Goal: Task Accomplishment & Management: Use online tool/utility

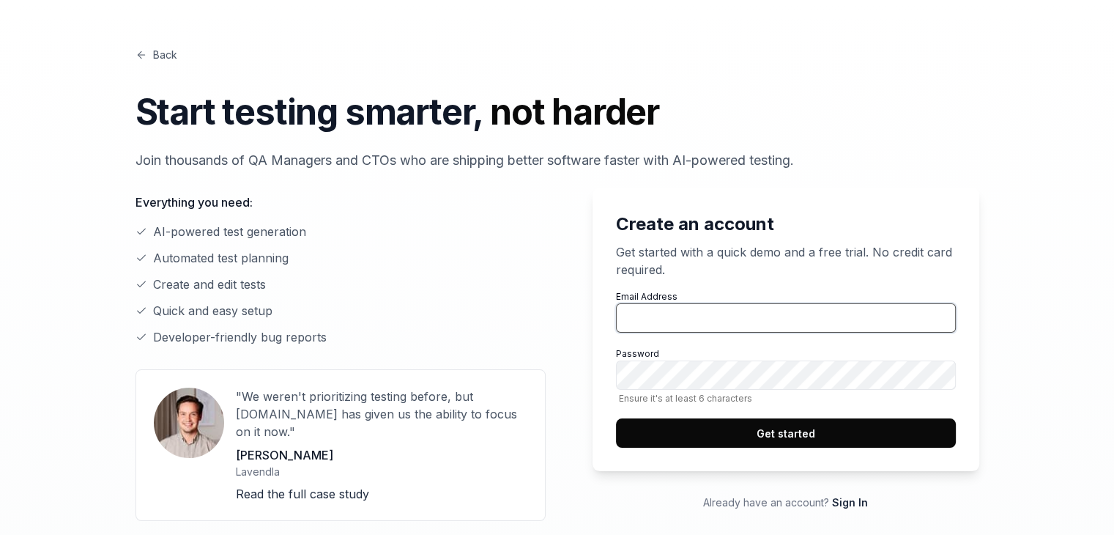
click at [721, 305] on input "Email Address" at bounding box center [786, 317] width 340 height 29
click at [741, 316] on input "Email Address" at bounding box center [786, 317] width 340 height 29
type input "[EMAIL_ADDRESS][DOMAIN_NAME]"
click at [616, 418] on button "Get started" at bounding box center [786, 432] width 340 height 29
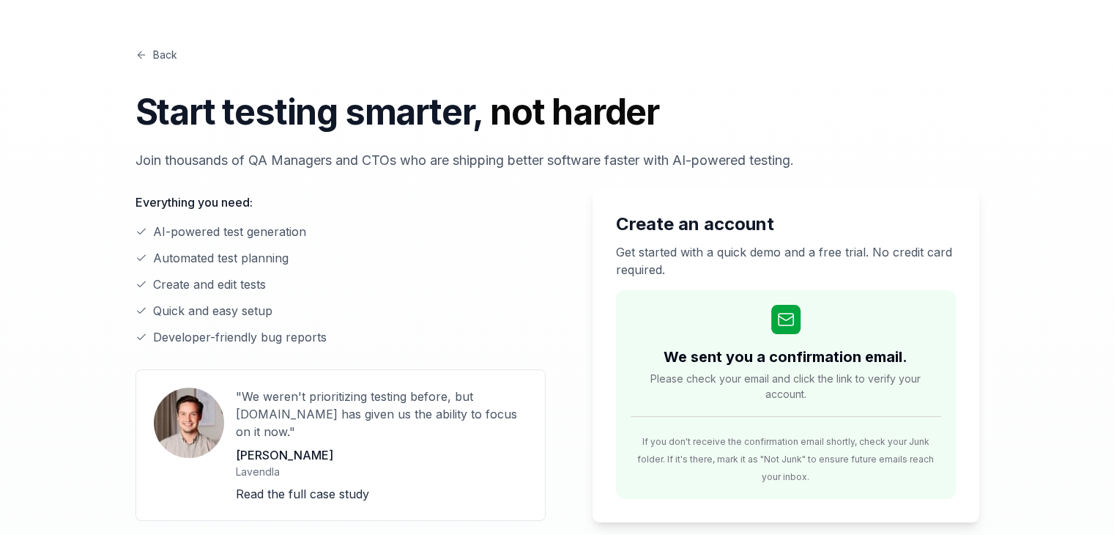
click at [156, 60] on link "Back" at bounding box center [157, 54] width 42 height 15
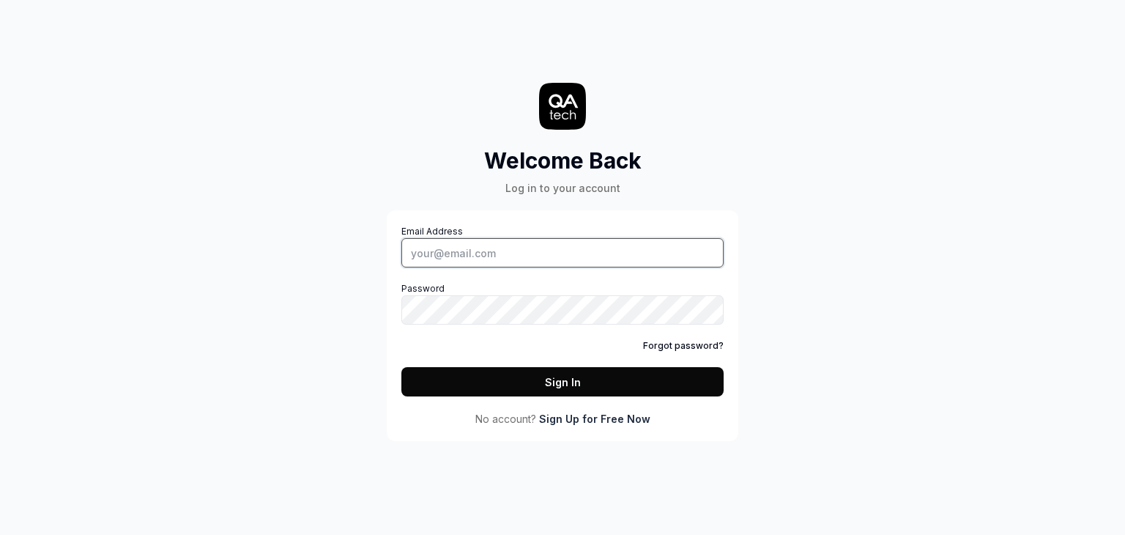
click at [558, 253] on input "Email Address" at bounding box center [562, 252] width 322 height 29
click at [401, 367] on button "Sign In" at bounding box center [562, 381] width 322 height 29
type input "[EMAIL_ADDRESS][DOMAIN_NAME]"
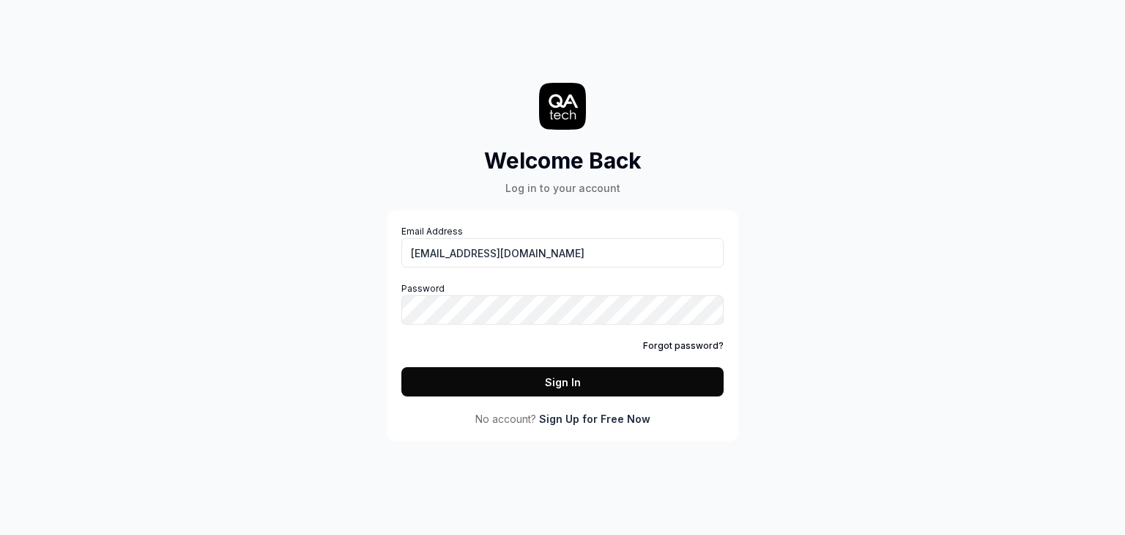
click at [519, 379] on button "Sign In" at bounding box center [562, 381] width 322 height 29
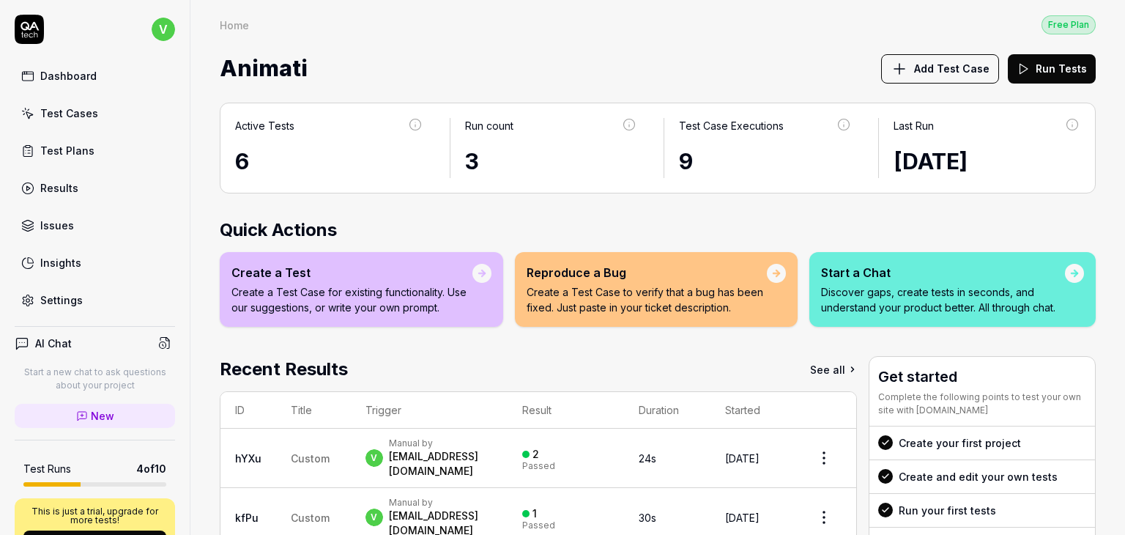
click at [895, 74] on icon at bounding box center [900, 69] width 18 height 18
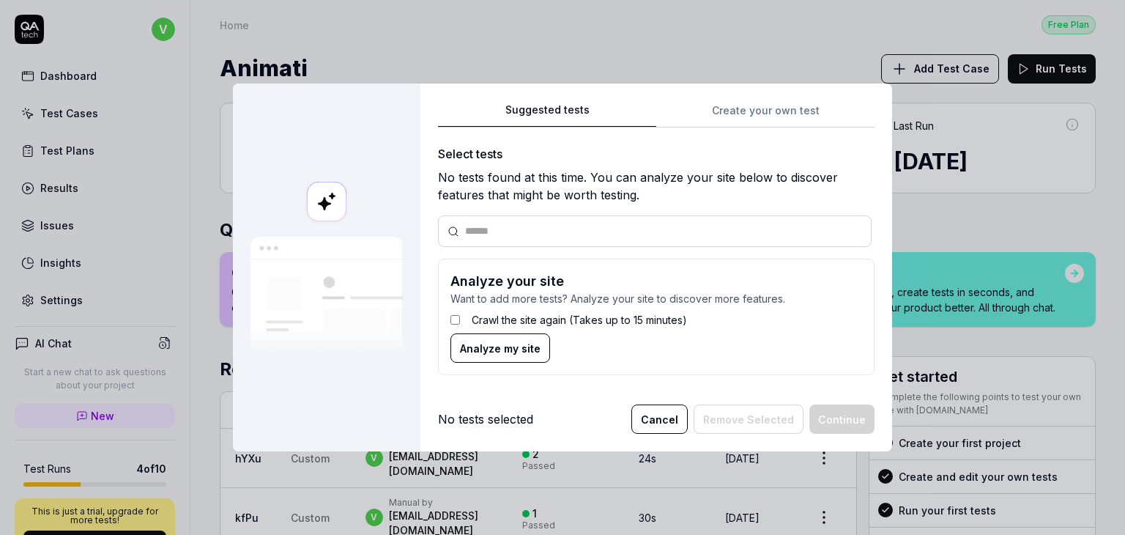
click at [519, 229] on input "text" at bounding box center [663, 230] width 397 height 15
click at [473, 344] on span "Analyze my site" at bounding box center [500, 348] width 81 height 15
click at [676, 421] on button "Cancel" at bounding box center [659, 418] width 56 height 29
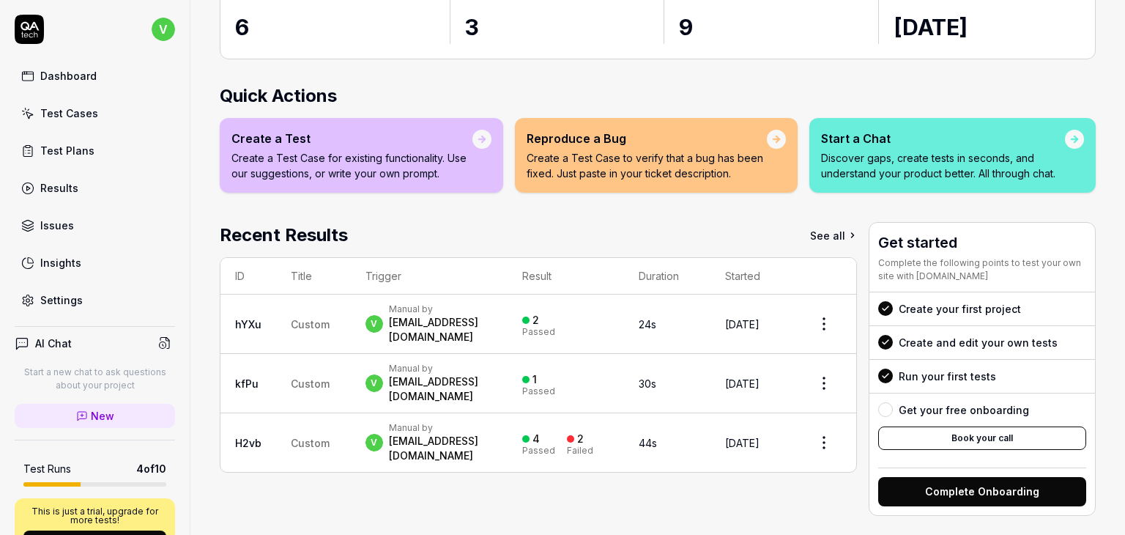
scroll to position [143, 0]
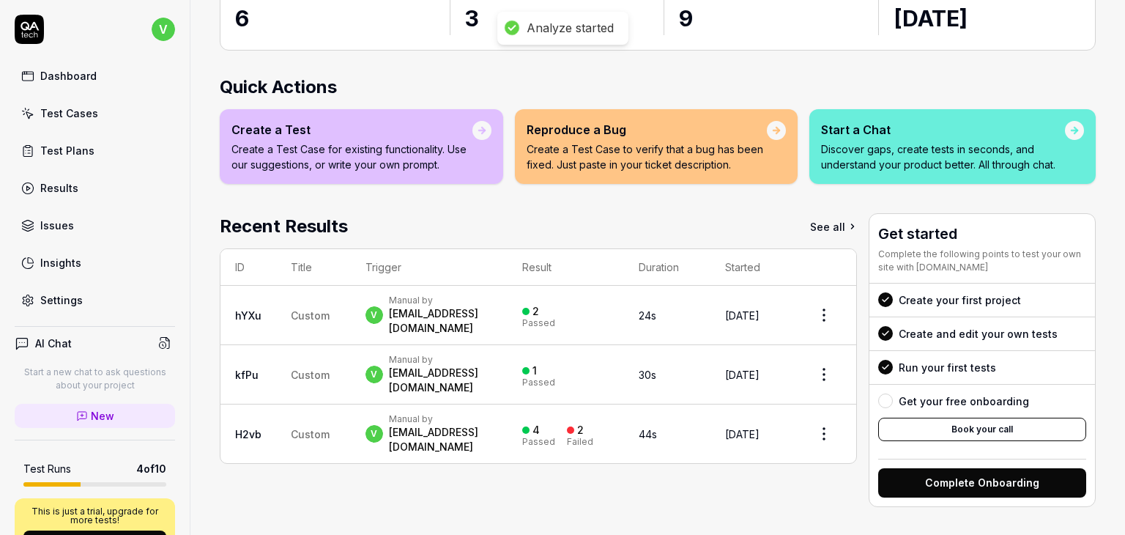
click at [809, 307] on html "Analyze started v Dashboard Test Cases Test Plans Results Issues Insights Setti…" at bounding box center [562, 267] width 1125 height 535
click at [615, 449] on html "Analyze started v Dashboard Test Cases Test Plans Results Issues Insights Setti…" at bounding box center [562, 267] width 1125 height 535
click at [815, 355] on html "Analyze started v Dashboard Test Cases Test Plans Results Issues Insights Setti…" at bounding box center [562, 267] width 1125 height 535
click at [570, 514] on html "Analyze started v Dashboard Test Cases Test Plans Results Issues Insights Setti…" at bounding box center [562, 267] width 1125 height 535
click at [97, 118] on link "Test Cases" at bounding box center [95, 113] width 160 height 29
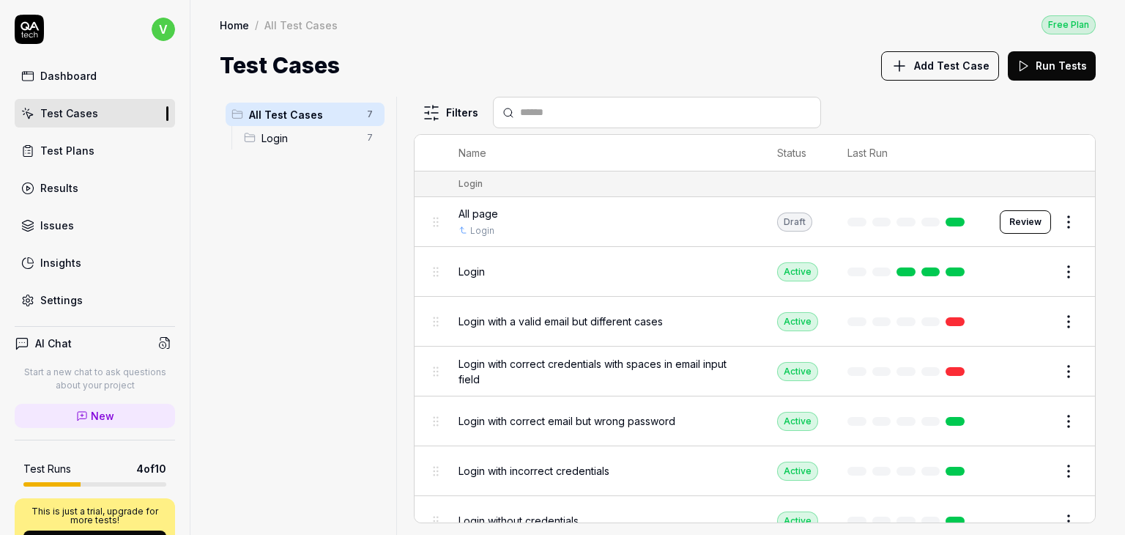
click at [1062, 226] on html "v Dashboard Test Cases Test Plans Results Issues Insights Settings AI Chat Star…" at bounding box center [562, 267] width 1125 height 535
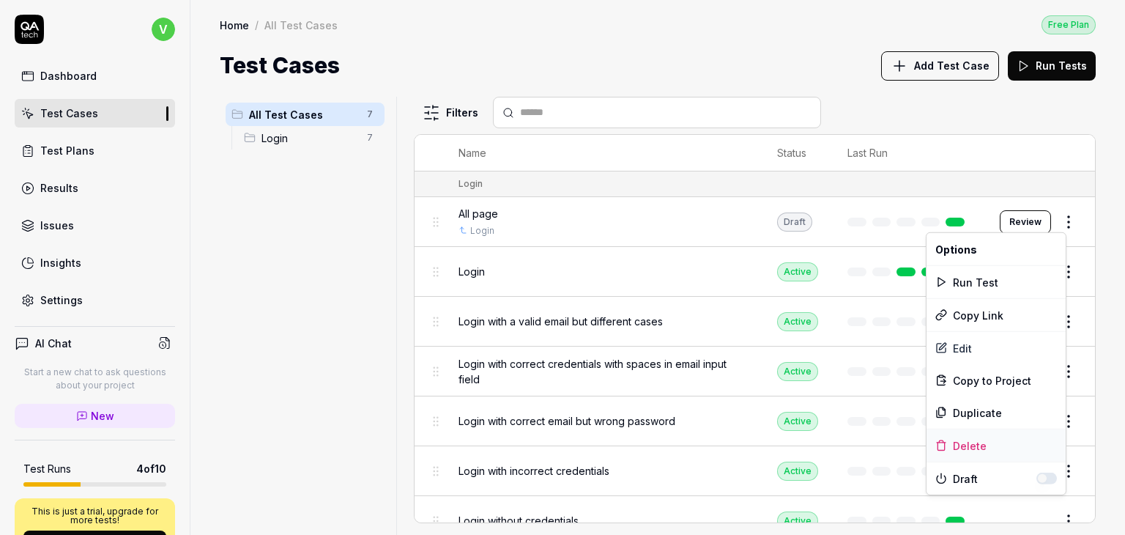
click at [976, 443] on div "Delete" at bounding box center [996, 445] width 139 height 32
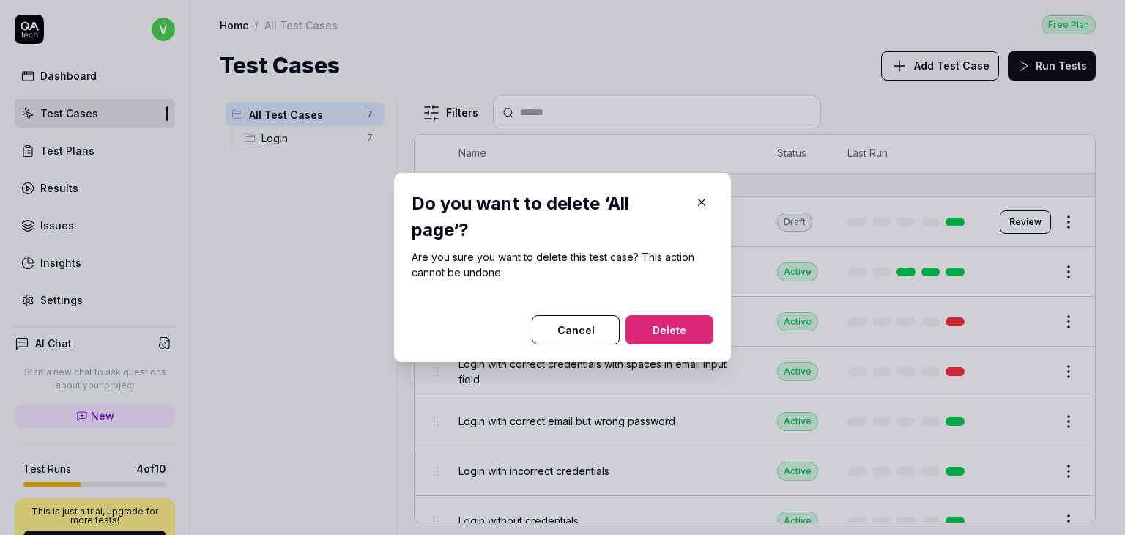
click at [678, 326] on button "Delete" at bounding box center [670, 329] width 88 height 29
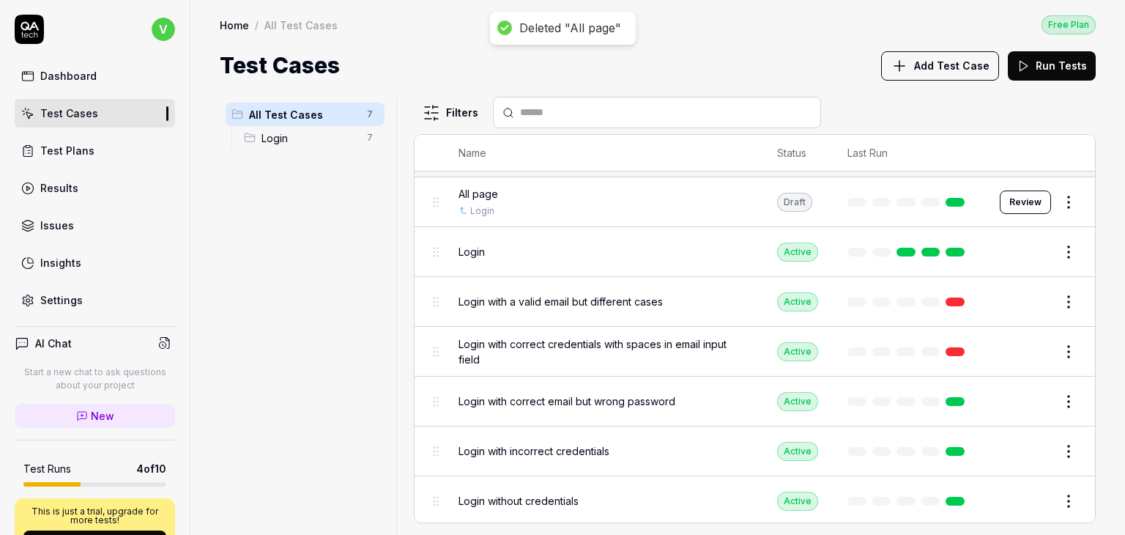
scroll to position [21, 0]
click at [1058, 494] on html "Deleted "All page" v Dashboard Test Cases Test Plans Results Issues Insights Se…" at bounding box center [562, 267] width 1125 height 535
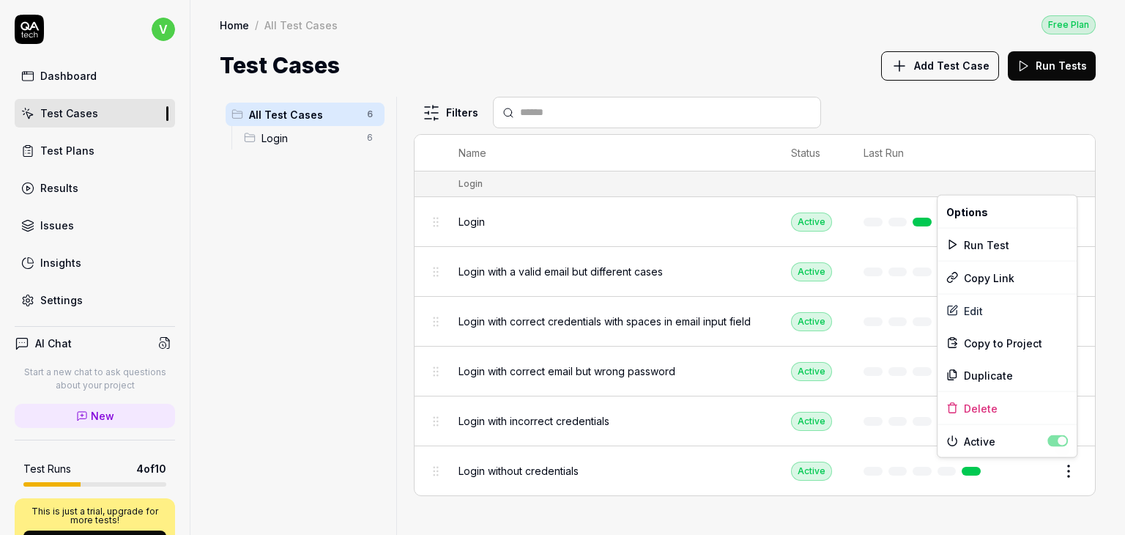
scroll to position [0, 0]
click at [993, 409] on div "Delete" at bounding box center [1007, 408] width 139 height 32
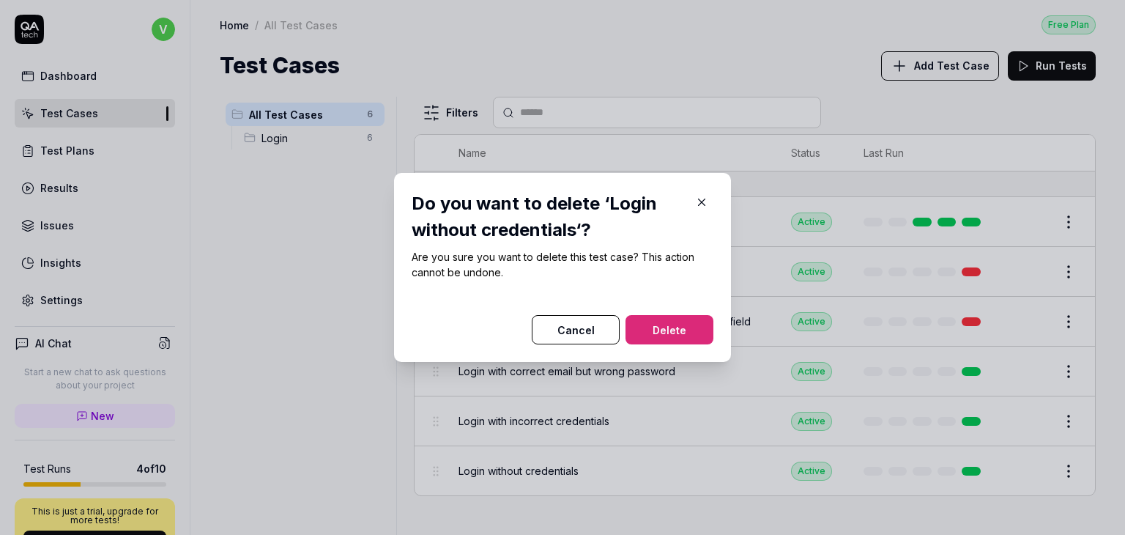
click at [626, 320] on button "Delete" at bounding box center [670, 329] width 88 height 29
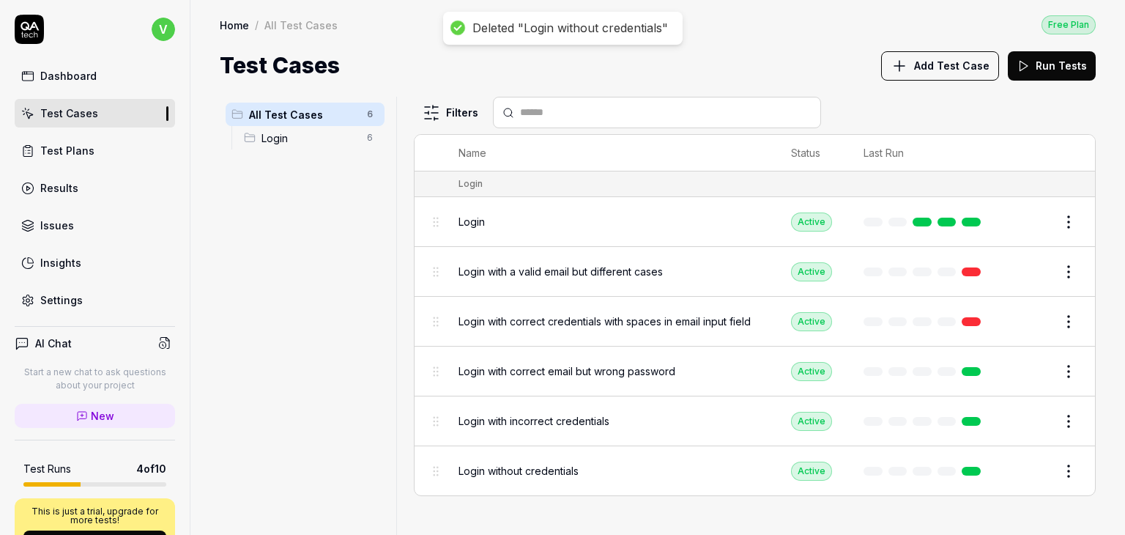
click at [1074, 420] on html "Deleted "Login without credentials" v Dashboard Test Cases Test Plans Results I…" at bounding box center [562, 267] width 1125 height 535
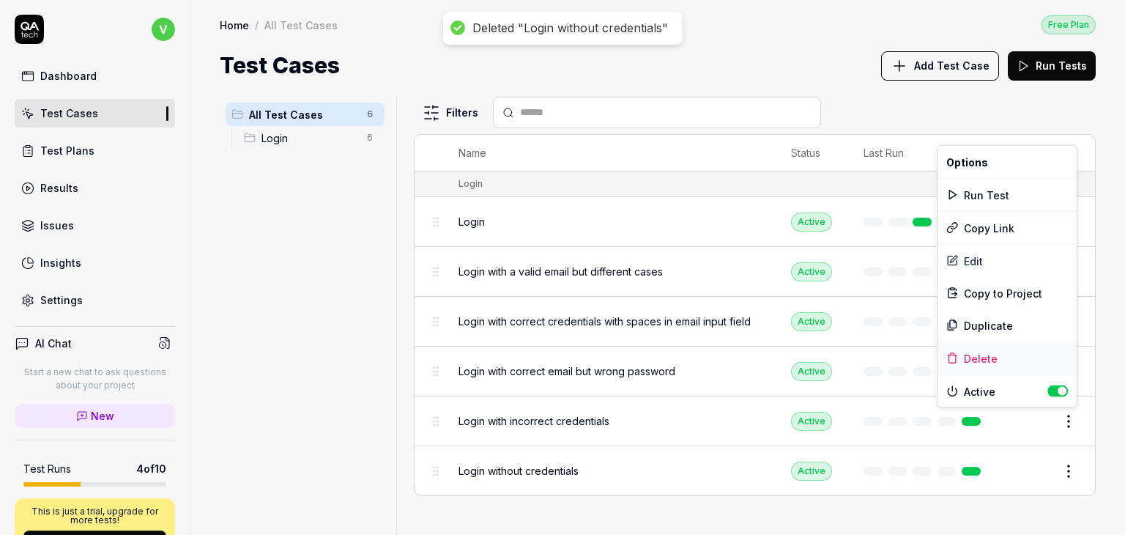
click at [1013, 368] on div "Delete" at bounding box center [1007, 358] width 139 height 32
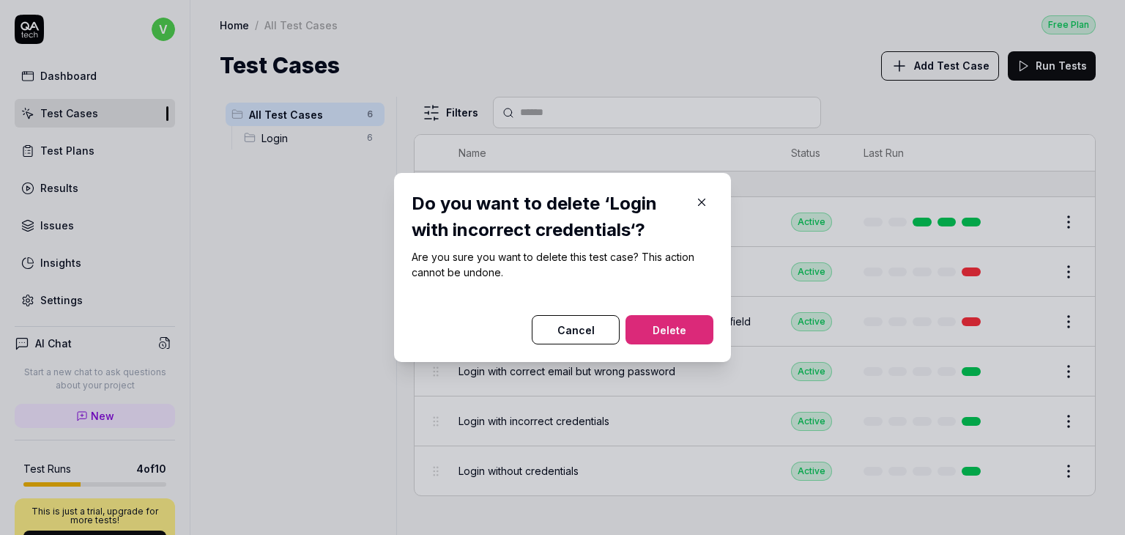
click at [662, 322] on button "Delete" at bounding box center [670, 329] width 88 height 29
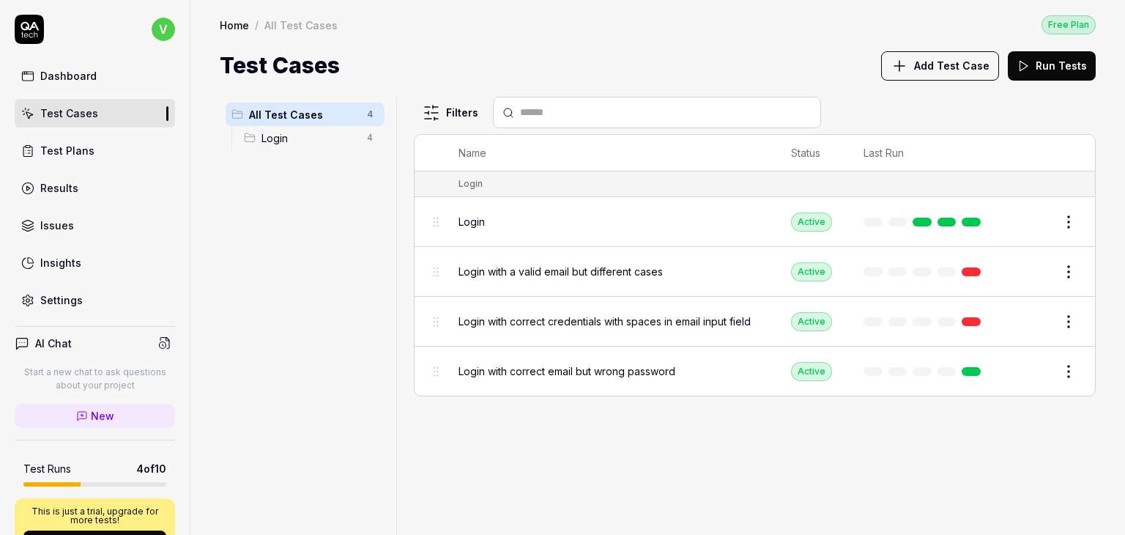
click at [1067, 223] on html "v Dashboard Test Cases Test Plans Results Issues Insights Settings AI Chat Star…" at bounding box center [562, 267] width 1125 height 535
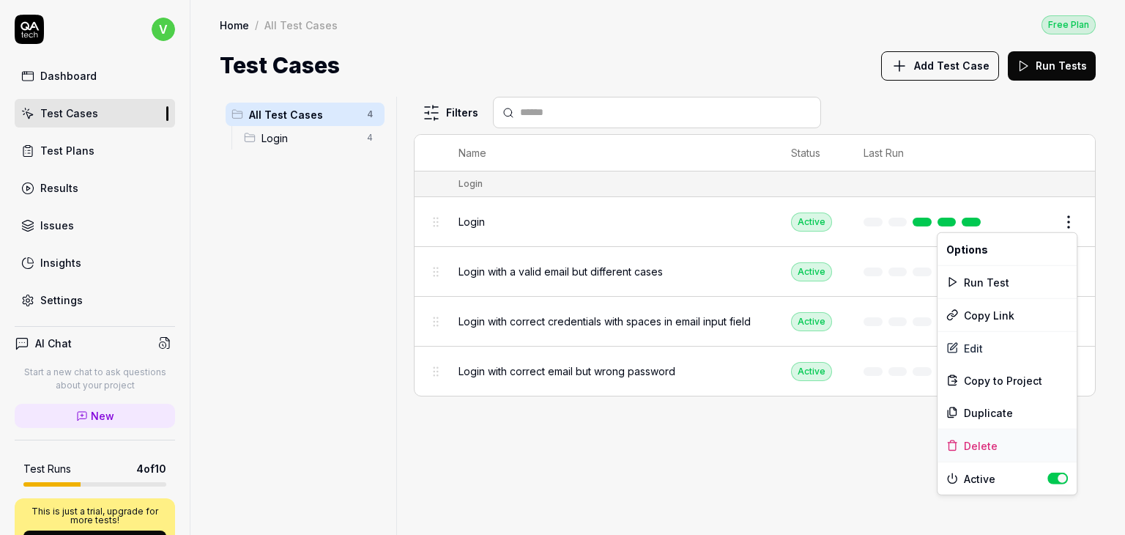
click at [993, 437] on div "Delete" at bounding box center [1007, 445] width 139 height 32
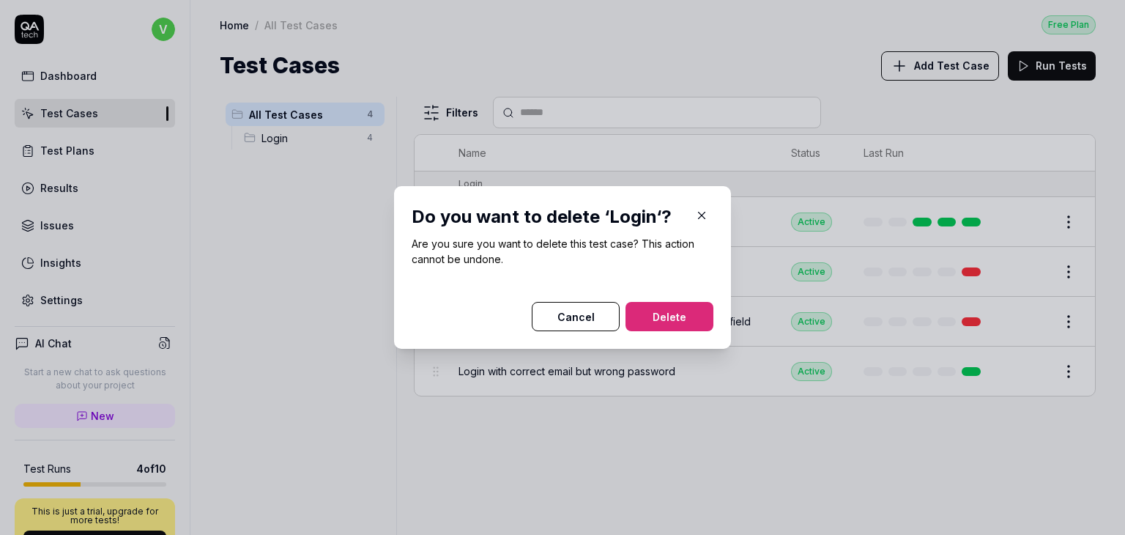
click at [665, 308] on button "Delete" at bounding box center [670, 316] width 88 height 29
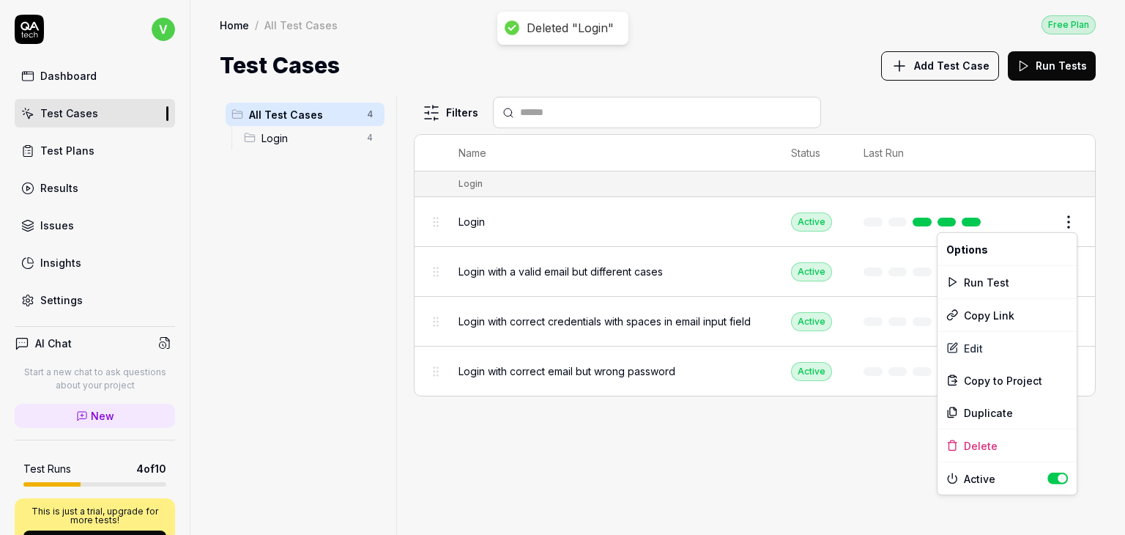
click at [1063, 218] on html "Deleted "Login" v Dashboard Test Cases Test Plans Results Issues Insights Setti…" at bounding box center [562, 267] width 1125 height 535
click at [990, 452] on div "Delete" at bounding box center [1007, 445] width 139 height 32
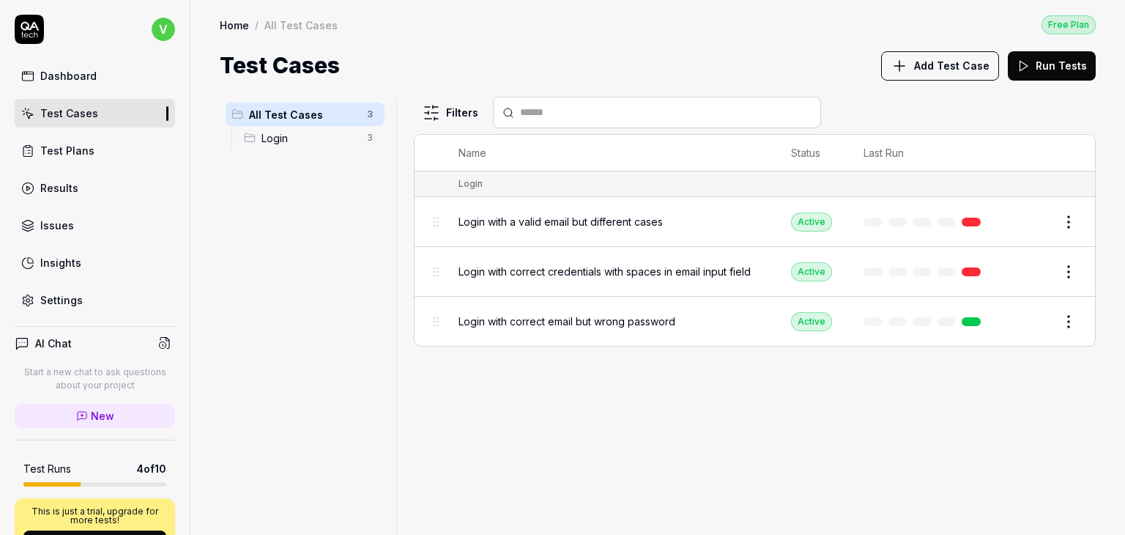
click at [1079, 213] on html "v Dashboard Test Cases Test Plans Results Issues Insights Settings AI Chat Star…" at bounding box center [562, 267] width 1125 height 535
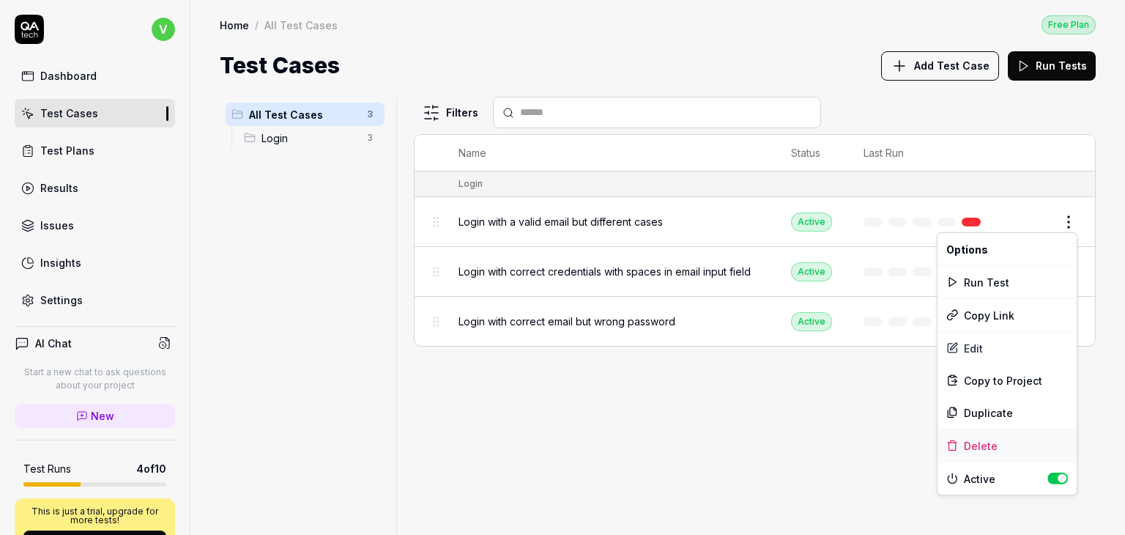
click at [994, 441] on div "Delete" at bounding box center [1007, 445] width 139 height 32
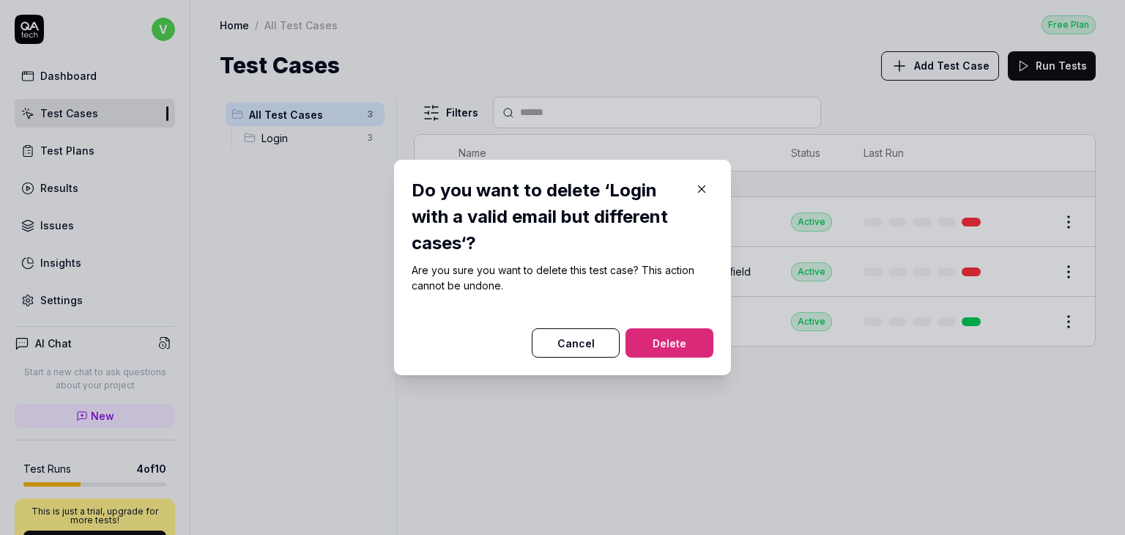
click at [677, 325] on div at bounding box center [563, 320] width 302 height 18
click at [670, 333] on button "Delete" at bounding box center [670, 342] width 88 height 29
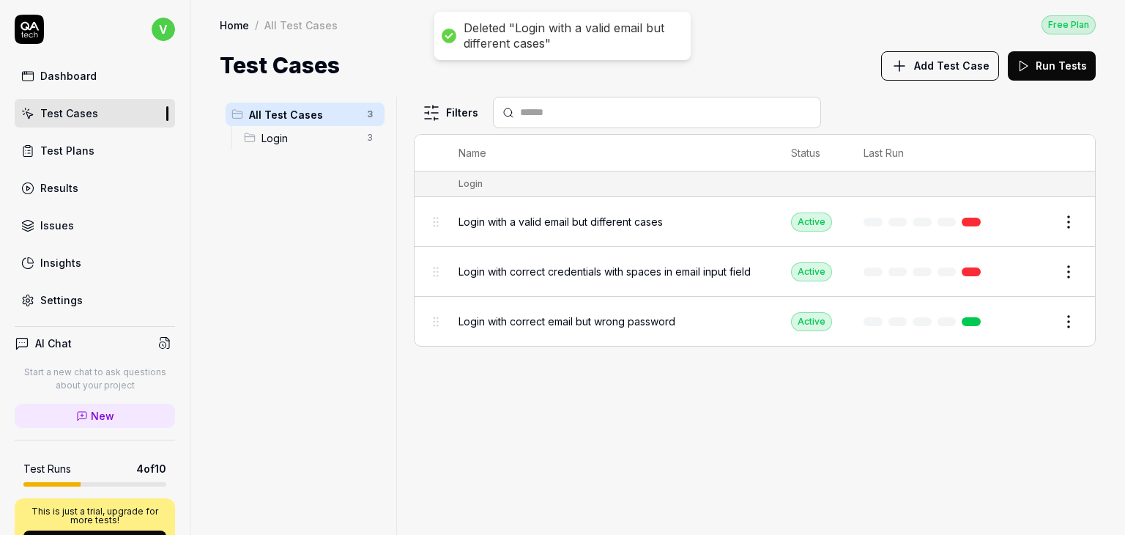
click at [1077, 270] on html "Deleted "Login with a valid email but different cases" v Dashboard Test Cases T…" at bounding box center [562, 267] width 1125 height 535
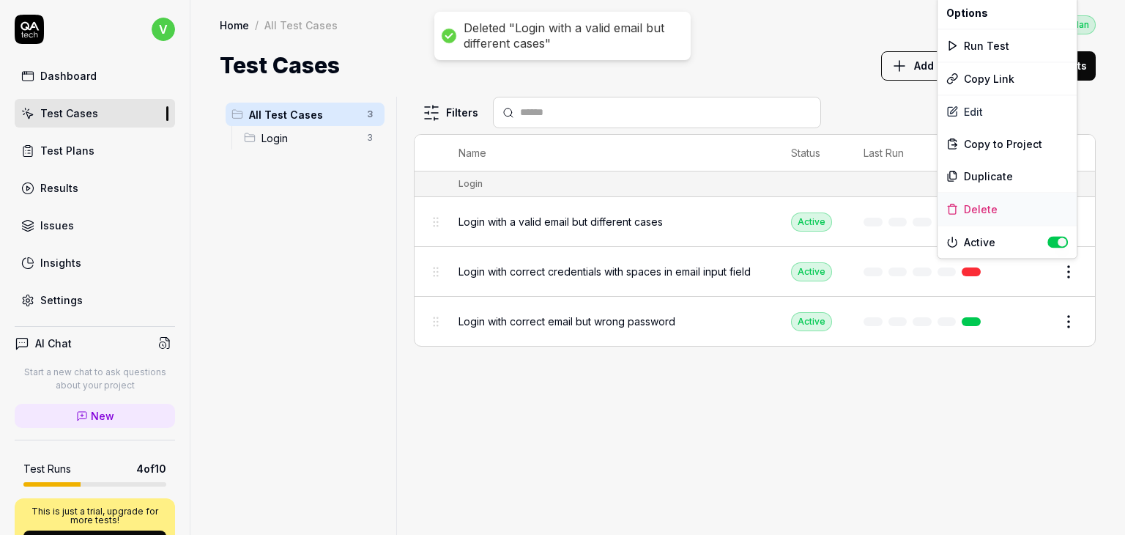
click at [971, 212] on div "Delete" at bounding box center [1007, 209] width 139 height 32
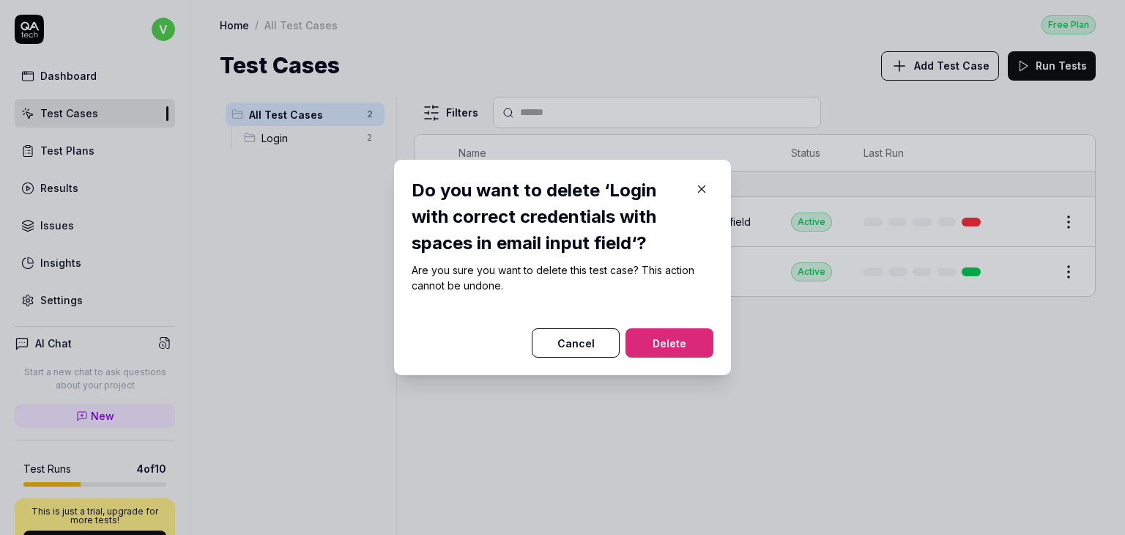
click at [671, 352] on button "Delete" at bounding box center [670, 342] width 88 height 29
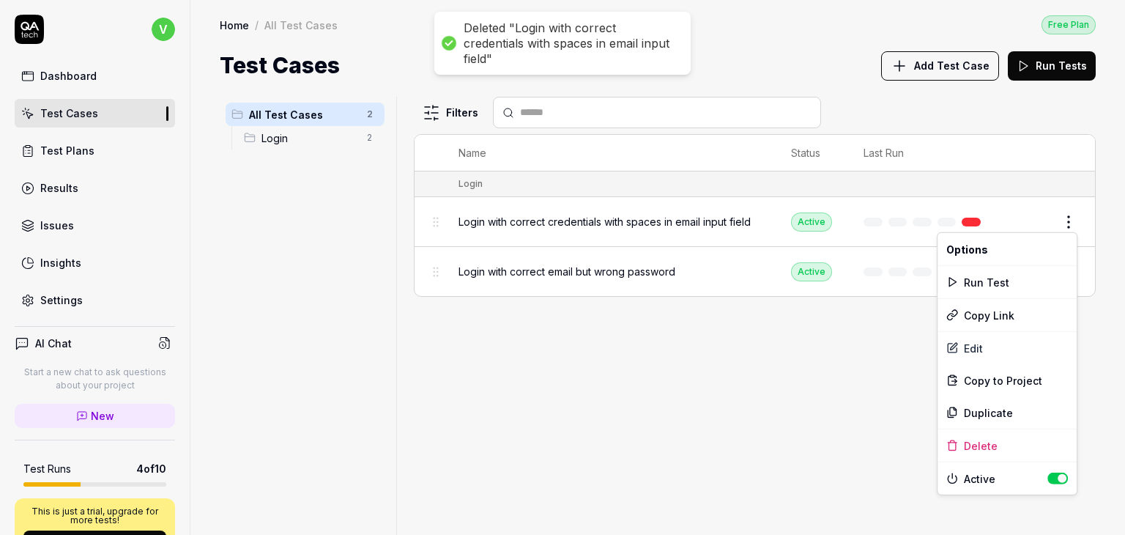
click at [1072, 226] on html "Deleted "Login with correct credentials with spaces in email input field" v Das…" at bounding box center [562, 267] width 1125 height 535
click at [1007, 448] on div "Delete" at bounding box center [1007, 445] width 139 height 32
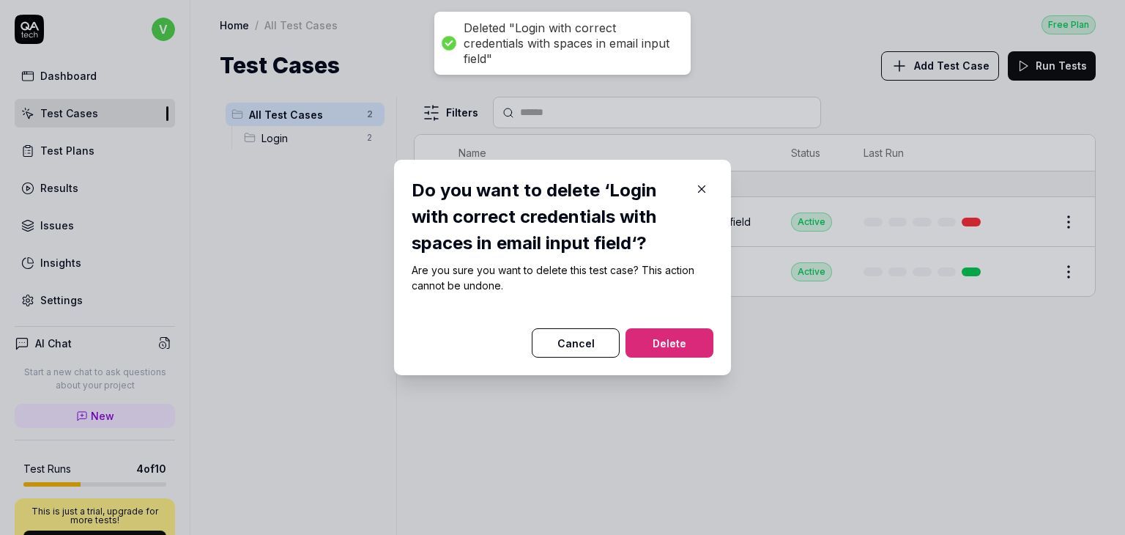
click at [663, 337] on button "Delete" at bounding box center [670, 342] width 88 height 29
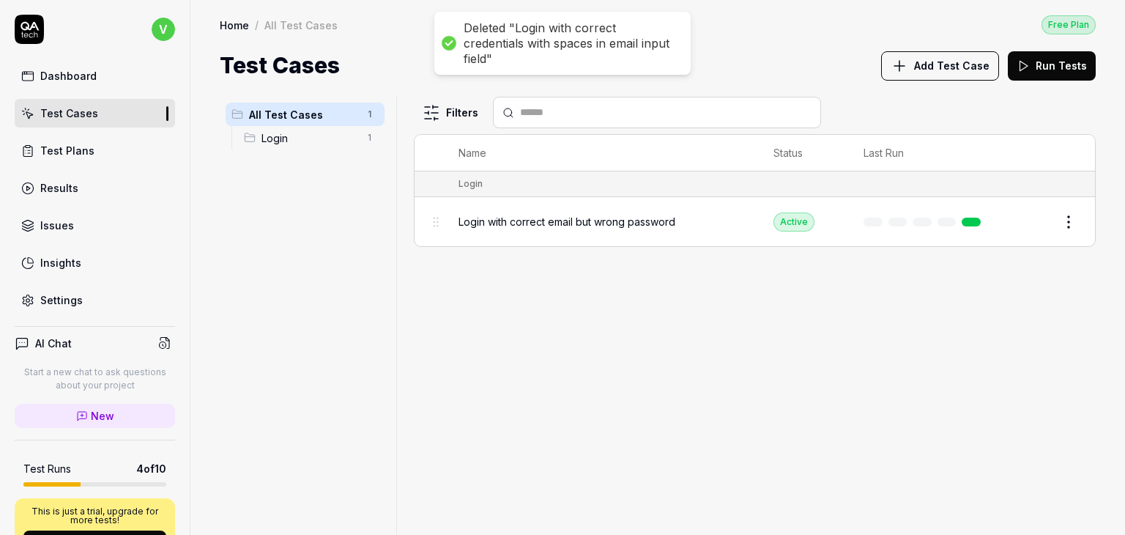
click at [1075, 218] on html "Deleted "Login with correct credentials with spaces in email input field" Delet…" at bounding box center [562, 267] width 1125 height 535
click at [1001, 440] on div "Delete" at bounding box center [1007, 445] width 139 height 32
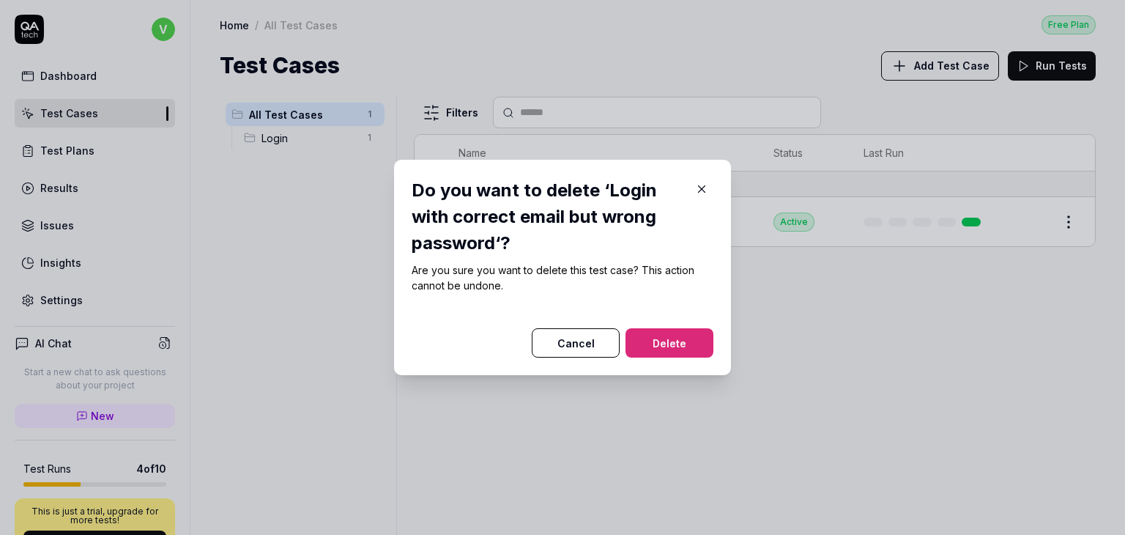
click at [708, 344] on div "Do you want to delete ‘Login with correct email but wrong password‘? Are you su…" at bounding box center [562, 267] width 337 height 215
click at [684, 347] on button "Delete" at bounding box center [670, 342] width 88 height 29
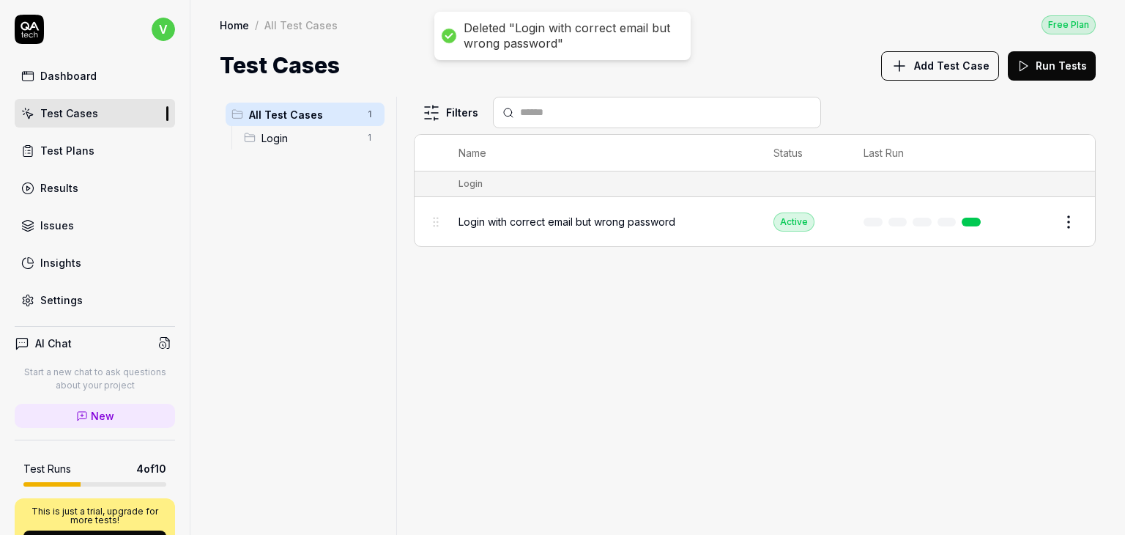
click at [775, 330] on div "Filters Name Status Last Run Login Login with correct email but wrong password …" at bounding box center [755, 316] width 682 height 438
click at [364, 136] on html "Deleted "Login with correct email but wrong password" v Dashboard Test Cases Te…" at bounding box center [562, 267] width 1125 height 535
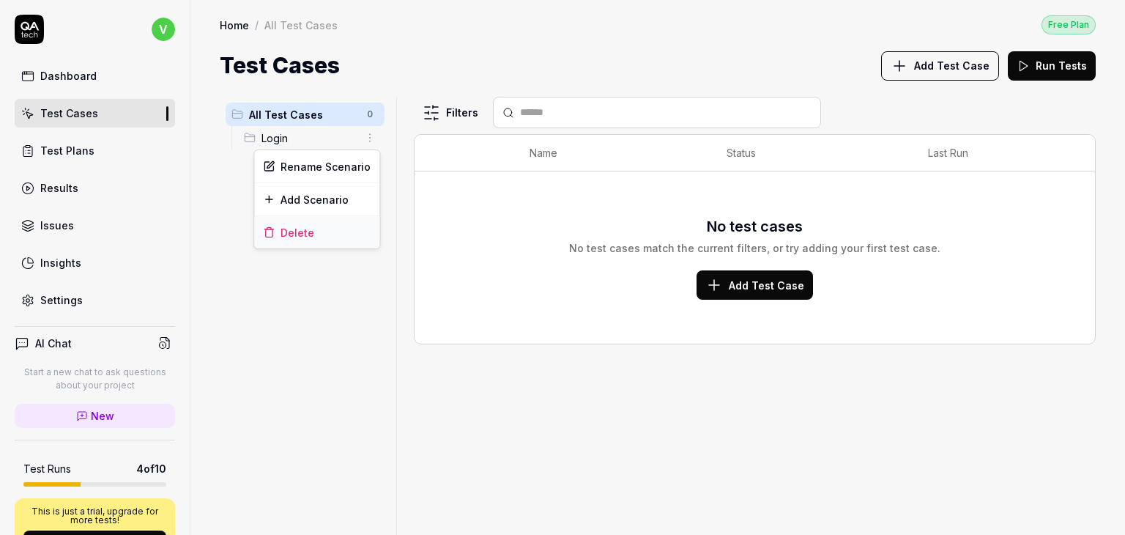
click at [301, 226] on div "Delete" at bounding box center [316, 232] width 125 height 32
click at [368, 111] on html "Deleted "Login" v Dashboard Test Cases Test Plans Results Issues Insights Setti…" at bounding box center [562, 267] width 1125 height 535
click at [327, 144] on div "Add Scenario" at bounding box center [317, 143] width 116 height 32
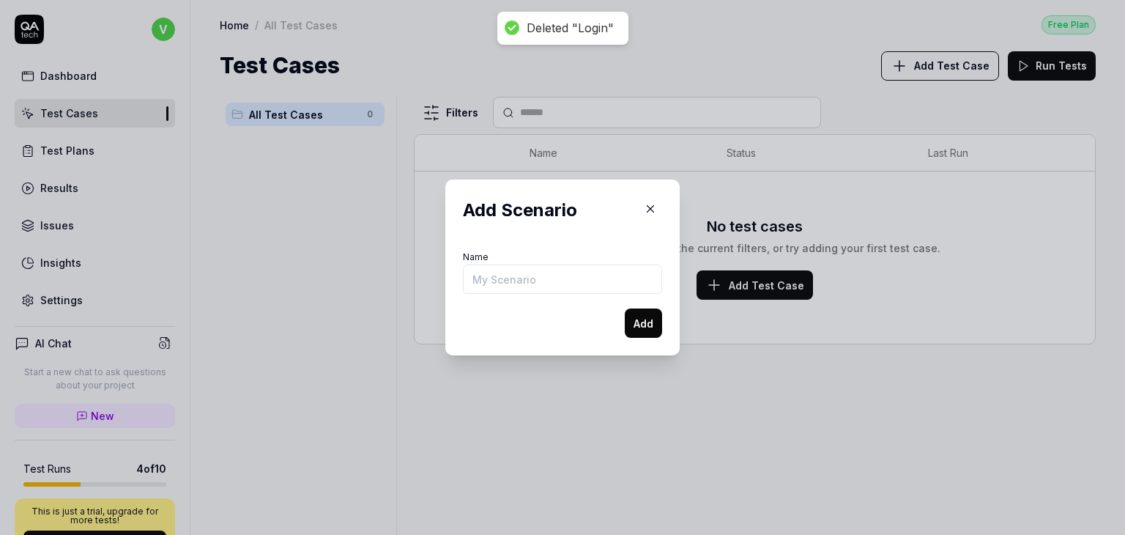
click at [581, 285] on input "Name" at bounding box center [562, 278] width 199 height 29
click at [537, 279] on input "Name" at bounding box center [562, 278] width 199 height 29
click at [648, 215] on button "button" at bounding box center [650, 208] width 23 height 23
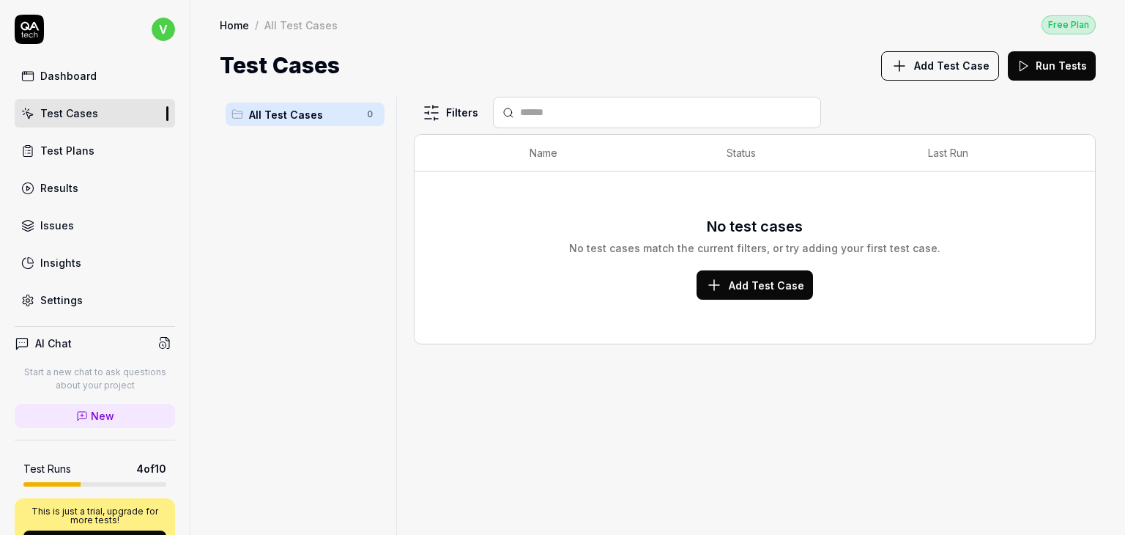
click at [736, 279] on span "Add Test Case" at bounding box center [766, 285] width 75 height 15
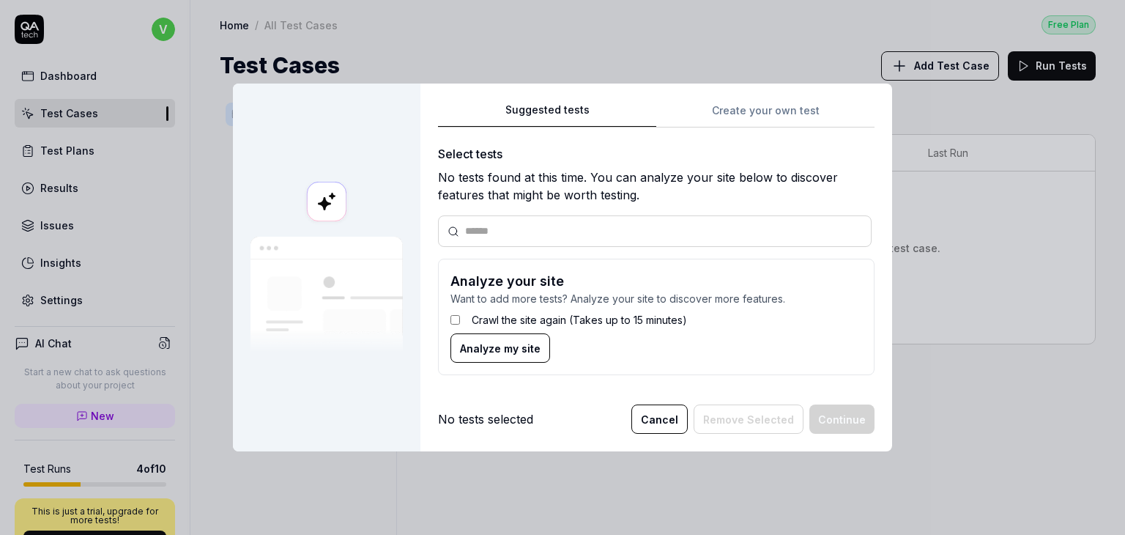
click at [683, 415] on button "Cancel" at bounding box center [659, 418] width 56 height 29
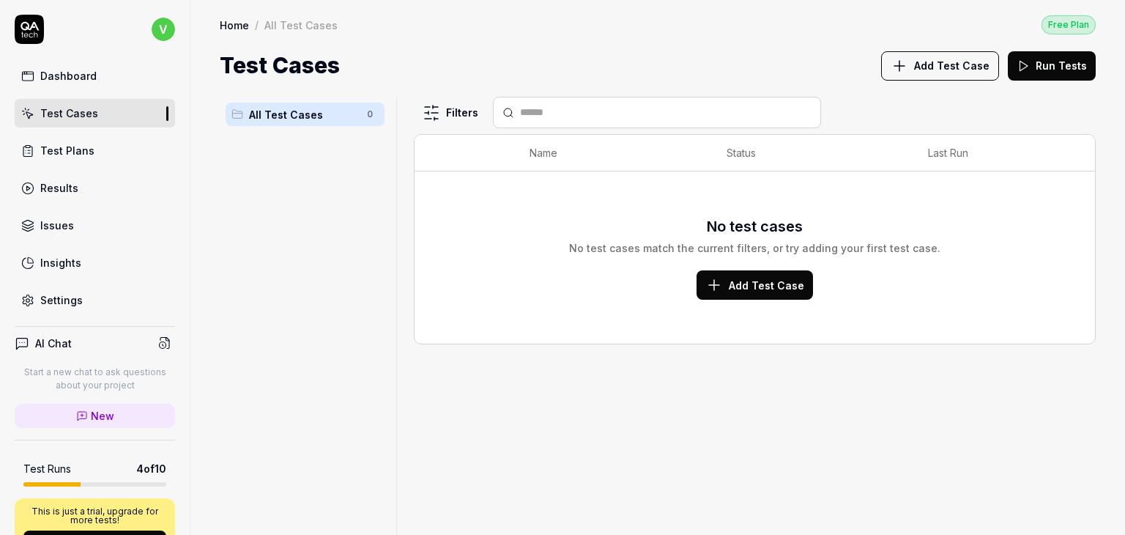
click at [728, 303] on div "No test cases No test cases match the current filters, or try adding your first…" at bounding box center [754, 257] width 651 height 155
click at [740, 289] on span "Add Test Case" at bounding box center [766, 285] width 75 height 15
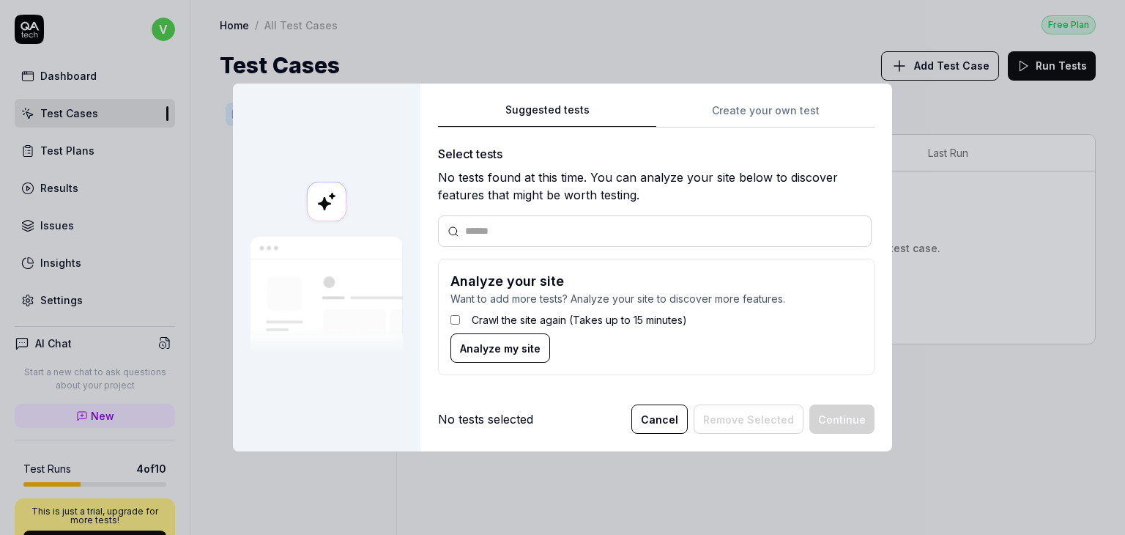
click at [715, 97] on div "Suggested tests Create your own test Select tests No tests found at this time. …" at bounding box center [657, 268] width 472 height 368
click at [741, 116] on div "Suggested tests Create your own test Select tests No tests found at this time. …" at bounding box center [656, 244] width 437 height 286
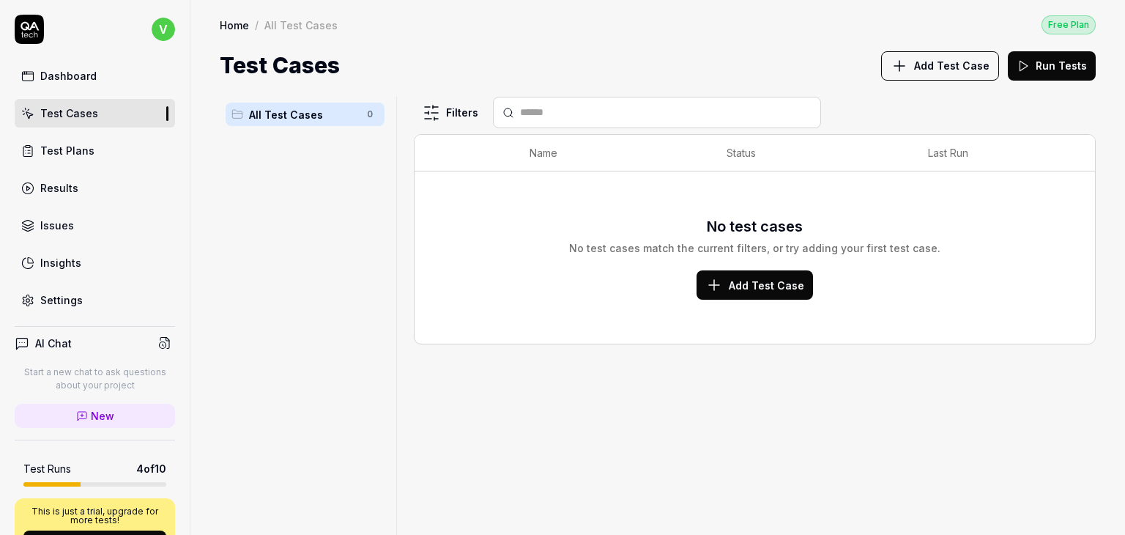
click at [59, 141] on link "Test Plans" at bounding box center [95, 150] width 160 height 29
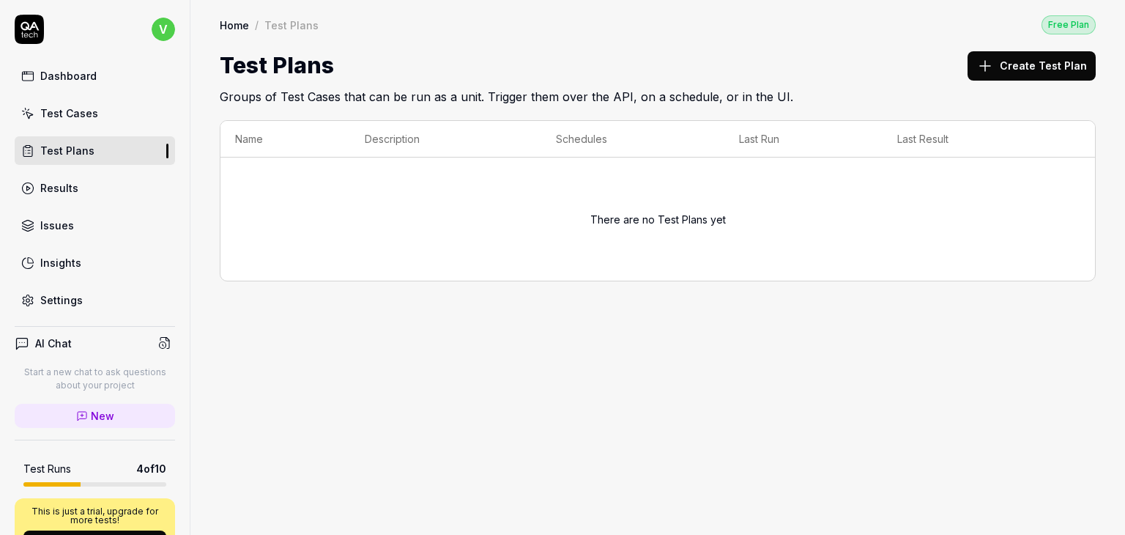
click at [1017, 64] on button "Create Test Plan" at bounding box center [1032, 65] width 128 height 29
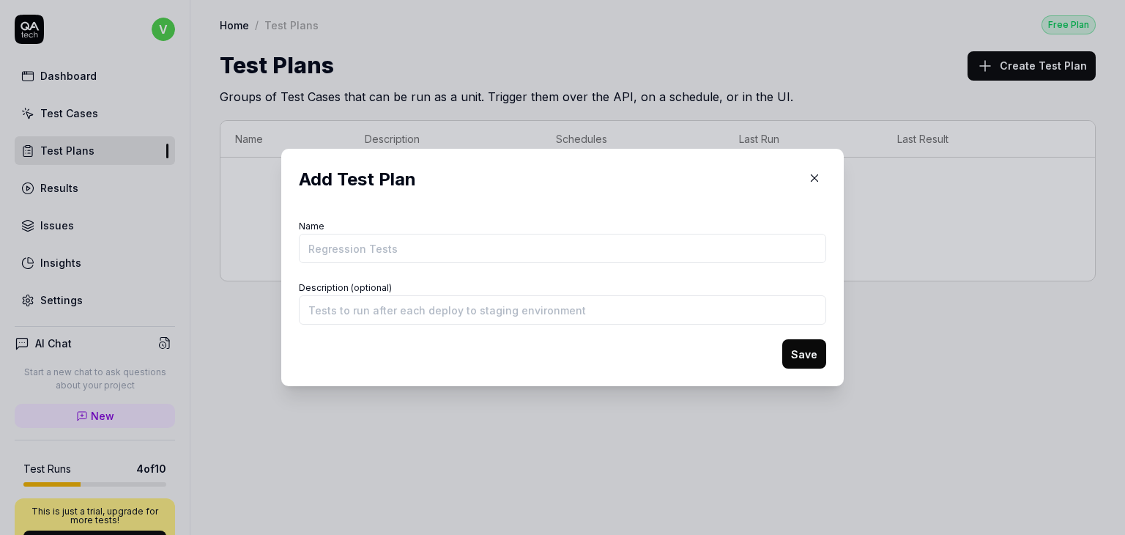
click at [442, 247] on input "Name" at bounding box center [562, 248] width 527 height 29
click at [674, 293] on div "Description (optional)" at bounding box center [562, 301] width 527 height 47
click at [454, 311] on input "Description (optional)" at bounding box center [562, 309] width 527 height 29
click at [462, 253] on input "Name" at bounding box center [562, 248] width 527 height 29
type input "saucedemo"
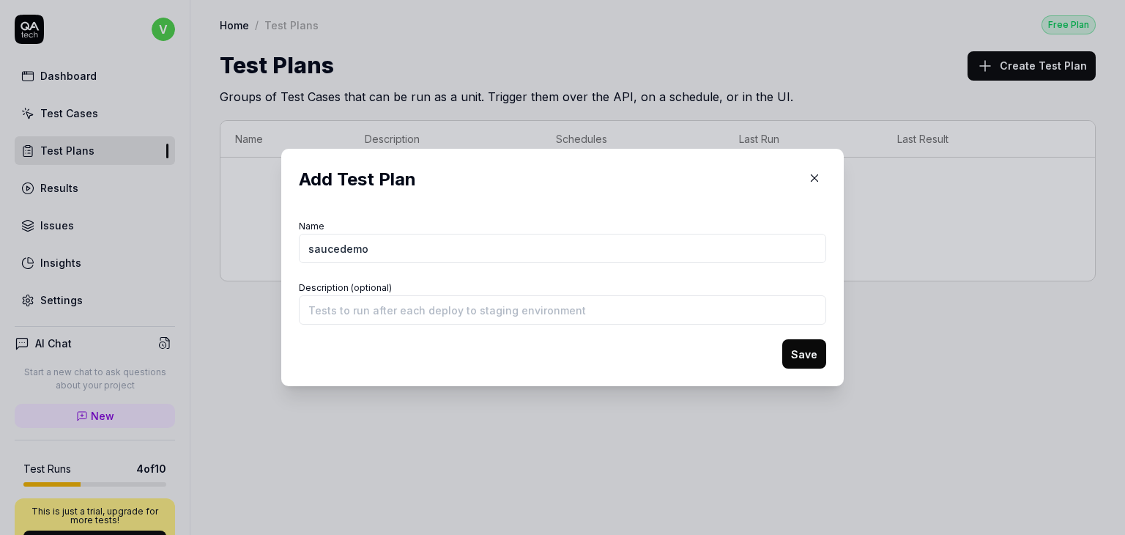
click at [468, 331] on form "Name saucedemo Description (optional) Save" at bounding box center [562, 292] width 527 height 152
click at [791, 357] on button "Save" at bounding box center [804, 353] width 44 height 29
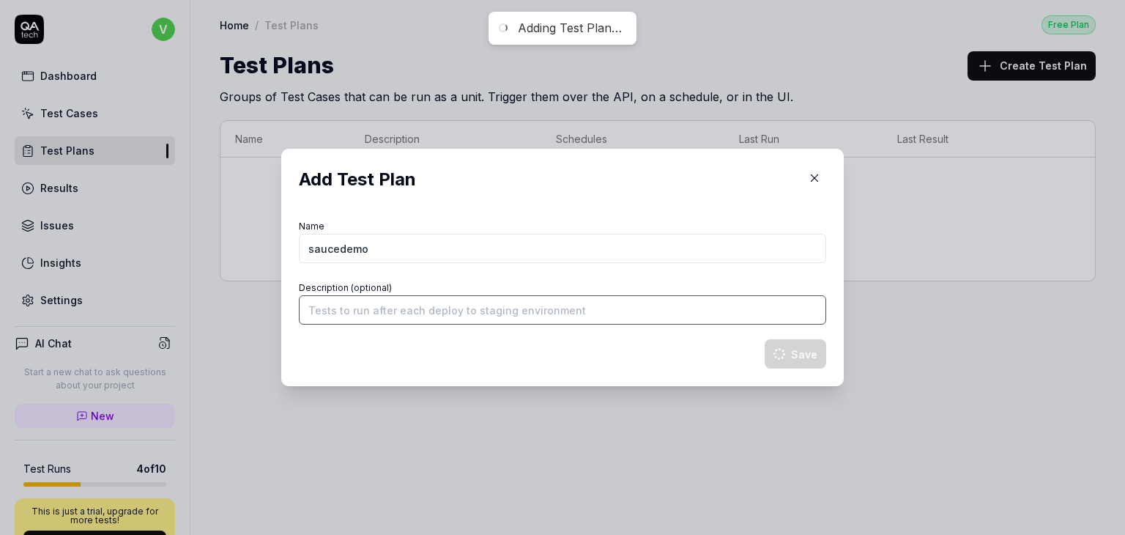
click at [501, 316] on input "Description (optional)" at bounding box center [562, 309] width 527 height 29
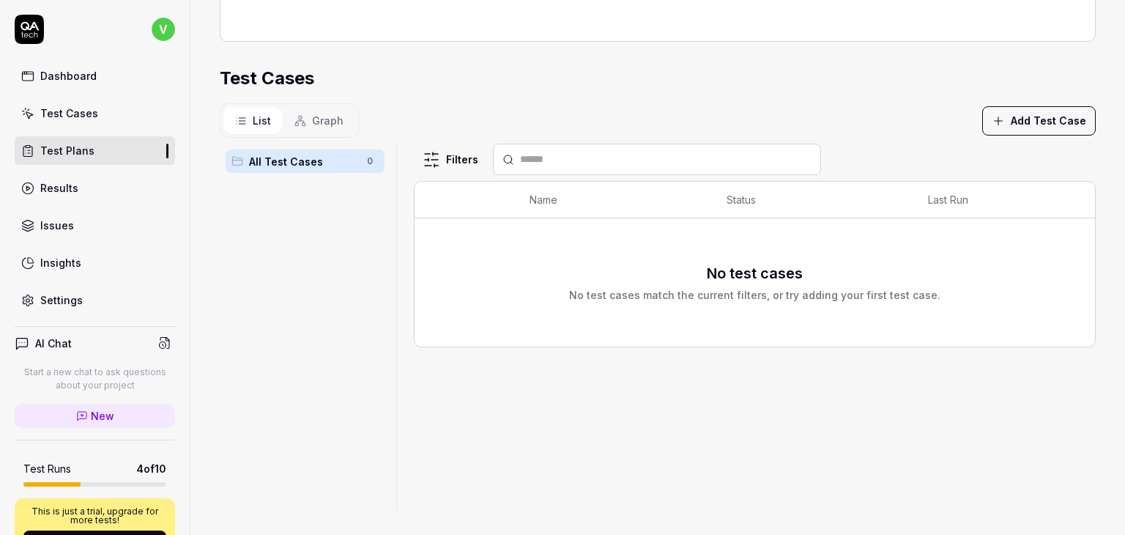
scroll to position [393, 0]
click at [80, 286] on link "Settings" at bounding box center [95, 300] width 160 height 29
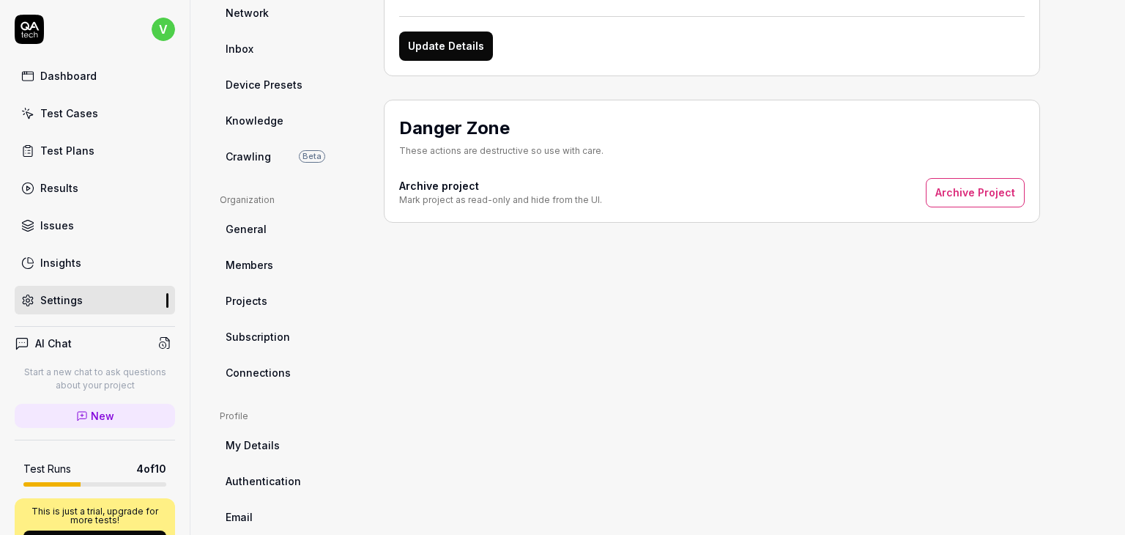
scroll to position [45, 0]
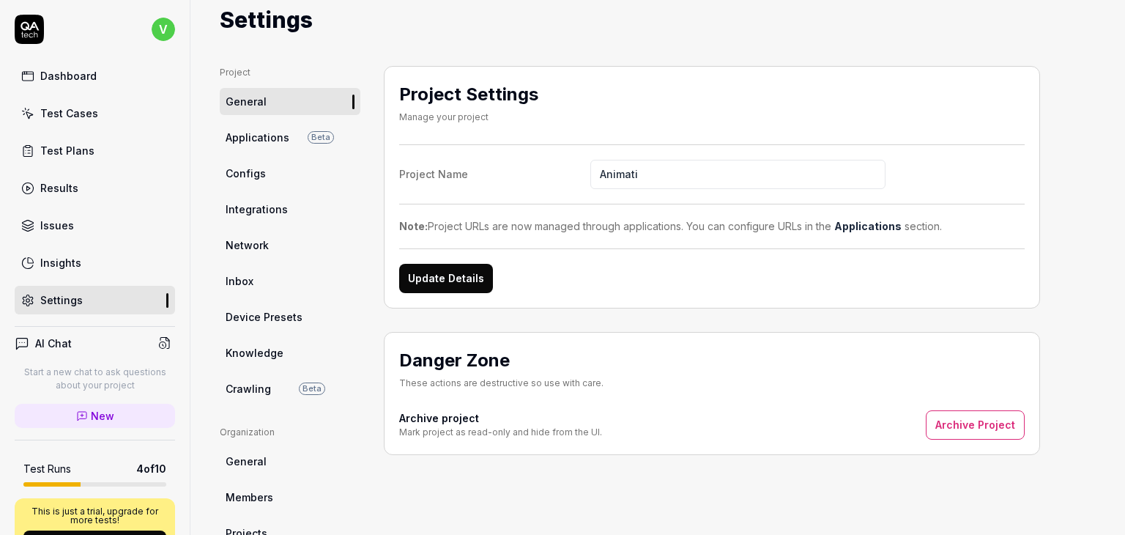
click at [626, 276] on div "Update Details" at bounding box center [712, 278] width 626 height 29
click at [260, 136] on span "Applications" at bounding box center [258, 137] width 64 height 15
click at [81, 74] on div "Dashboard" at bounding box center [68, 75] width 56 height 15
click at [79, 95] on div "Dashboard Test Cases Test Plans Results Issues Insights Settings" at bounding box center [95, 188] width 160 height 253
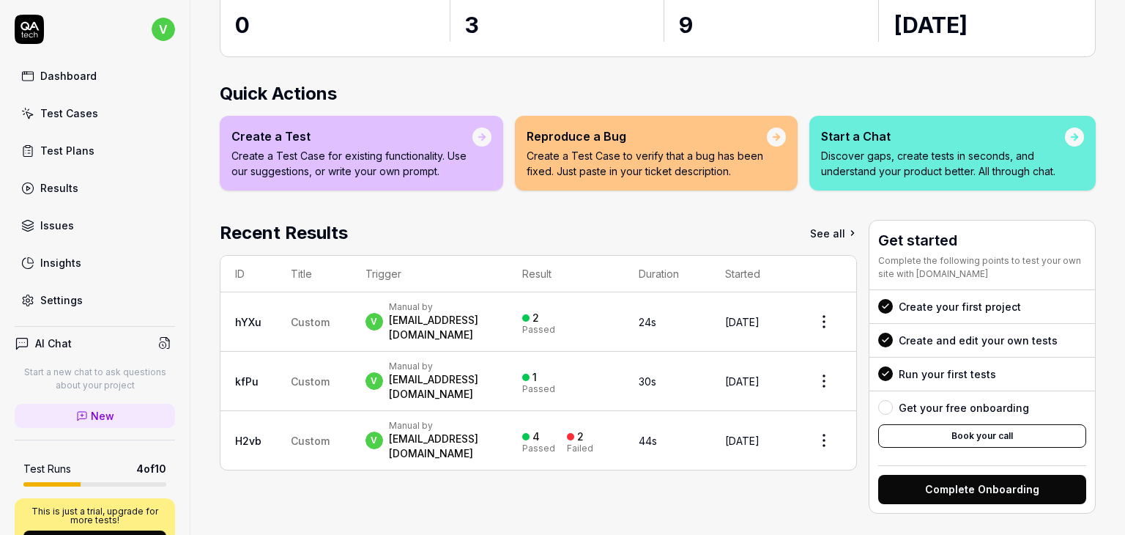
scroll to position [143, 0]
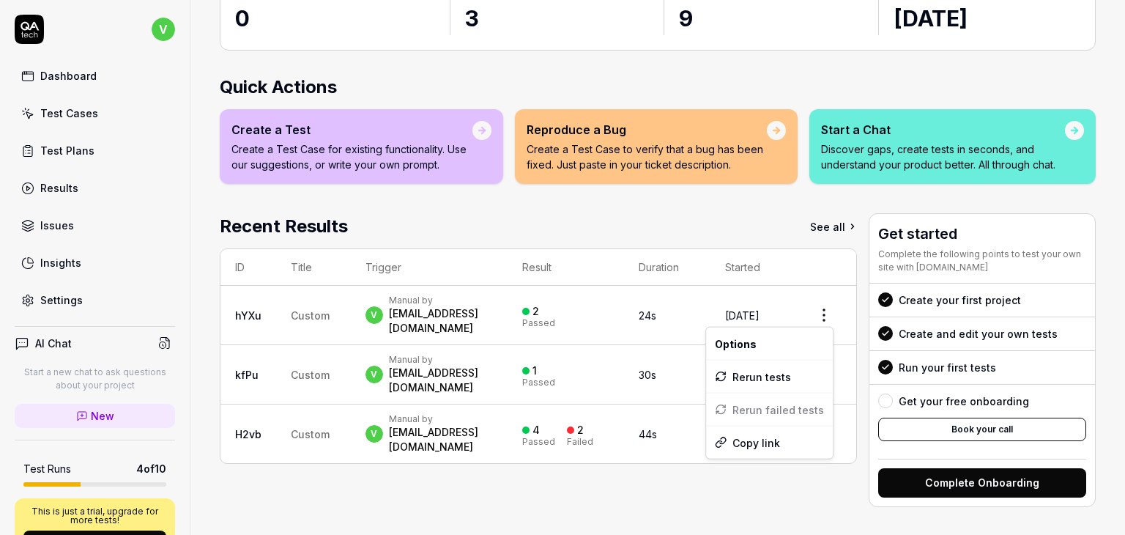
click at [816, 303] on html "v Dashboard Test Cases Test Plans Results Issues Insights Settings AI Chat Star…" at bounding box center [562, 267] width 1125 height 535
click at [813, 477] on html "v Dashboard Test Cases Test Plans Results Issues Insights Settings AI Chat Star…" at bounding box center [562, 267] width 1125 height 535
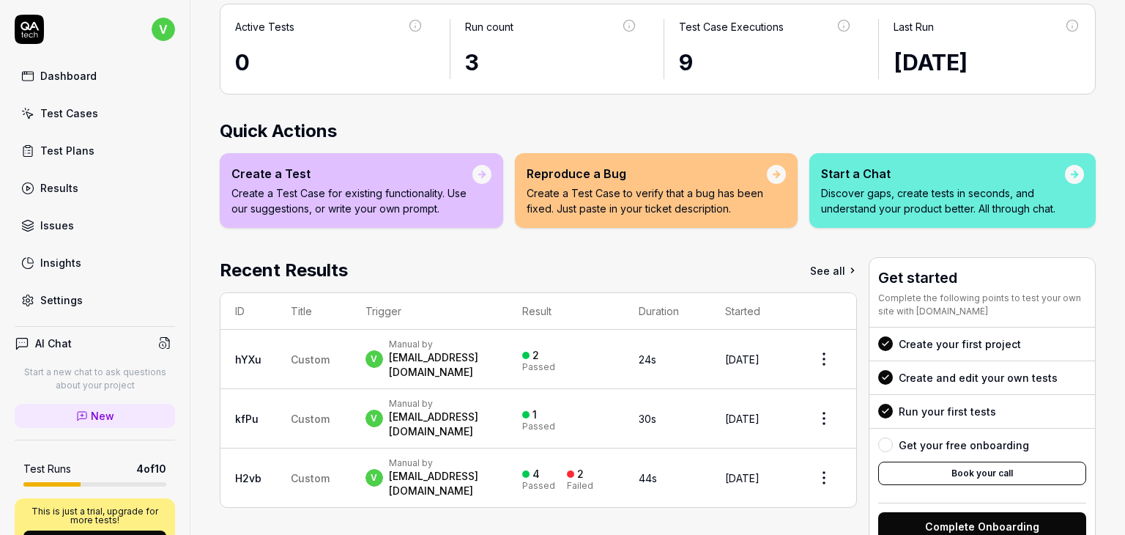
scroll to position [0, 0]
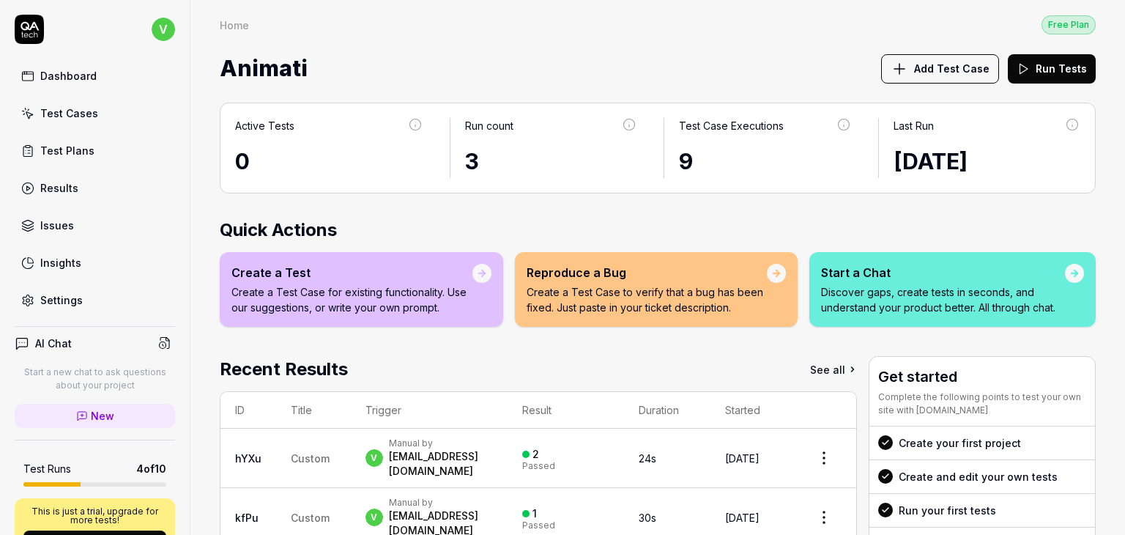
click at [914, 73] on span "Add Test Case" at bounding box center [951, 68] width 75 height 15
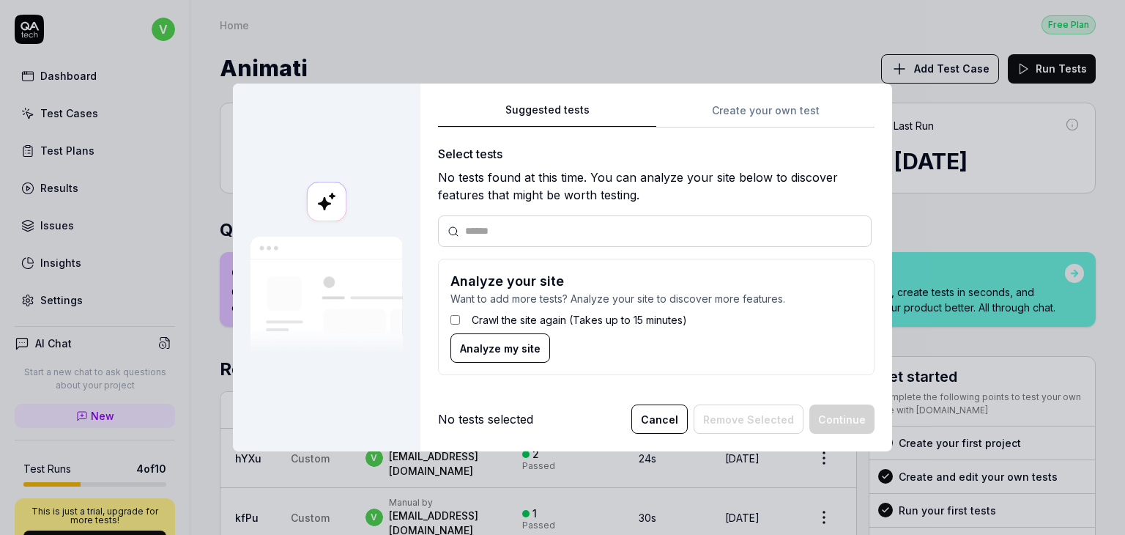
click at [591, 229] on input "text" at bounding box center [663, 230] width 397 height 15
click at [744, 111] on div "Suggested tests Create your own test Select tests No tests found at this time. …" at bounding box center [656, 244] width 437 height 286
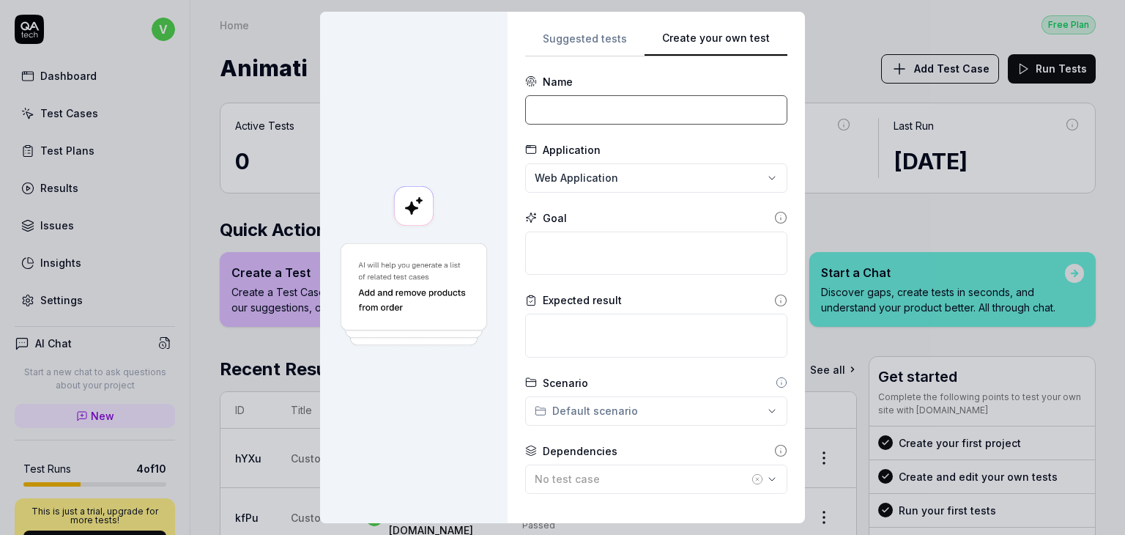
click at [601, 103] on input at bounding box center [656, 109] width 262 height 29
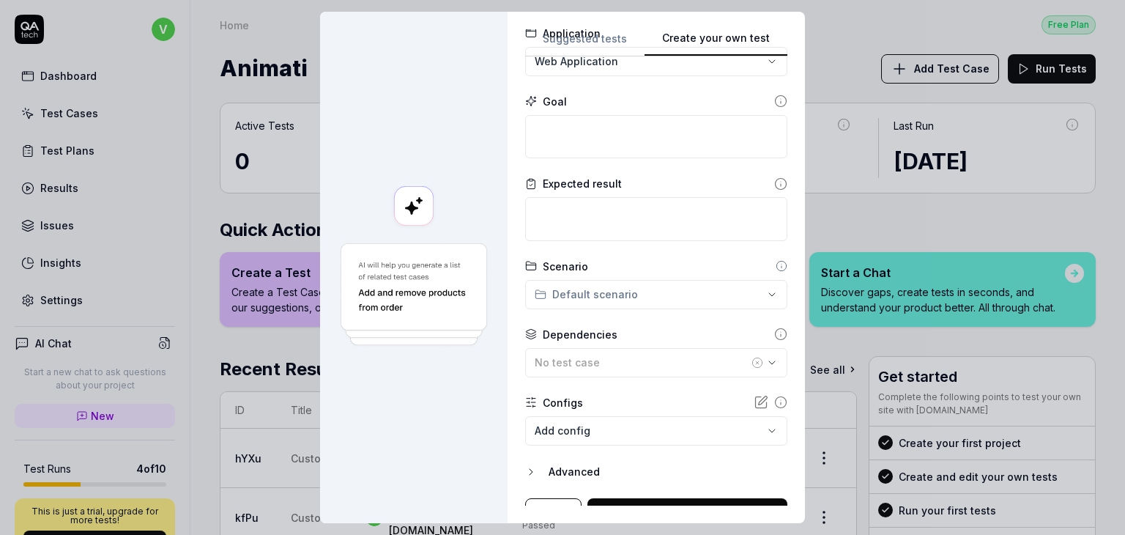
scroll to position [138, 0]
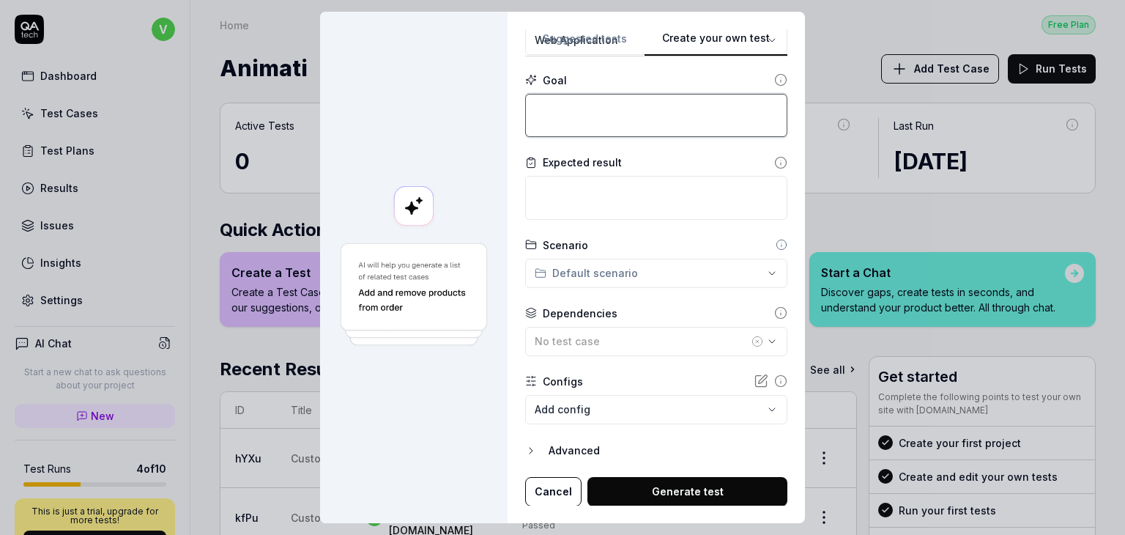
click at [673, 104] on textarea at bounding box center [656, 116] width 262 height 44
paste textarea "You are an AI Test Engineer. Create and EXECUTE end-to-end tests for a public d…"
type textarea "*"
type textarea "You are an AI Test Engineer. Create and EXECUTE end-to-end tests for a public d…"
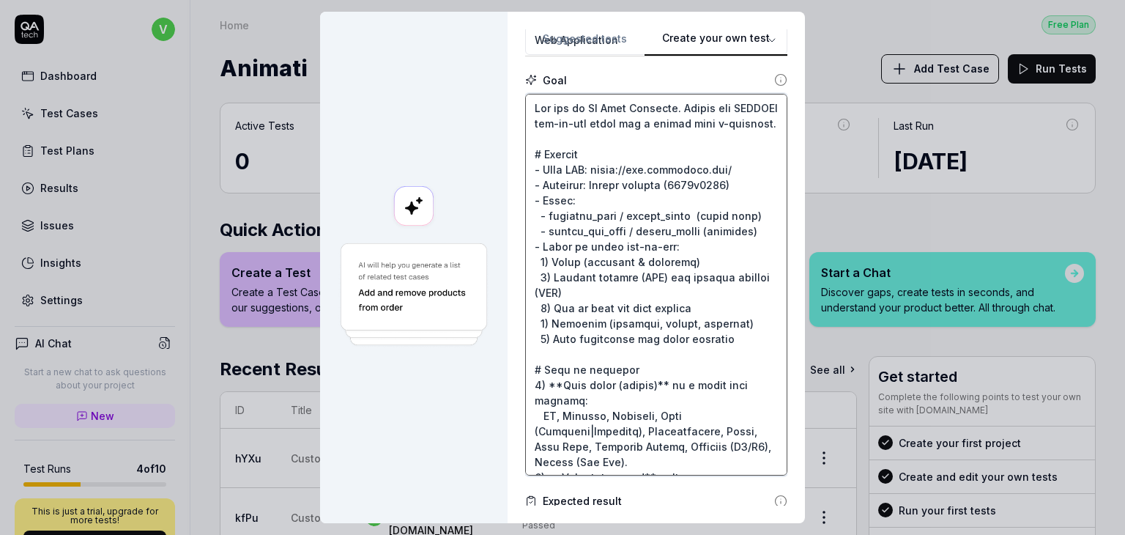
scroll to position [1330, 0]
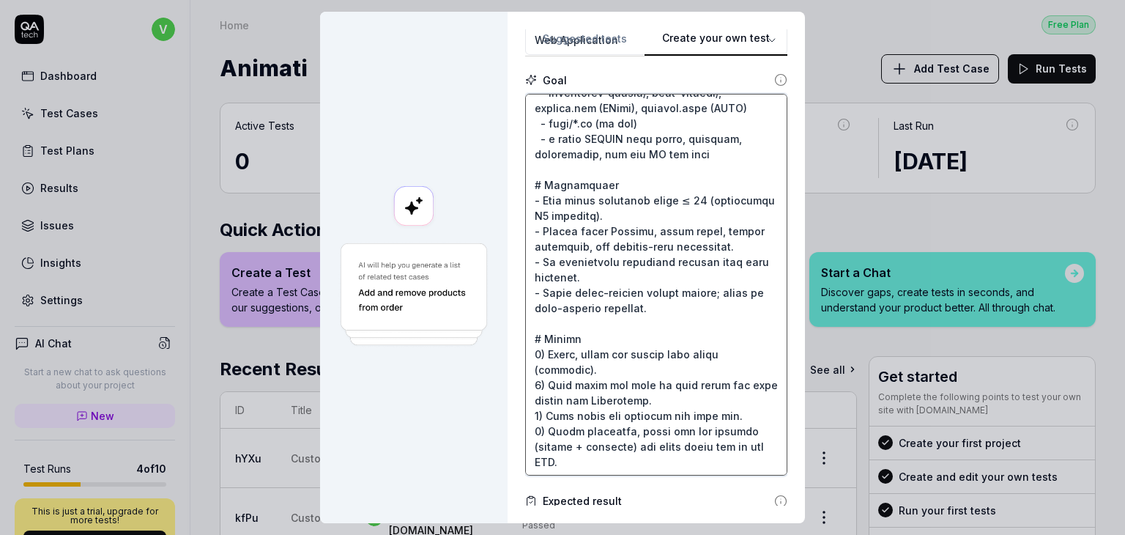
click at [539, 332] on textarea at bounding box center [656, 285] width 262 height 382
type textarea "*"
type textarea "You are an AI Test Engineer. Create and EXECUTE end-to-end tests for a public d…"
type textarea "*"
type textarea "You are an AI Test Engineer. Create and EXECUTE end-to-end tests for a public d…"
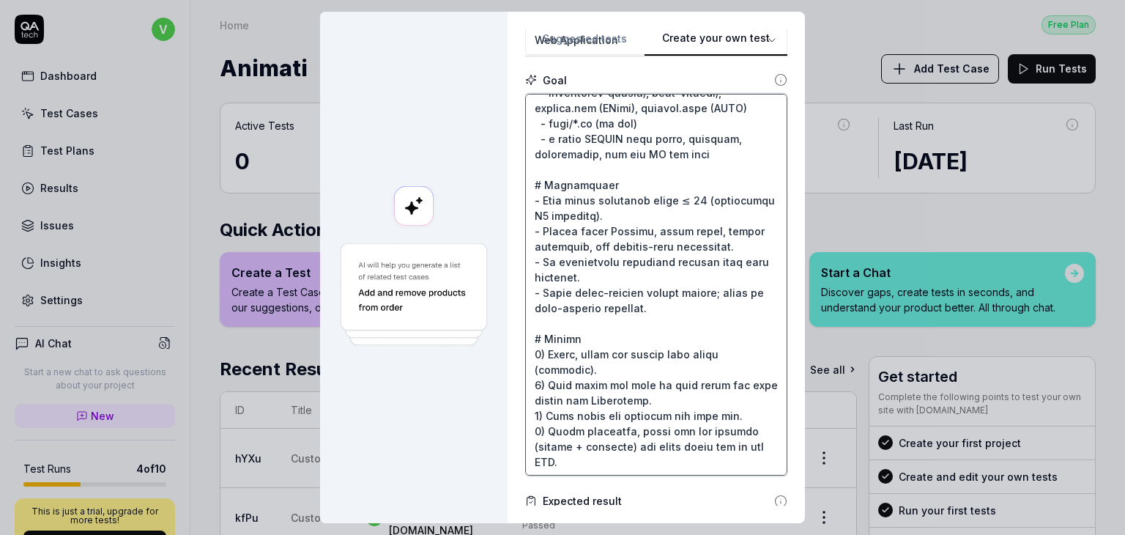
click at [560, 452] on textarea at bounding box center [656, 285] width 262 height 382
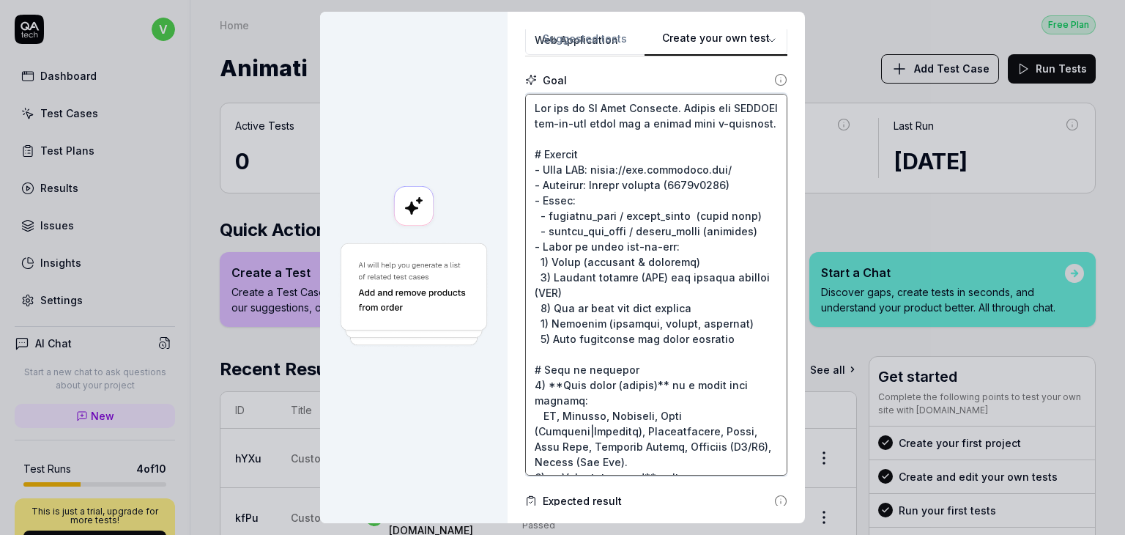
scroll to position [0, 0]
click at [610, 167] on textarea at bounding box center [656, 285] width 262 height 382
click at [606, 147] on textarea at bounding box center [656, 285] width 262 height 382
click at [590, 148] on textarea at bounding box center [656, 285] width 262 height 382
click at [532, 165] on textarea at bounding box center [656, 285] width 262 height 382
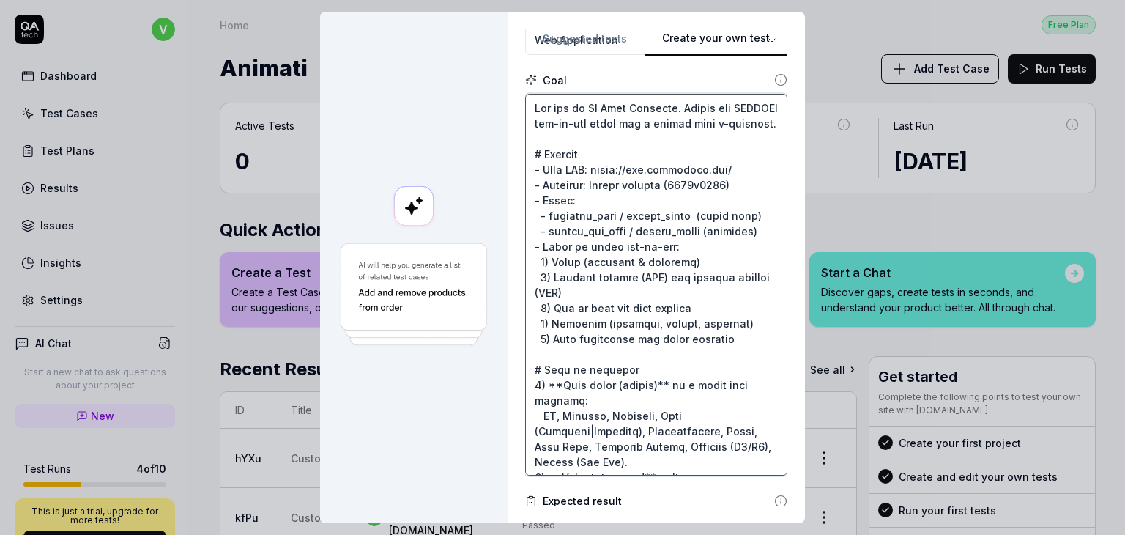
drag, startPoint x: 536, startPoint y: 156, endPoint x: 527, endPoint y: 133, distance: 24.4
click at [527, 133] on textarea at bounding box center [656, 285] width 262 height 382
click at [626, 136] on textarea at bounding box center [656, 285] width 262 height 382
click at [592, 106] on textarea at bounding box center [656, 285] width 262 height 382
drag, startPoint x: 665, startPoint y: 106, endPoint x: 504, endPoint y: 109, distance: 161.2
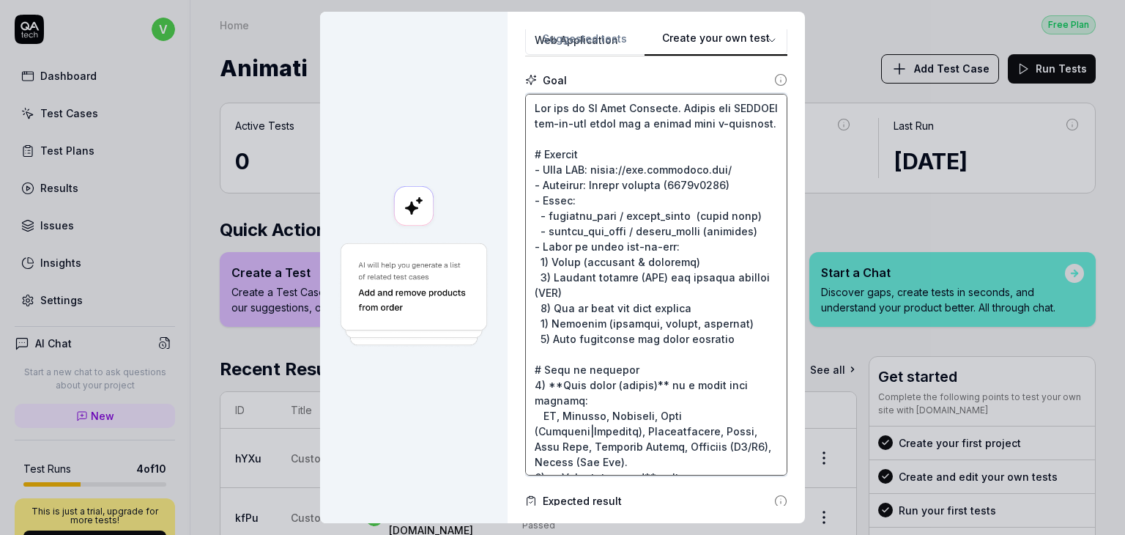
click at [508, 109] on div "**********" at bounding box center [656, 267] width 297 height 511
type textarea "*"
type textarea "Create and EXECUTE end-to-end tests for a public demo e-commerce. # Context - B…"
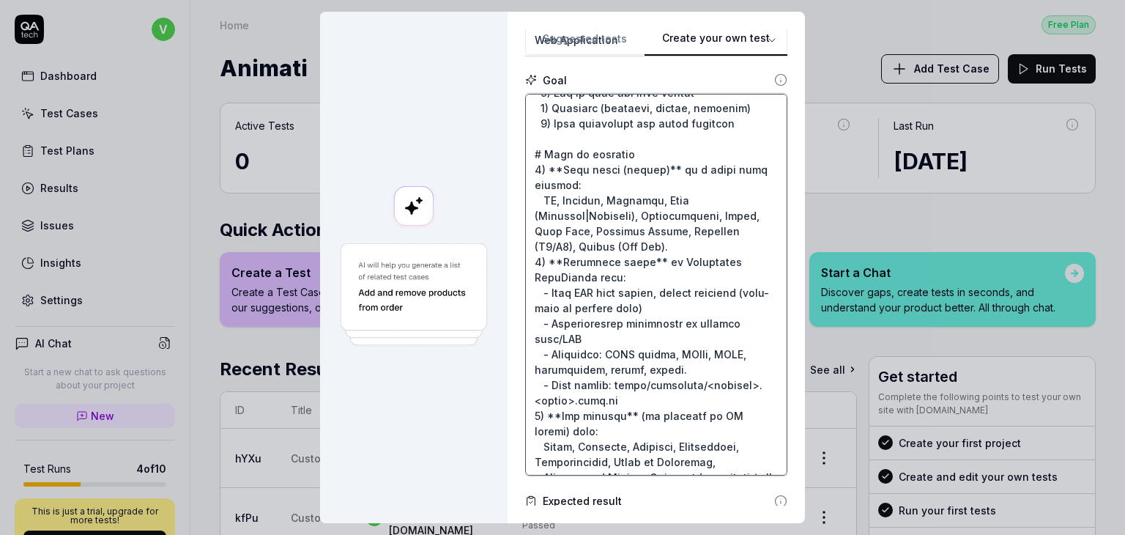
scroll to position [220, 0]
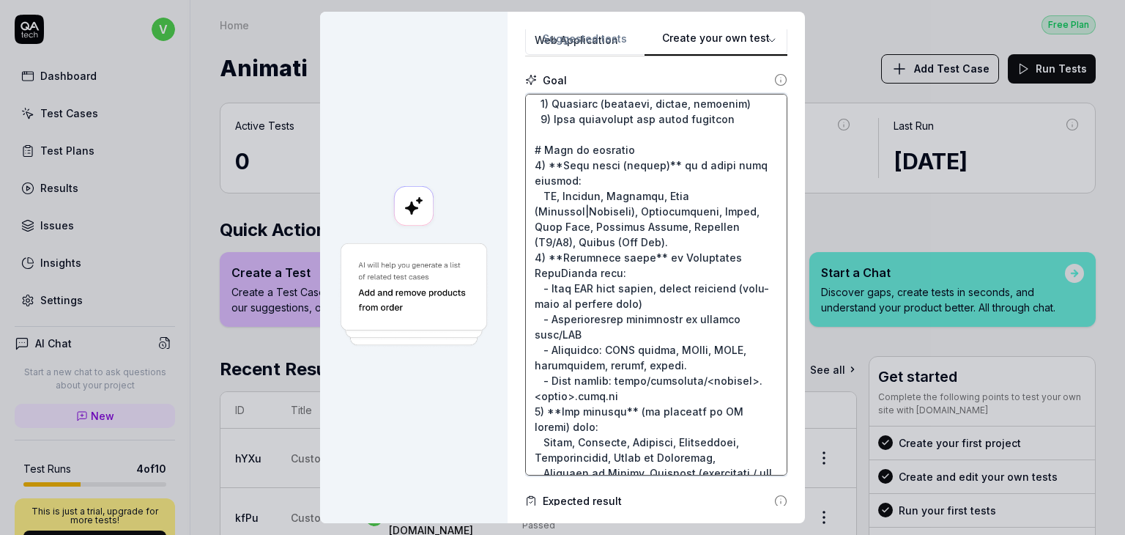
click at [656, 177] on textarea at bounding box center [656, 285] width 262 height 382
type textarea "*"
type textarea "Create and EXECUTE end-to-end tests for a public demo e-commerce. # Context - B…"
type textarea "*"
type textarea "Create and EXECUTE end-to-end tests for a public demo e-commerce. # Context - B…"
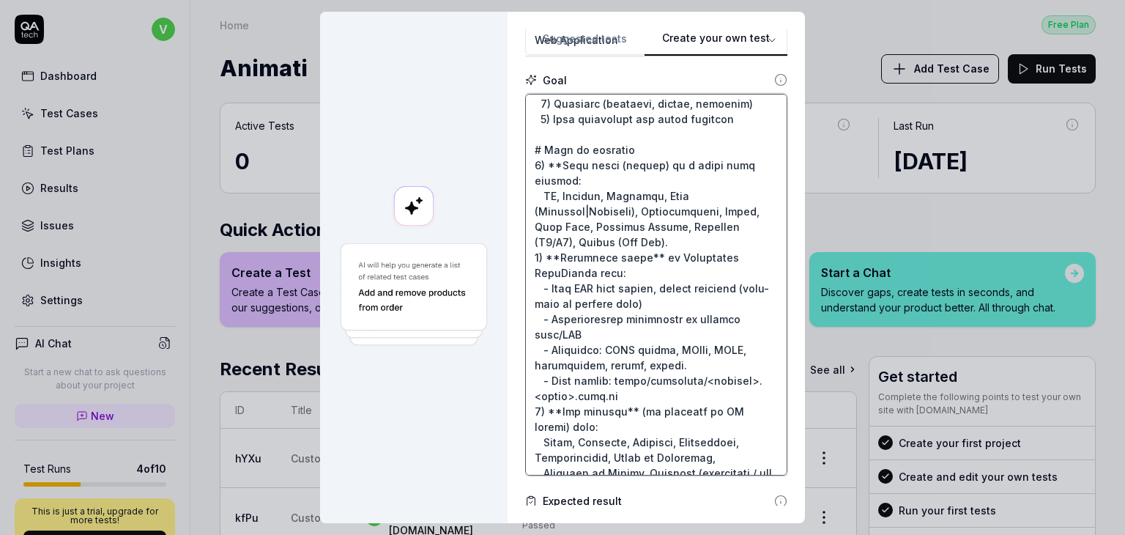
click at [551, 177] on textarea at bounding box center [656, 285] width 262 height 382
type textarea "*"
type textarea "Create and EXECUTE end-to-end tests for a public demo e-commerce. # Context - B…"
type textarea "*"
type textarea "Create and EXECUTE end-to-end tests for a public demo e-commerce. # Context - B…"
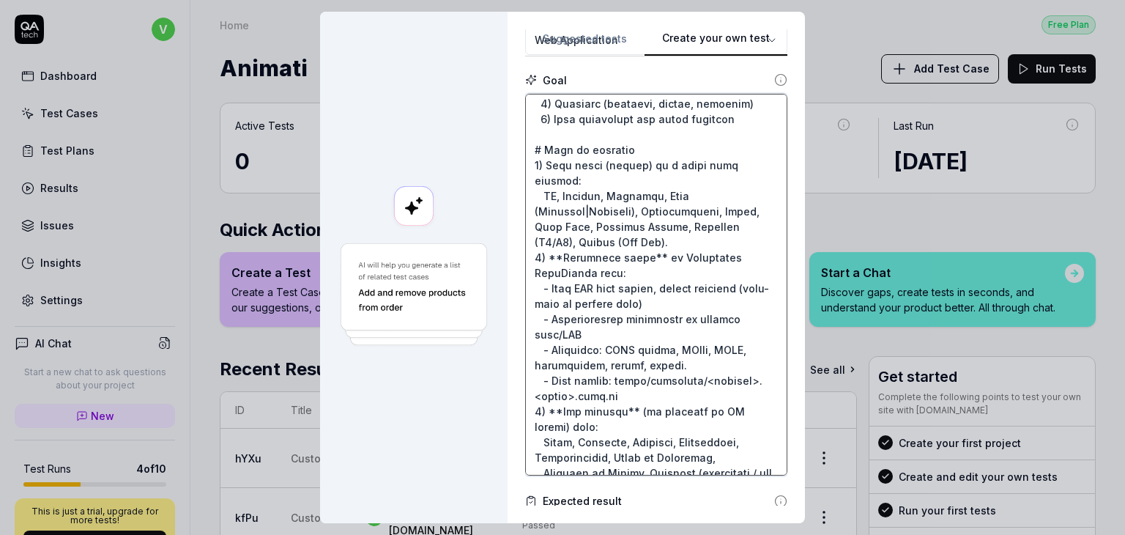
click at [552, 269] on textarea at bounding box center [656, 285] width 262 height 382
type textarea "*"
type textarea "Create and EXECUTE end-to-end tests for a public demo e-commerce. # Context - B…"
type textarea "*"
type textarea "Create and EXECUTE end-to-end tests for a public demo e-commerce. # Context - B…"
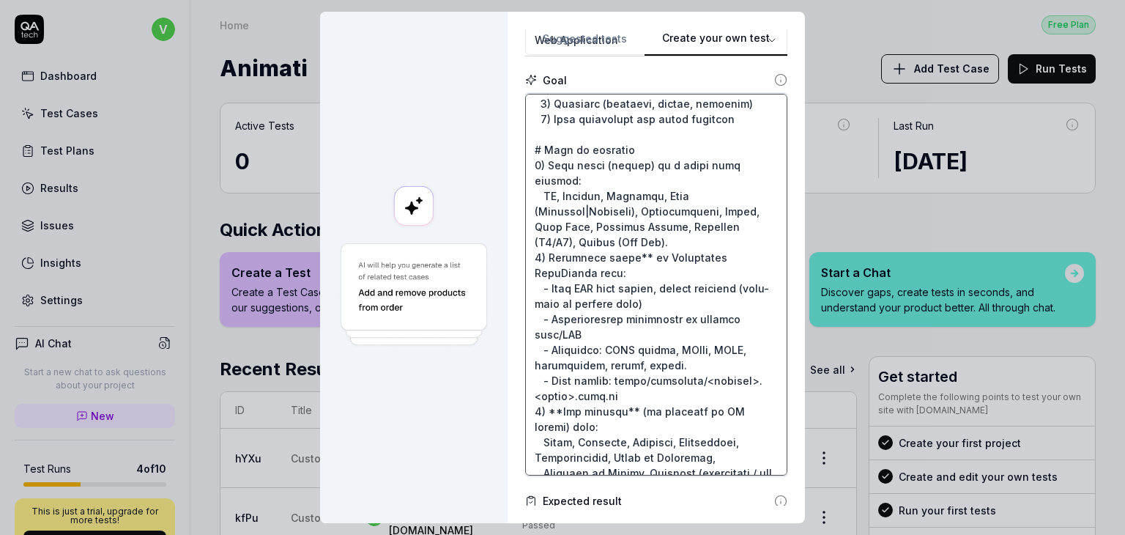
click at [633, 271] on textarea at bounding box center [656, 285] width 262 height 382
type textarea "*"
type textarea "Create and EXECUTE end-to-end tests for a public demo e-commerce. # Context - B…"
type textarea "*"
type textarea "Create and EXECUTE end-to-end tests for a public demo e-commerce. # Context - B…"
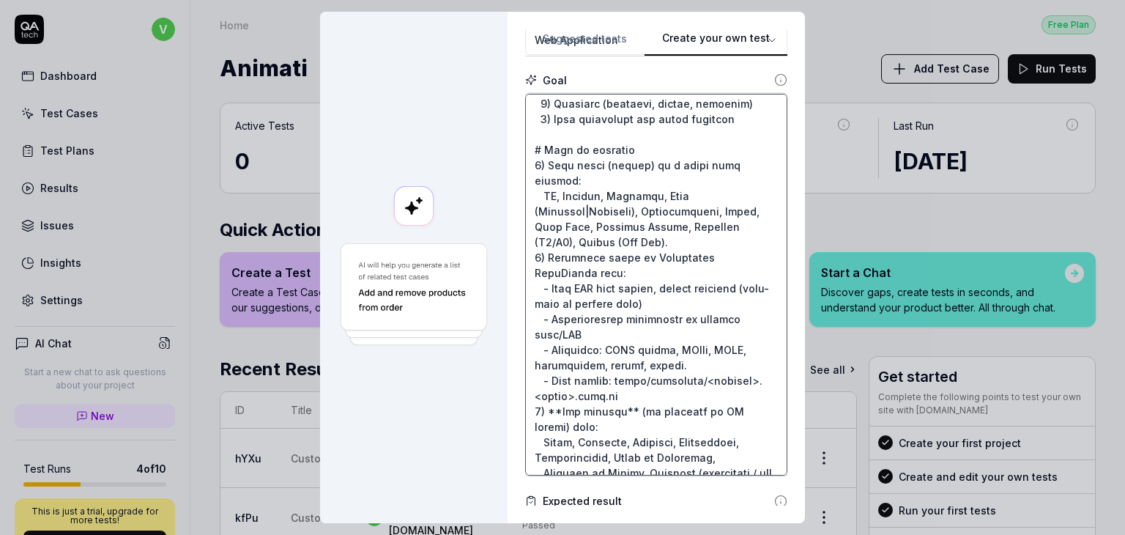
click at [665, 273] on textarea at bounding box center [656, 285] width 262 height 382
click at [630, 268] on textarea at bounding box center [656, 285] width 262 height 382
drag, startPoint x: 625, startPoint y: 267, endPoint x: 669, endPoint y: 284, distance: 47.1
click at [669, 284] on textarea at bounding box center [656, 285] width 262 height 382
click at [668, 284] on textarea at bounding box center [656, 285] width 262 height 382
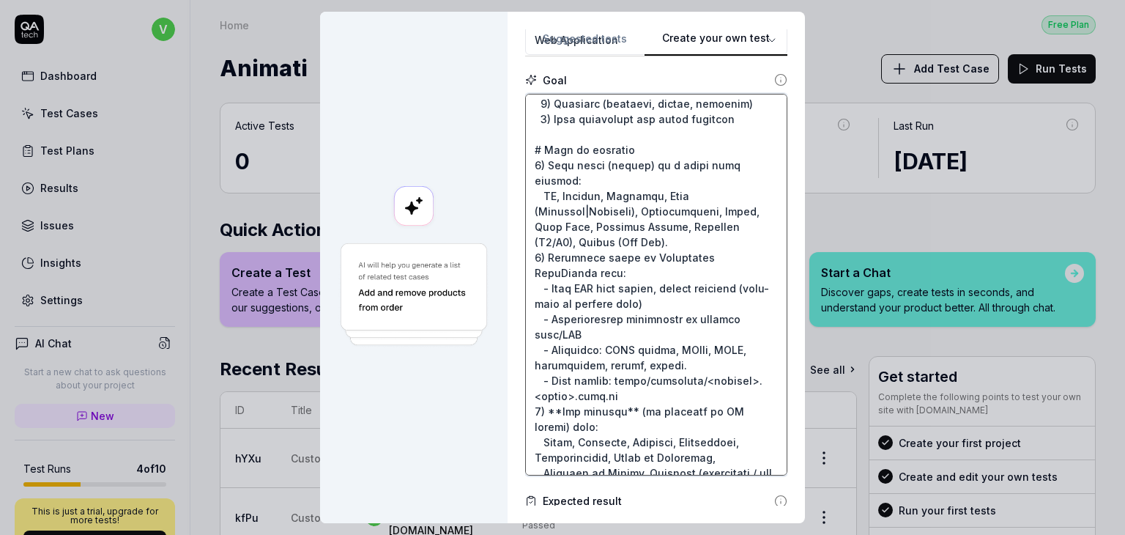
drag, startPoint x: 622, startPoint y: 270, endPoint x: 744, endPoint y: 267, distance: 121.7
click at [744, 267] on textarea at bounding box center [656, 285] width 262 height 382
type textarea "*"
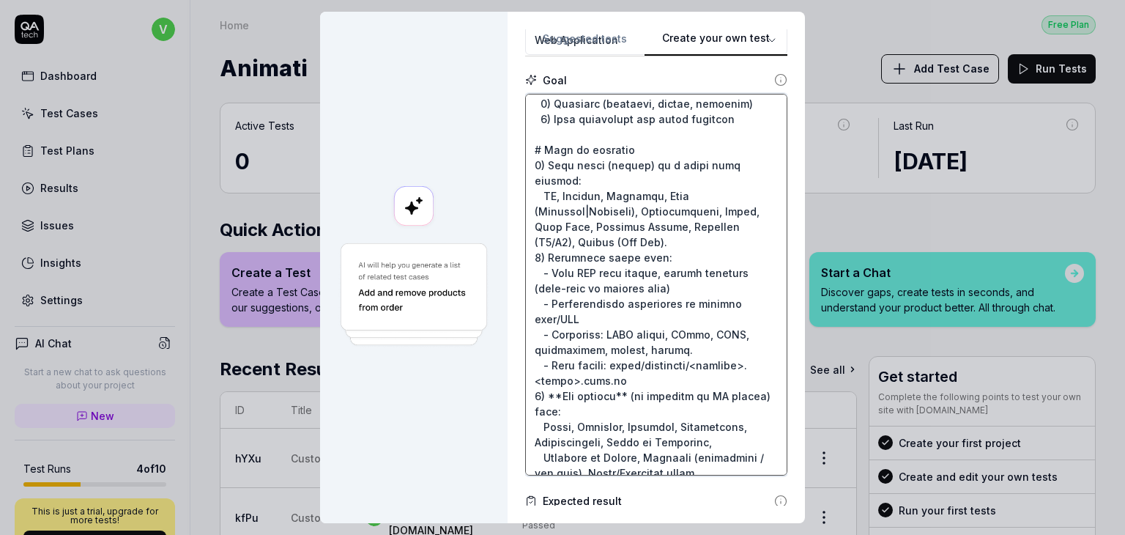
click at [694, 338] on textarea at bounding box center [656, 285] width 262 height 382
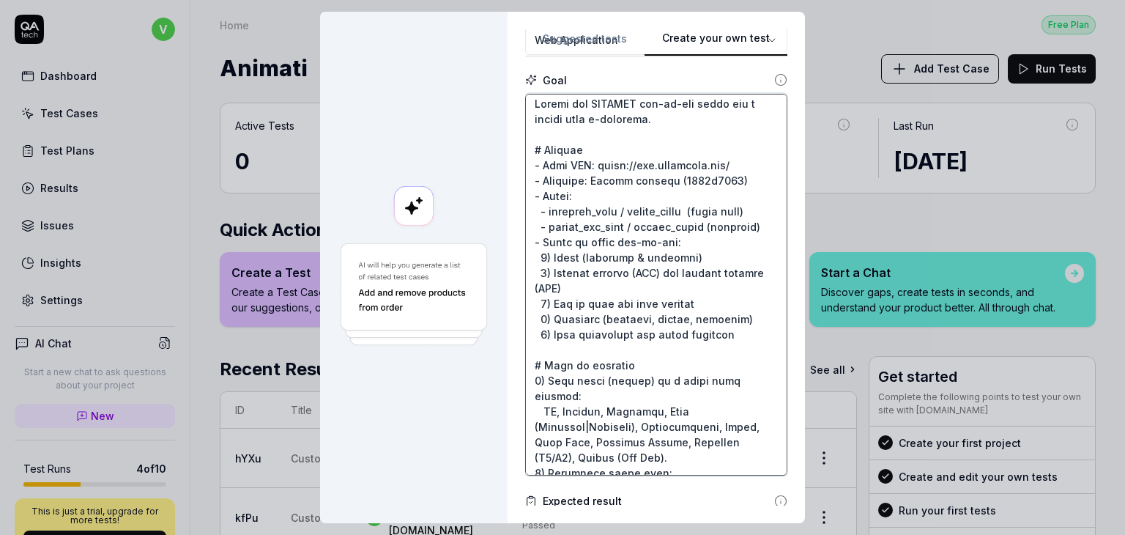
scroll to position [0, 0]
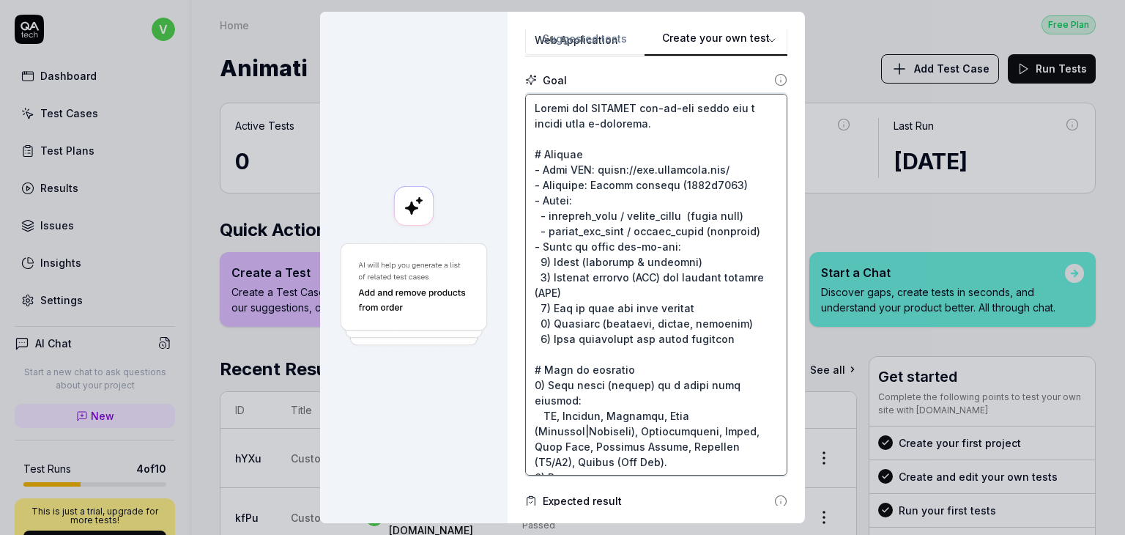
type textarea "Create and EXECUTE end-to-end tests for a public demo e-commerce. # Context - B…"
click at [648, 61] on form "**********" at bounding box center [656, 390] width 262 height 908
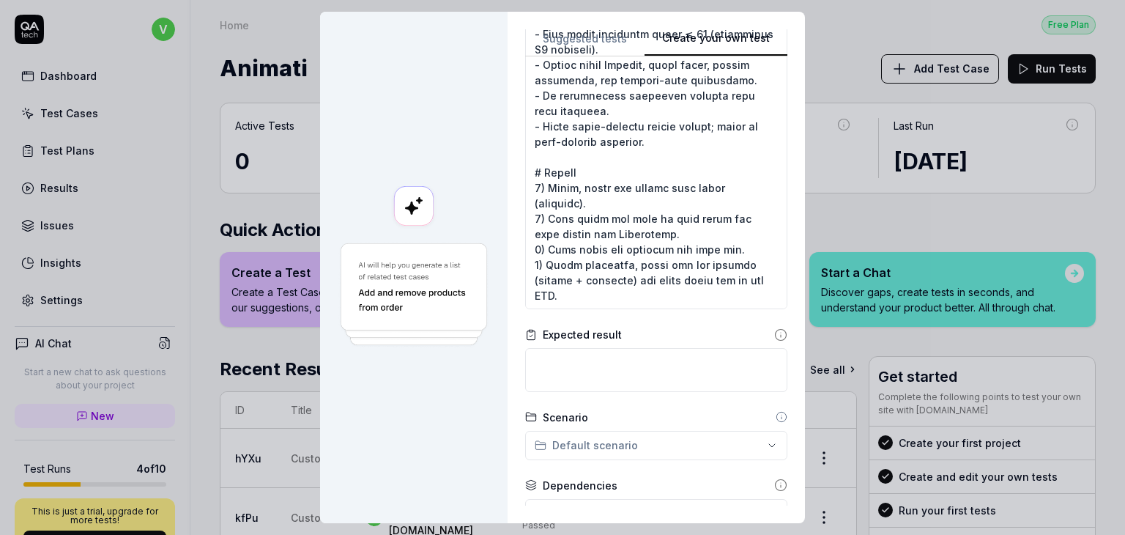
scroll to position [476, 0]
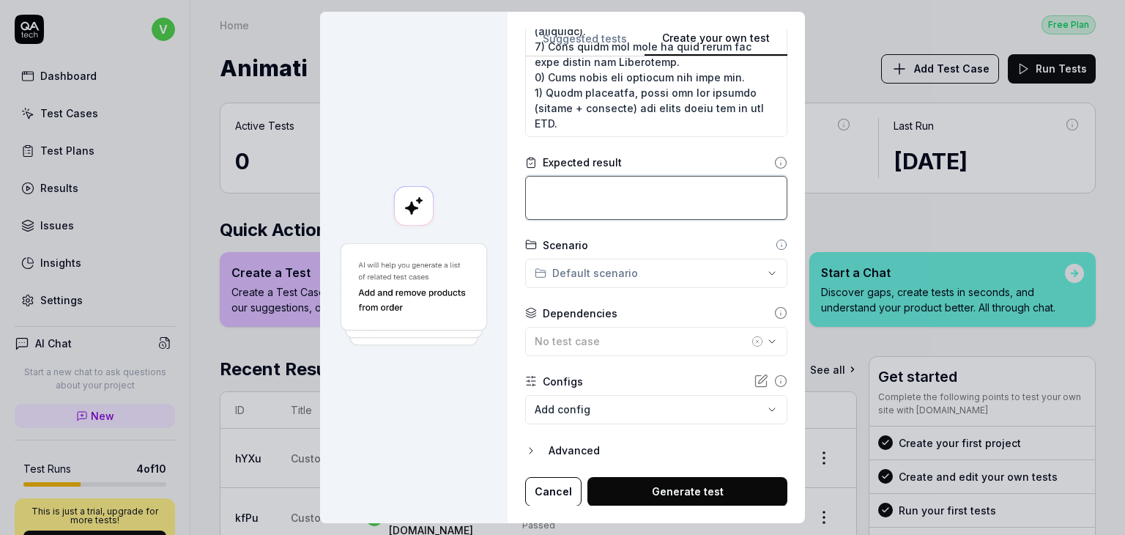
click at [657, 195] on textarea at bounding box center [656, 198] width 262 height 44
click at [647, 250] on div "Scenario" at bounding box center [656, 244] width 262 height 15
click at [634, 274] on div "**********" at bounding box center [562, 267] width 1125 height 535
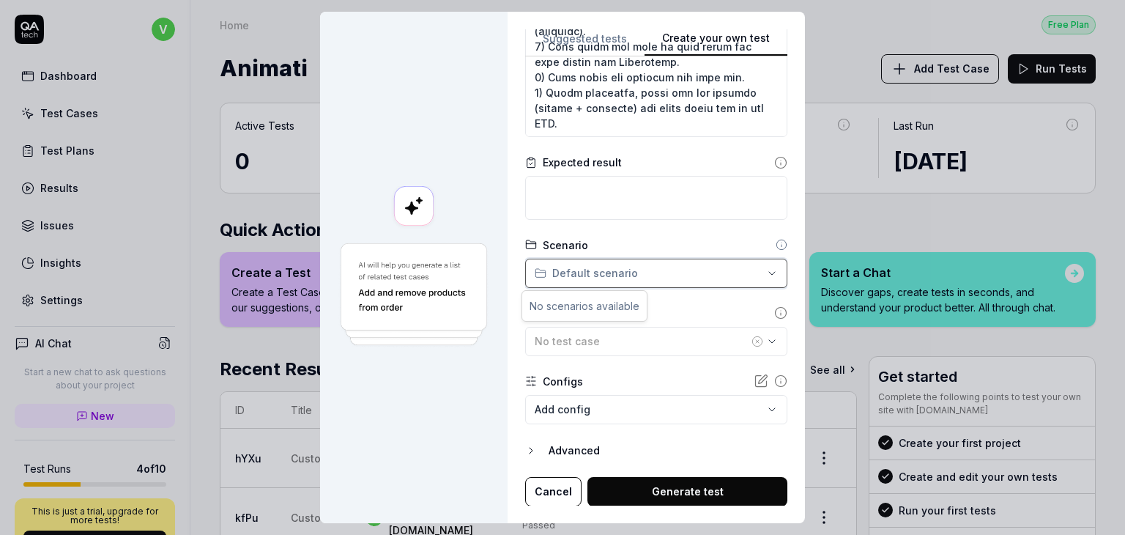
click at [651, 264] on div "**********" at bounding box center [562, 267] width 1125 height 535
click at [641, 319] on div "Dependencies" at bounding box center [656, 312] width 262 height 15
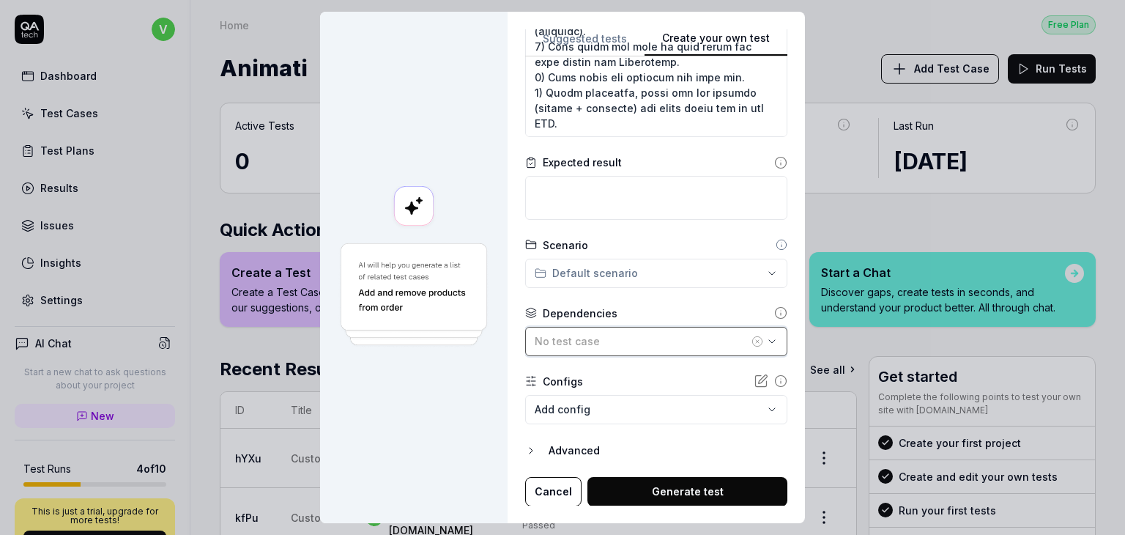
click at [639, 328] on button "No test case" at bounding box center [656, 341] width 262 height 29
click at [655, 294] on form "**********" at bounding box center [656, 52] width 262 height 908
click at [612, 402] on body "v Dashboard Test Cases Test Plans Results Issues Insights Settings AI Chat Star…" at bounding box center [562, 267] width 1125 height 535
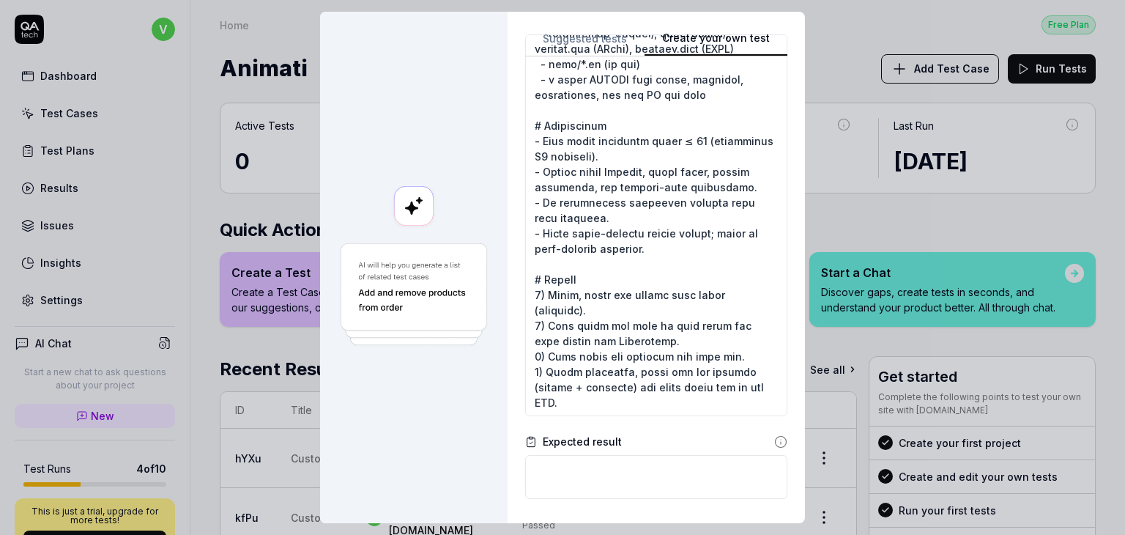
scroll to position [0, 0]
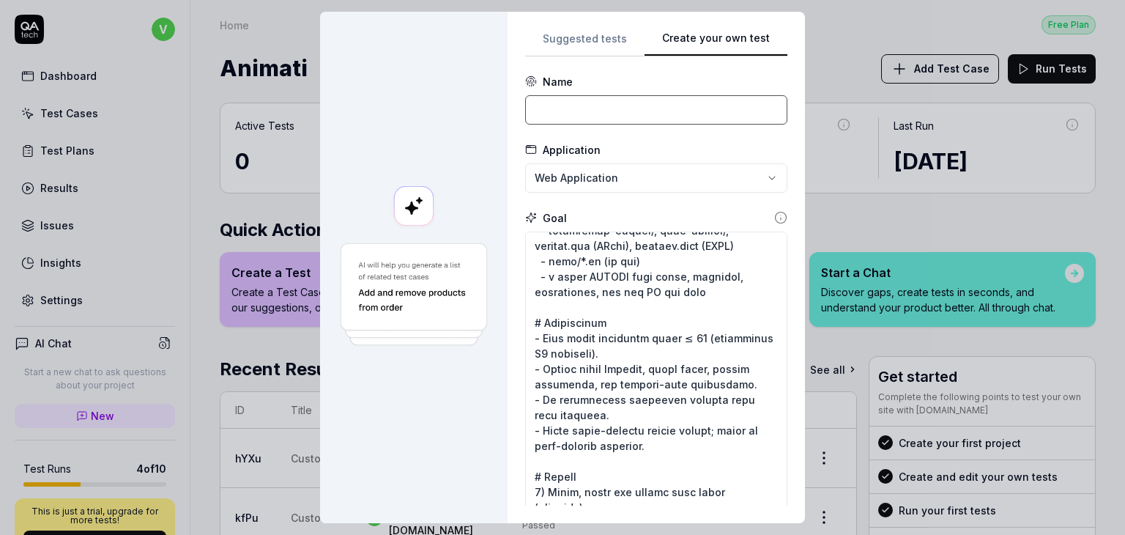
click at [636, 104] on input at bounding box center [656, 109] width 262 height 29
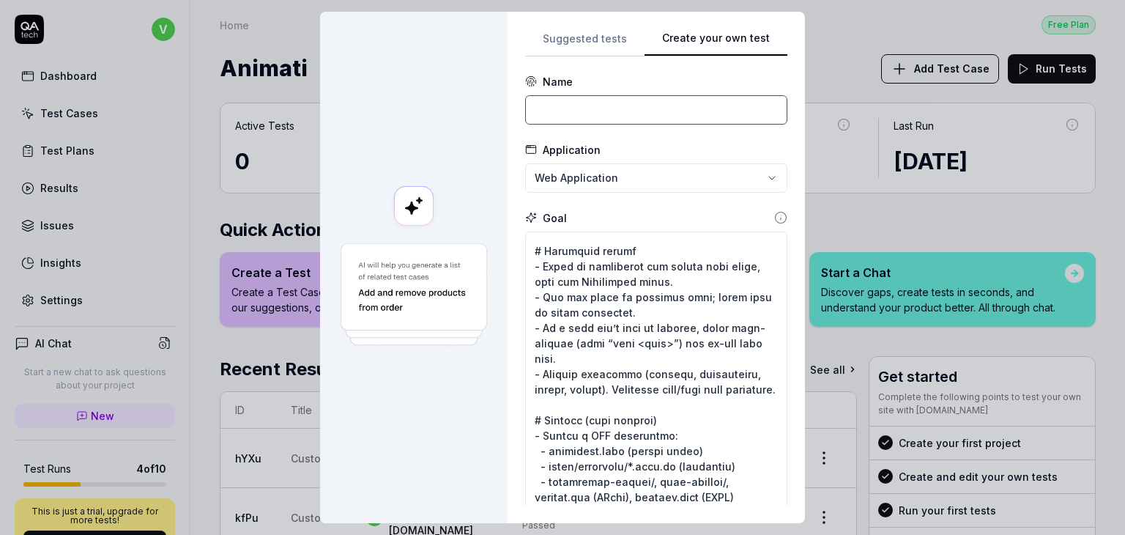
scroll to position [1014, 0]
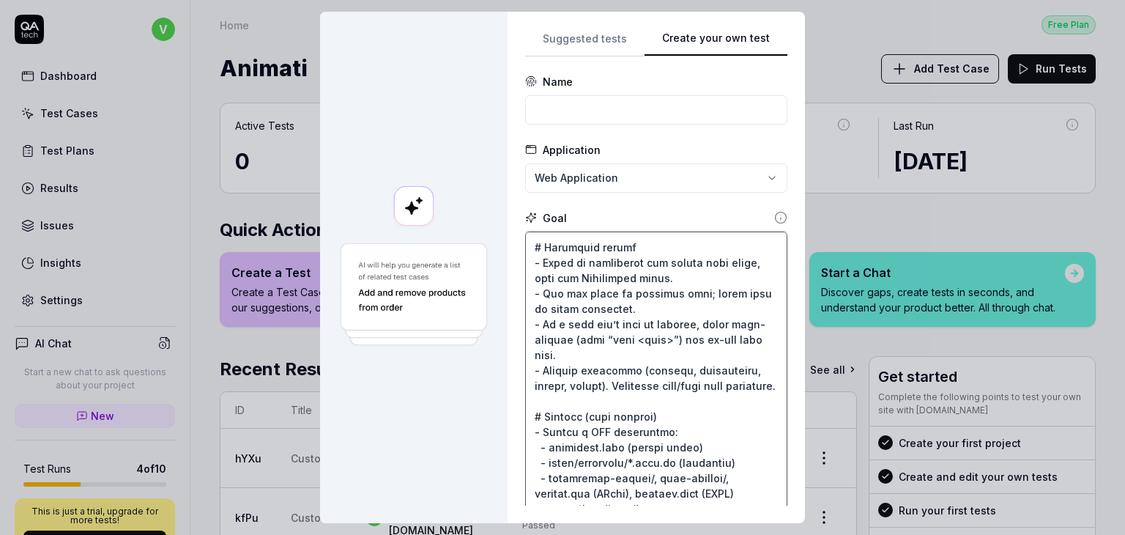
click at [729, 359] on textarea at bounding box center [656, 422] width 262 height 382
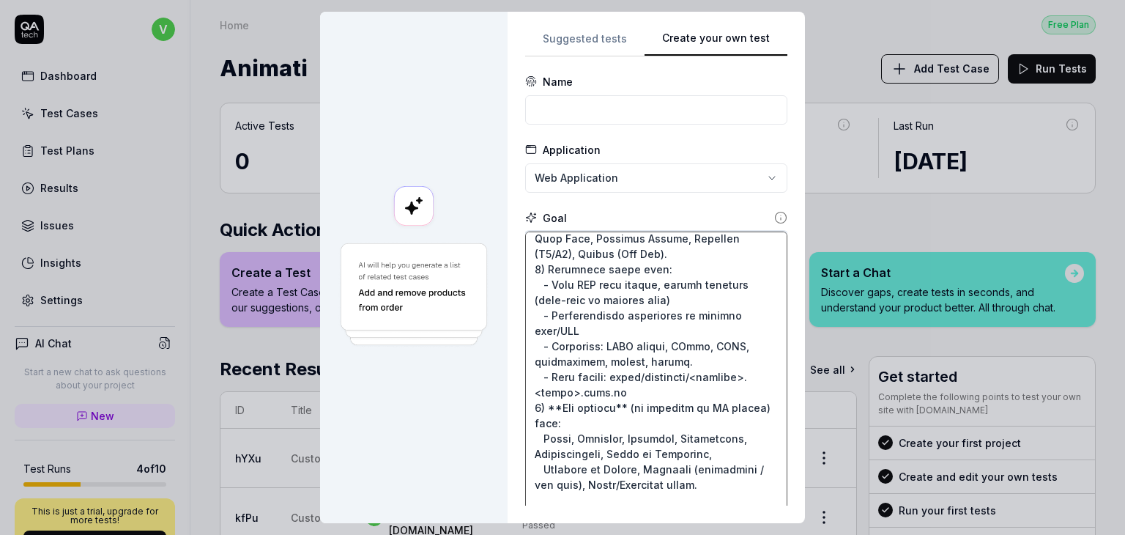
click at [618, 425] on textarea at bounding box center [656, 422] width 262 height 382
type textarea "*"
type textarea "Create and EXECUTE end-to-end tests for a public demo e-commerce. # Context - B…"
type textarea "*"
type textarea "Create and EXECUTE end-to-end tests for a public demo e-commerce. # Context - B…"
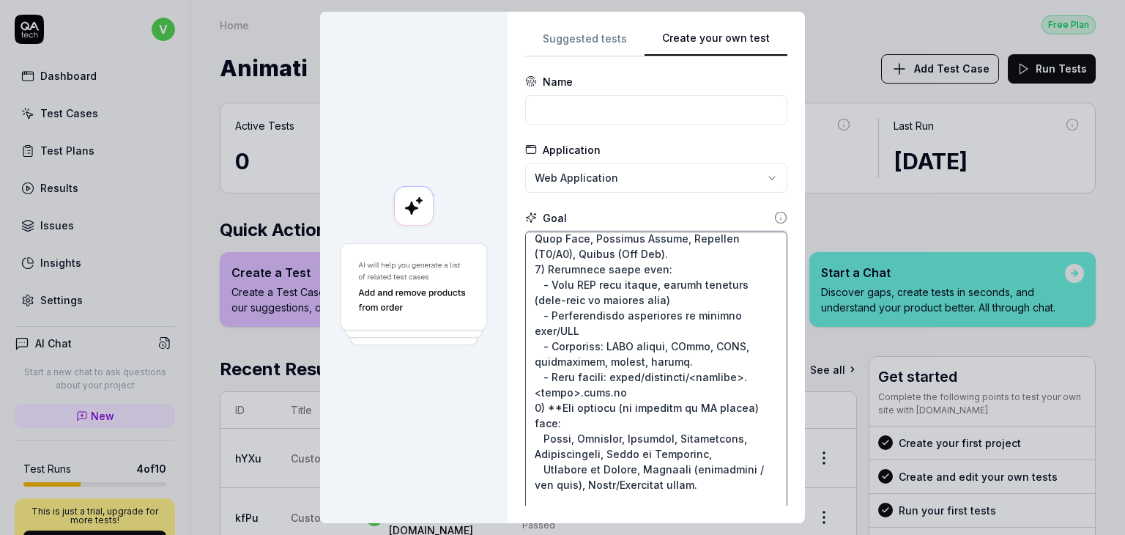
click at [551, 420] on textarea at bounding box center [656, 422] width 262 height 382
type textarea "*"
type textarea "Create and EXECUTE end-to-end tests for a public demo e-commerce. # Context - B…"
type textarea "*"
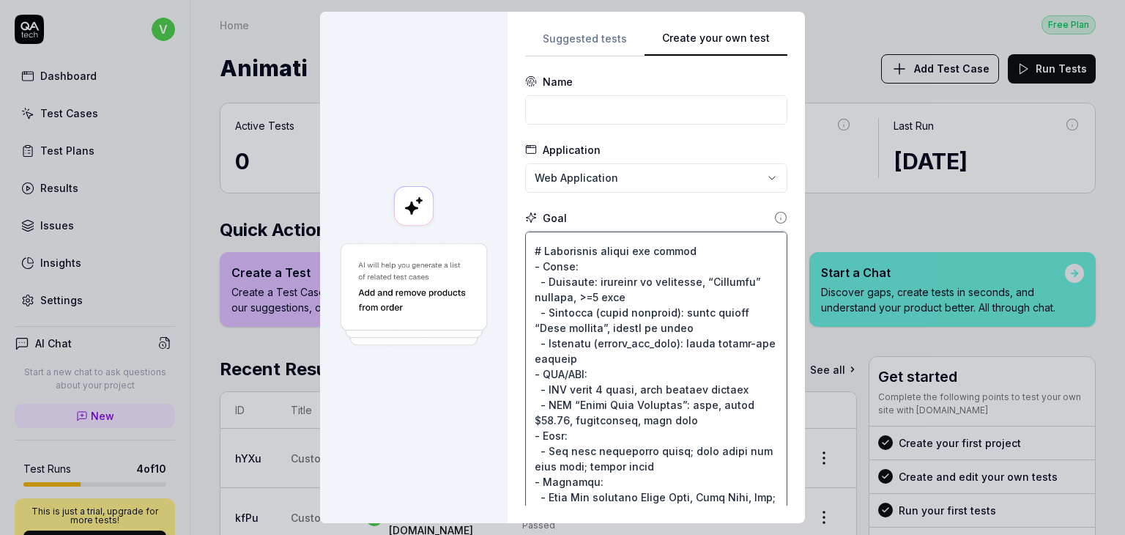
scroll to position [639, 0]
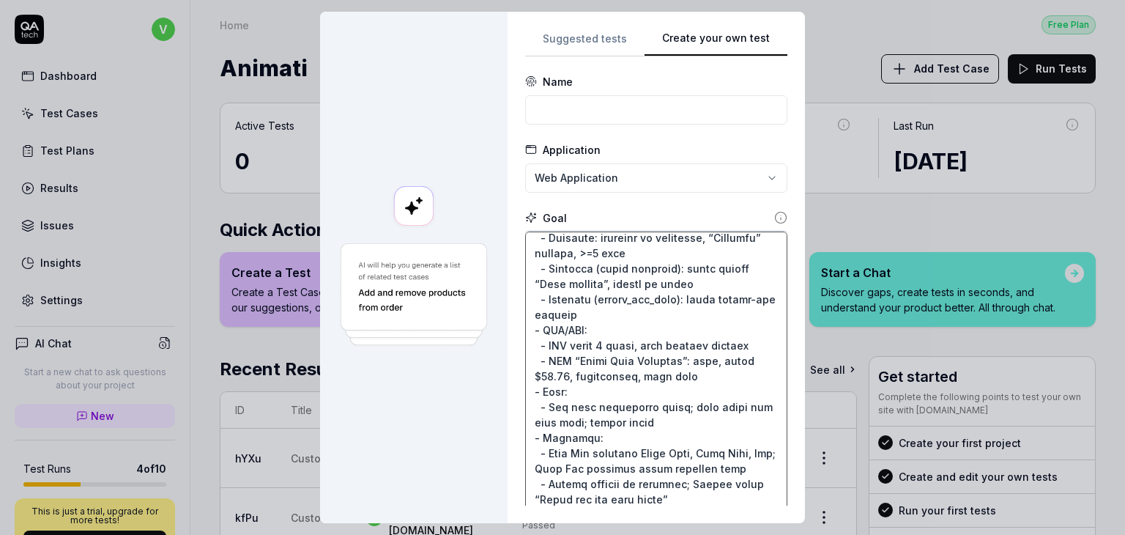
type textarea "Create and EXECUTE end-to-end tests for a public demo e-commerce. # Context - B…"
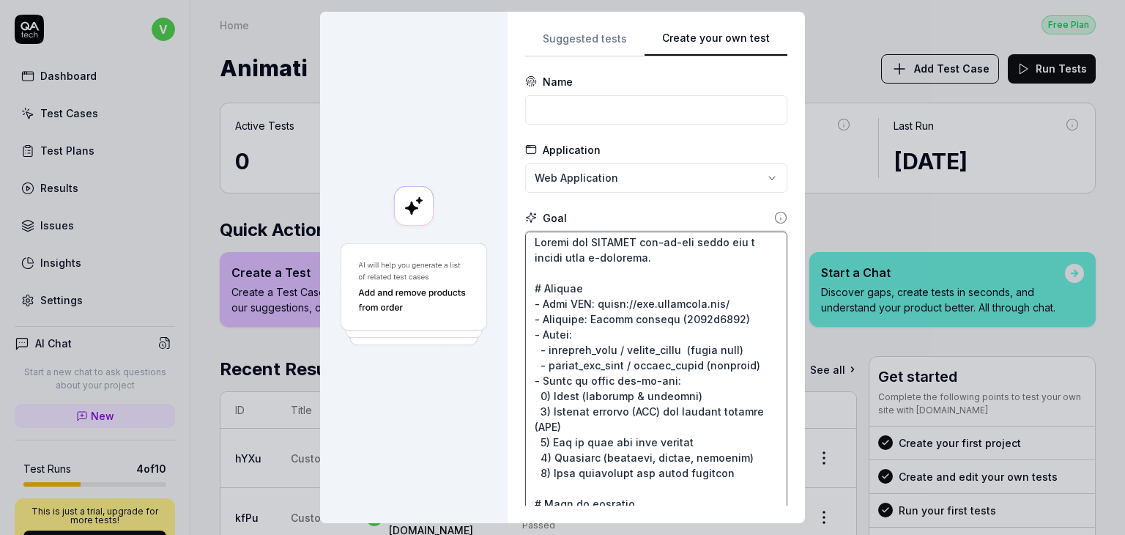
scroll to position [0, 0]
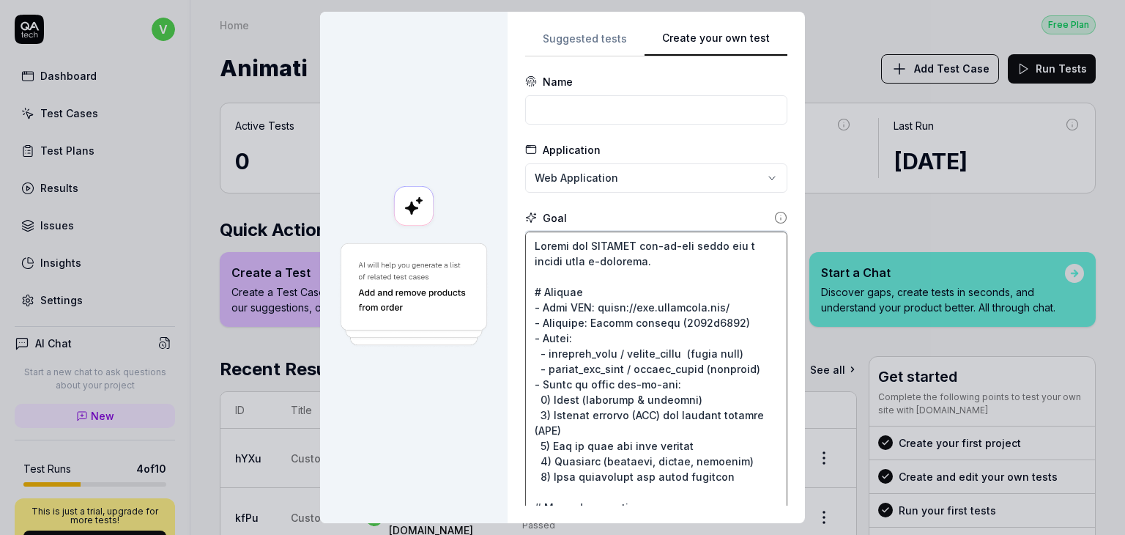
type textarea "*"
click at [684, 116] on input at bounding box center [656, 109] width 262 height 29
type input "Sauce Demo QA AI"
click at [607, 164] on div "**********" at bounding box center [562, 267] width 1125 height 535
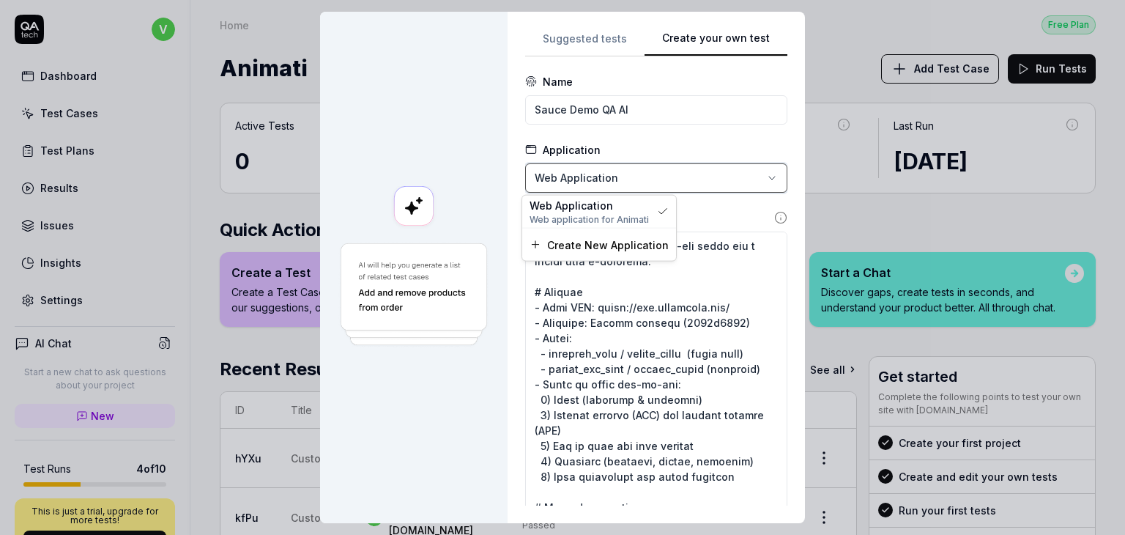
click at [648, 144] on div "**********" at bounding box center [562, 267] width 1125 height 535
click at [631, 240] on textarea at bounding box center [656, 422] width 262 height 382
drag, startPoint x: 634, startPoint y: 241, endPoint x: 695, endPoint y: 239, distance: 61.6
click at [695, 239] on textarea at bounding box center [656, 422] width 262 height 382
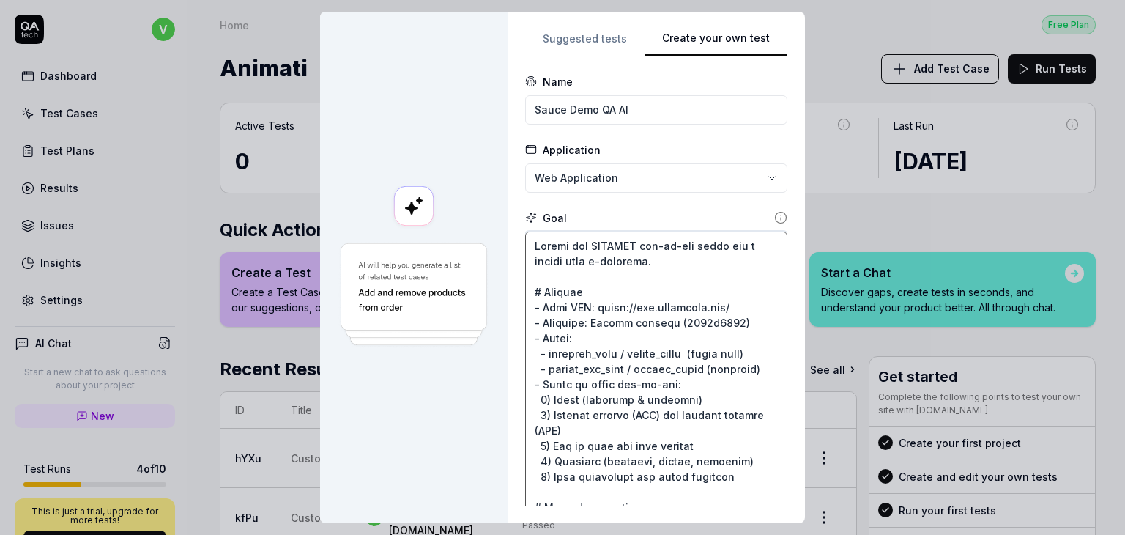
type textarea "*"
click at [713, 268] on textarea at bounding box center [656, 422] width 262 height 382
type textarea "Create and EXECUTE tests for a public demo e-commerce. # Context - Base URL: [U…"
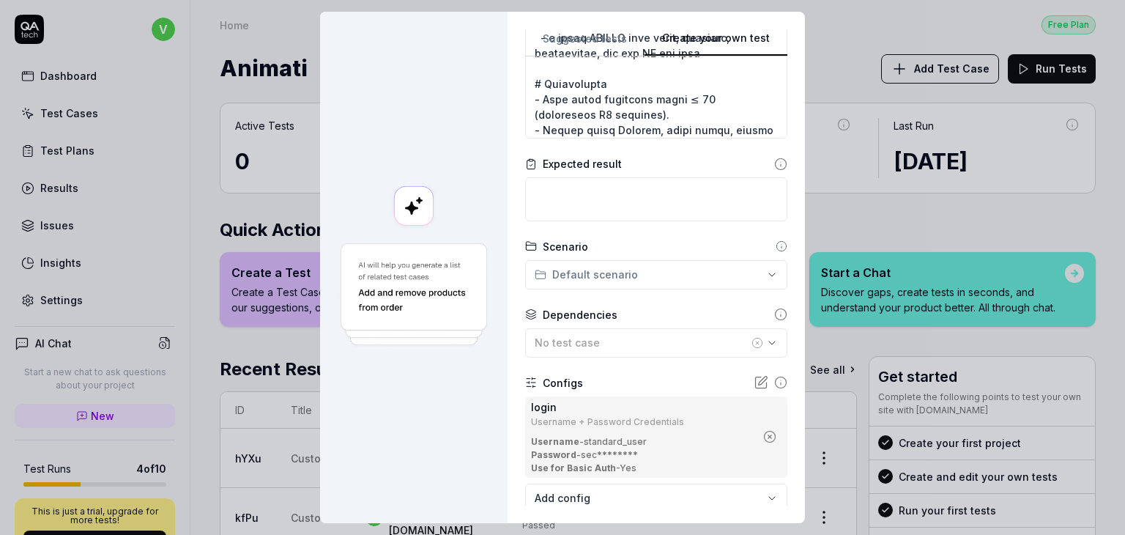
scroll to position [486, 0]
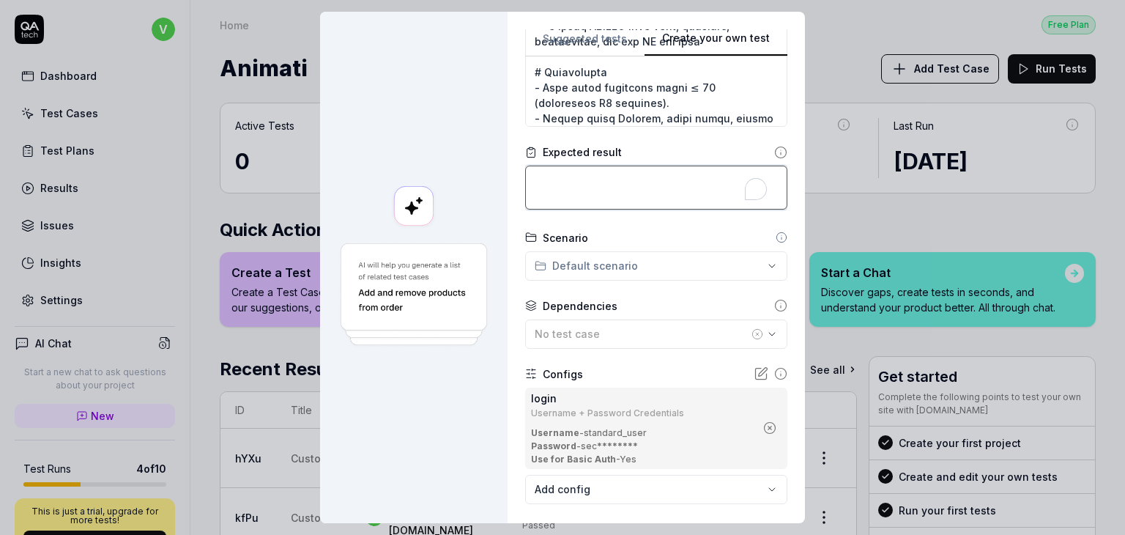
click at [577, 196] on textarea "To enrich screen reader interactions, please activate Accessibility in Grammarl…" at bounding box center [656, 188] width 262 height 44
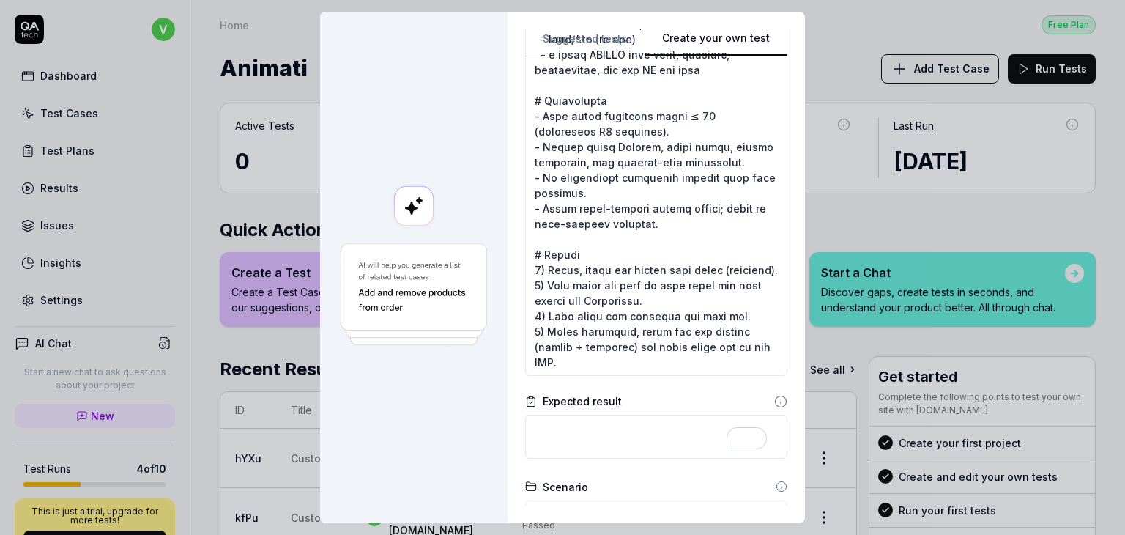
scroll to position [0, 0]
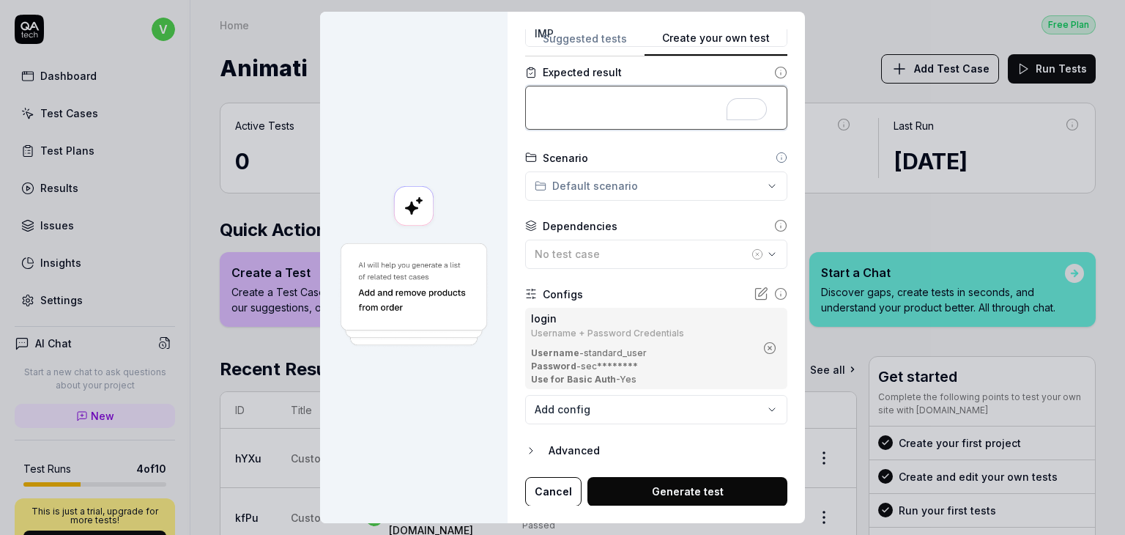
click at [608, 105] on textarea "To enrich screen reader interactions, please activate Accessibility in Grammarl…" at bounding box center [656, 108] width 262 height 44
paste textarea "Login – válido Open base URL Type standard_user in Username Type secret_sauce i…"
type textarea "*"
type textarea "Login – válido Open base URL Type standard_user in Username Type secret_sauce i…"
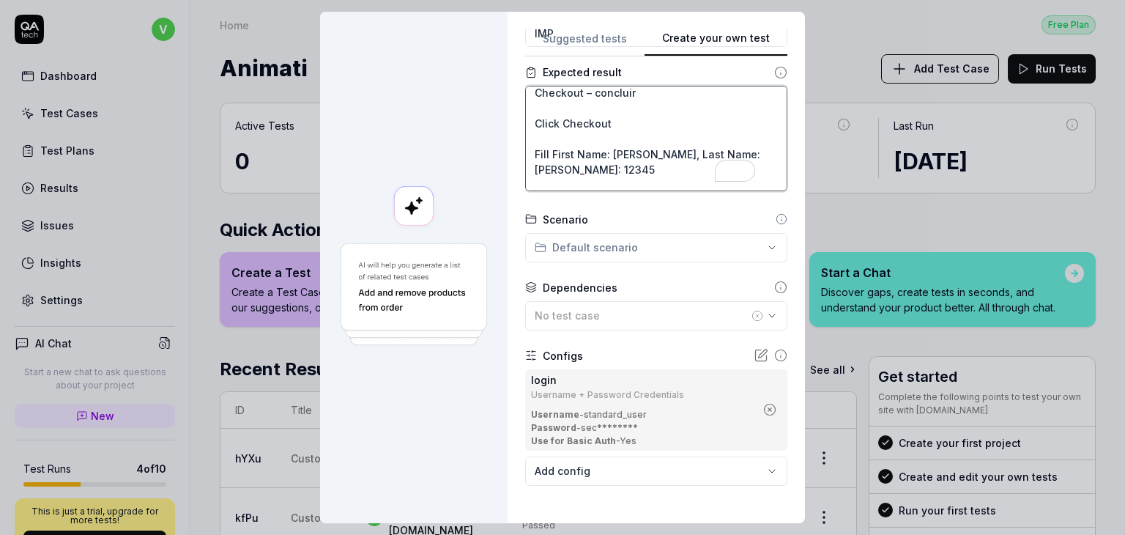
scroll to position [193, 0]
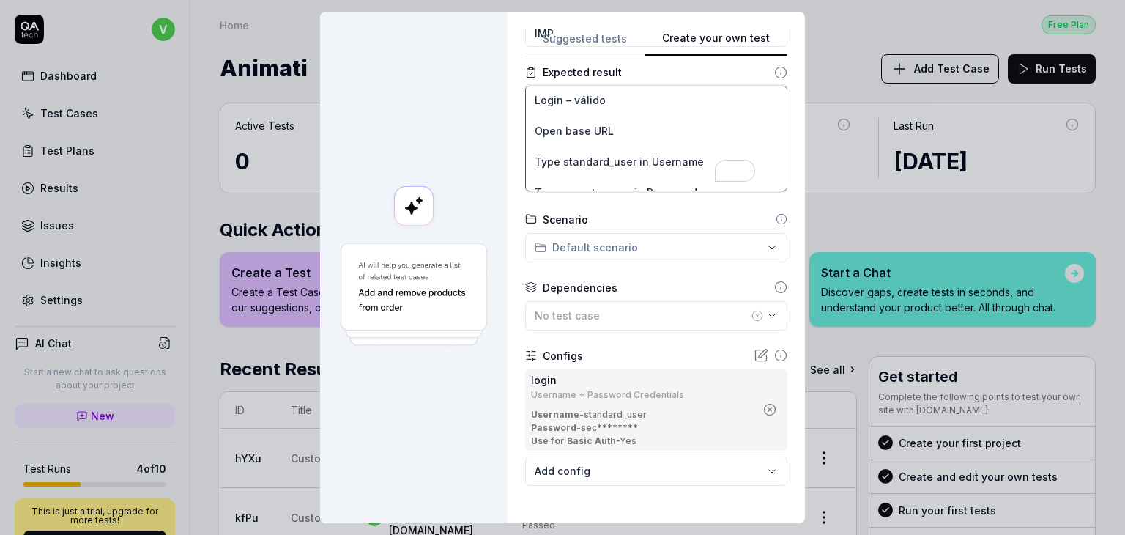
click at [597, 97] on textarea "Login – válido Open base URL Type standard_user in Username Type secret_sauce i…" at bounding box center [656, 138] width 262 height 105
type textarea "*"
type textarea "Login – válid Open base URL Type standard_user in Username Type secret_sauce in…"
type textarea "*"
type textarea "Login – váli Open base URL Type standard_user in Username Type secret_sauce in …"
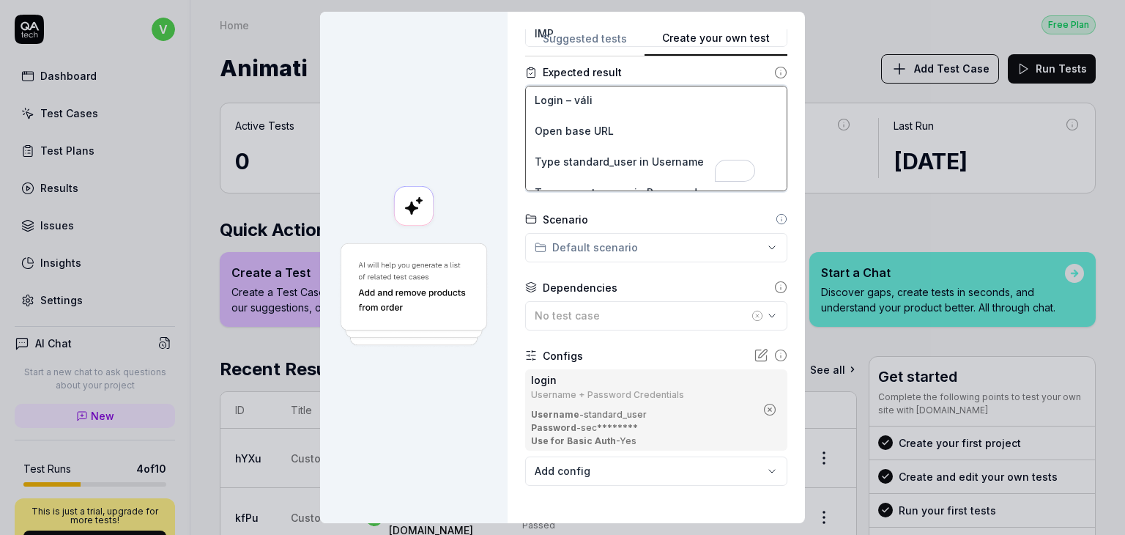
type textarea "*"
type textarea "Login – vál Open base URL Type standard_user in Username Type secret_sauce in P…"
type textarea "*"
type textarea "Login – vá Open base URL Type standard_user in Username Type secret_sauce in Pa…"
type textarea "*"
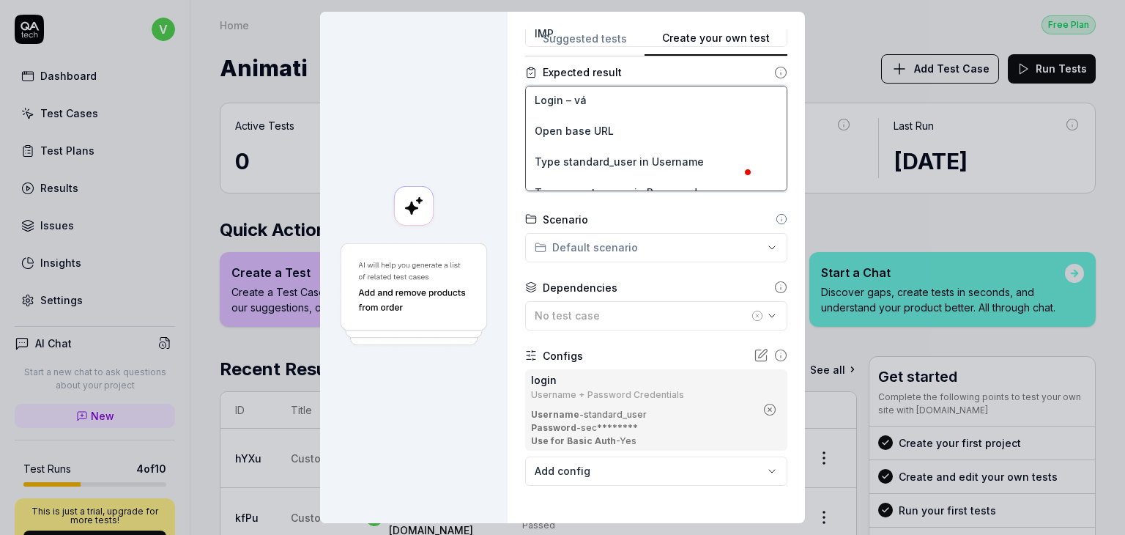
type textarea "Login – v Open base URL Type standard_user in Username Type secret_sauce in Pas…"
type textarea "*"
type textarea "Login – val Open base URL Type standard_user in Username Type secret_sauce in P…"
type textarea "*"
type textarea "Login – valid Open base URL Type standard_user in Username Type secret_sauce in…"
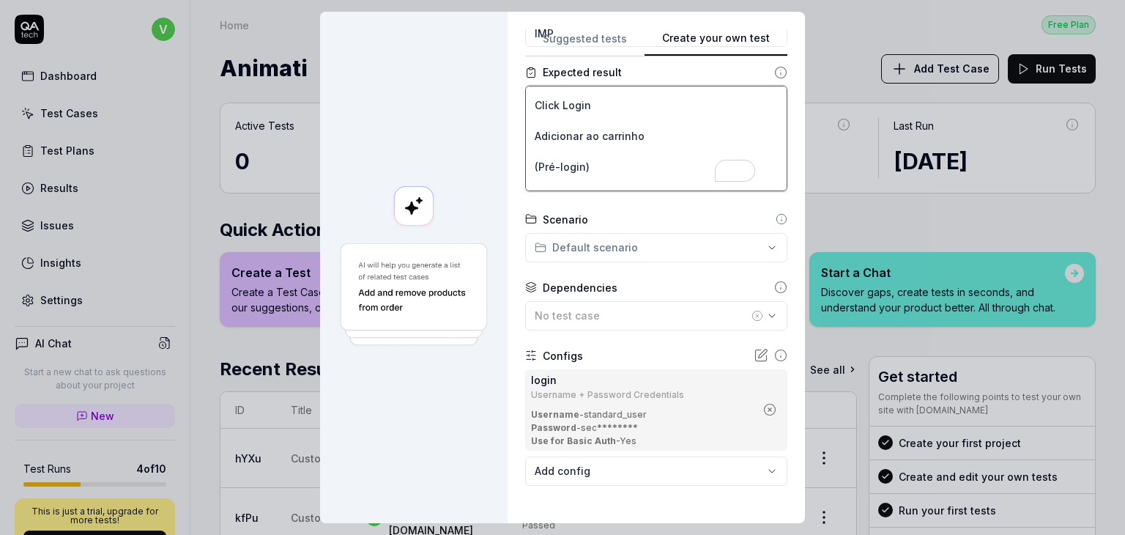
drag, startPoint x: 649, startPoint y: 173, endPoint x: 559, endPoint y: 151, distance: 92.7
click at [559, 151] on textarea "Login – valid Open base URL Type standard_user in Username Type secret_sauce in…" at bounding box center [656, 138] width 262 height 105
click at [629, 130] on textarea "Login – valid Open base URL Type standard_user in Username Type secret_sauce in…" at bounding box center [656, 138] width 262 height 105
drag, startPoint x: 645, startPoint y: 132, endPoint x: 538, endPoint y: 133, distance: 106.2
click at [538, 133] on textarea "Login – valid Open base URL Type standard_user in Username Type secret_sauce in…" at bounding box center [656, 138] width 262 height 105
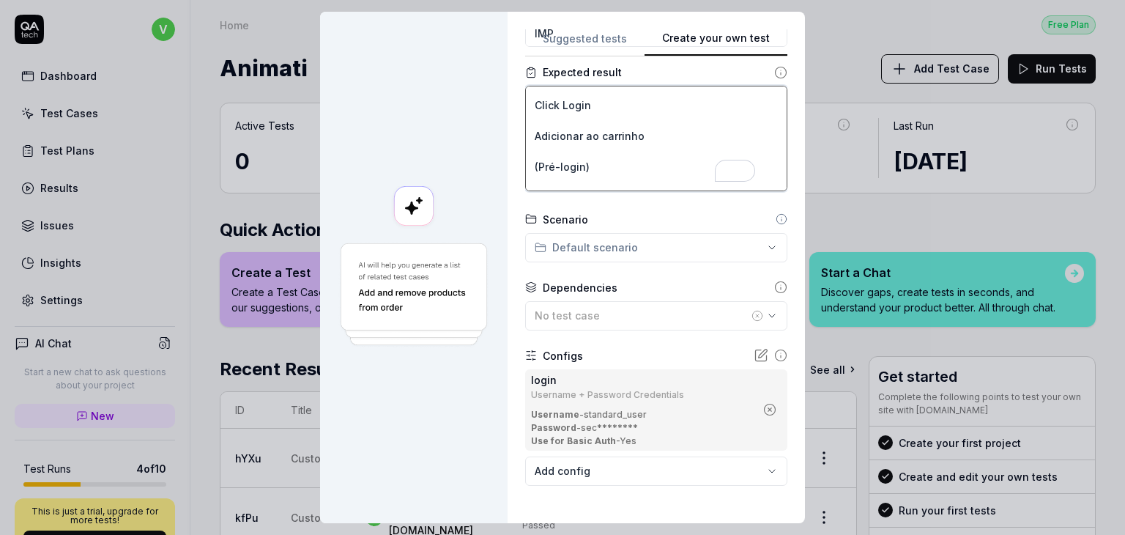
type textarea "*"
type textarea "Login – valid Open base URL Type standard_user in Username Type secret_sauce in…"
type textarea "*"
type textarea "Login – valid Open base URL Type standard_user in Username Type secret_sauce in…"
type textarea "*"
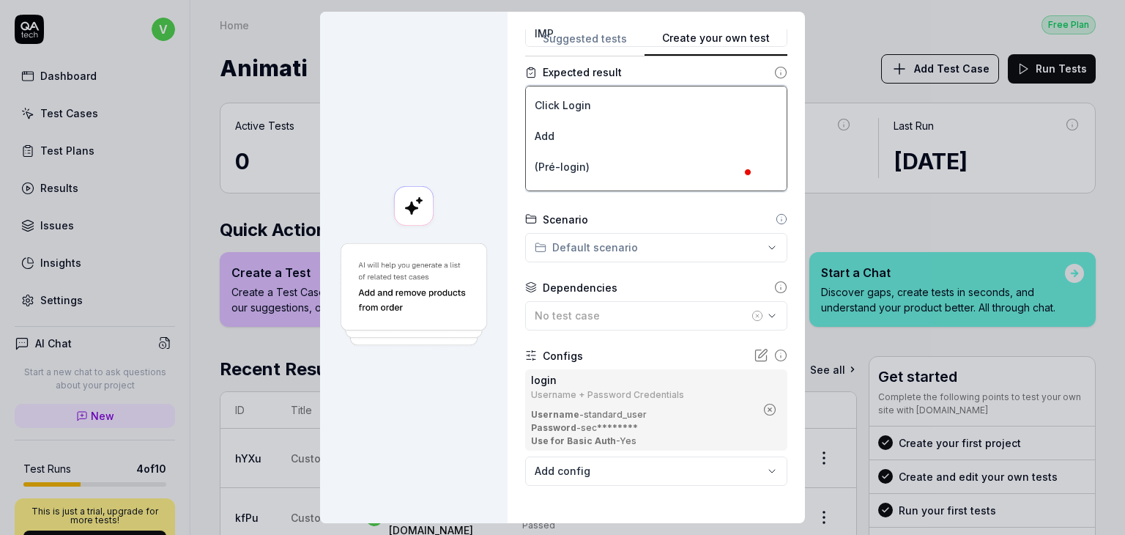
type textarea "Login – valid Open base URL Type standard_user in Username Type secret_sauce in…"
type textarea "*"
type textarea "Login – valid Open base URL Type standard_user in Username Type secret_sauce in…"
type textarea "*"
type textarea "Login – valid Open base URL Type standard_user in Username Type secret_sauce in…"
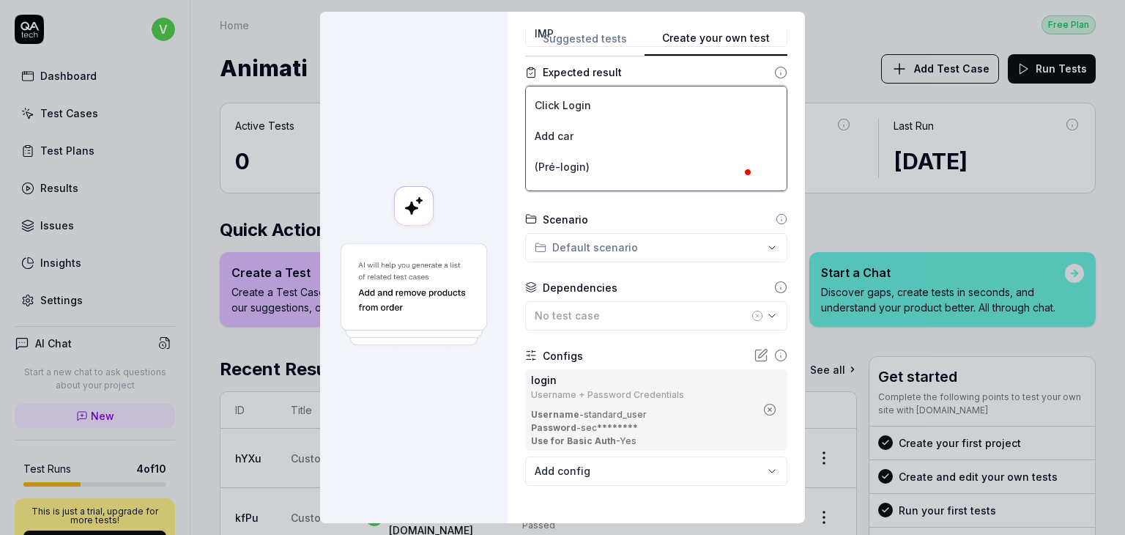
type textarea "*"
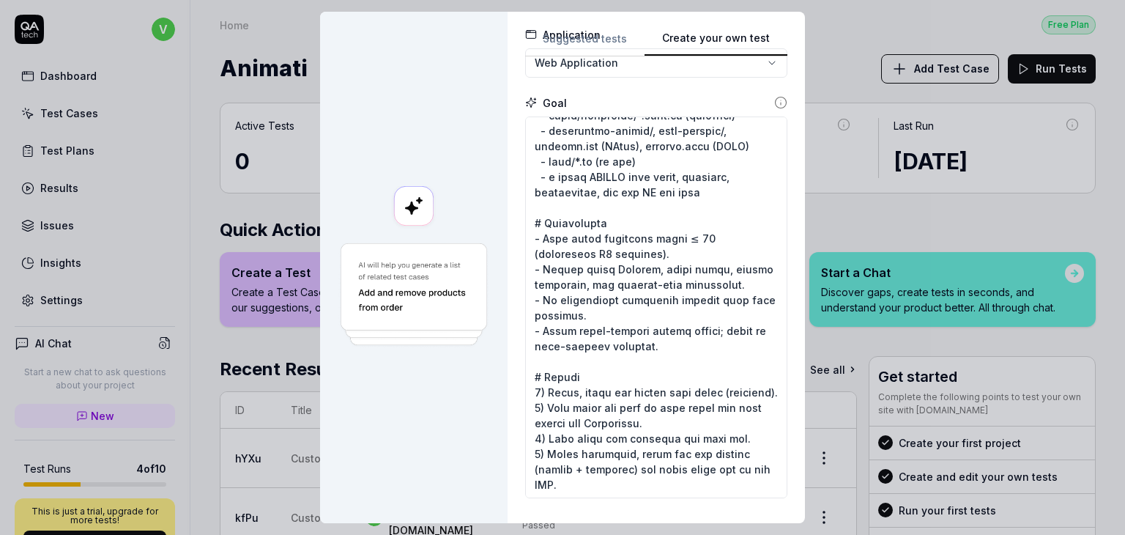
type textarea "Login – valid Open base URL Type standard_user in Username Type secret_sauce in…"
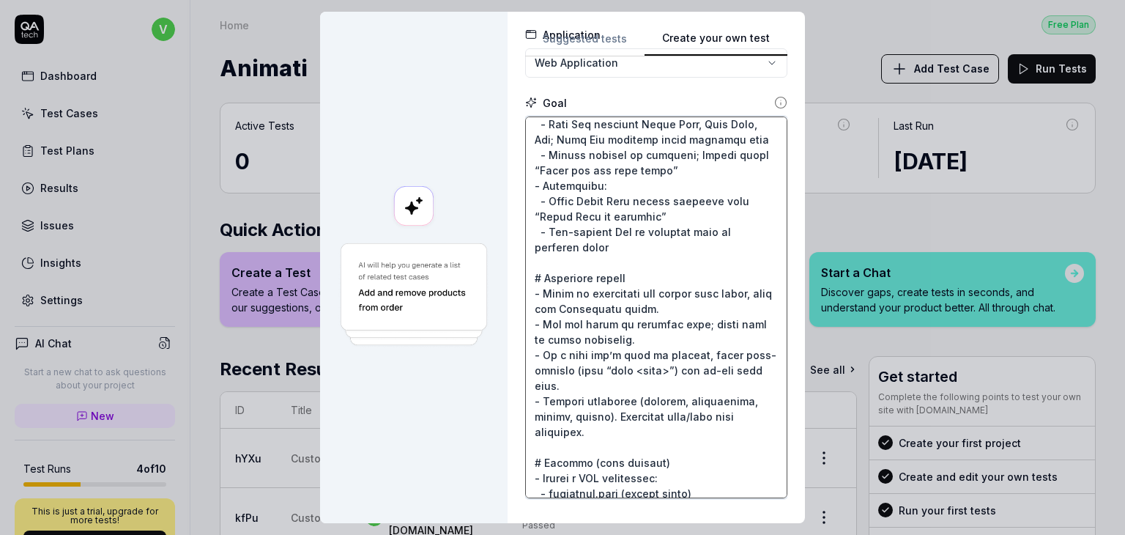
drag, startPoint x: 615, startPoint y: 441, endPoint x: 529, endPoint y: 288, distance: 175.5
click at [529, 288] on textarea at bounding box center [656, 307] width 262 height 382
type textarea "*"
type textarea "Create and EXECUTE tests for a public demo e-commerce. # Context - Base URL: [U…"
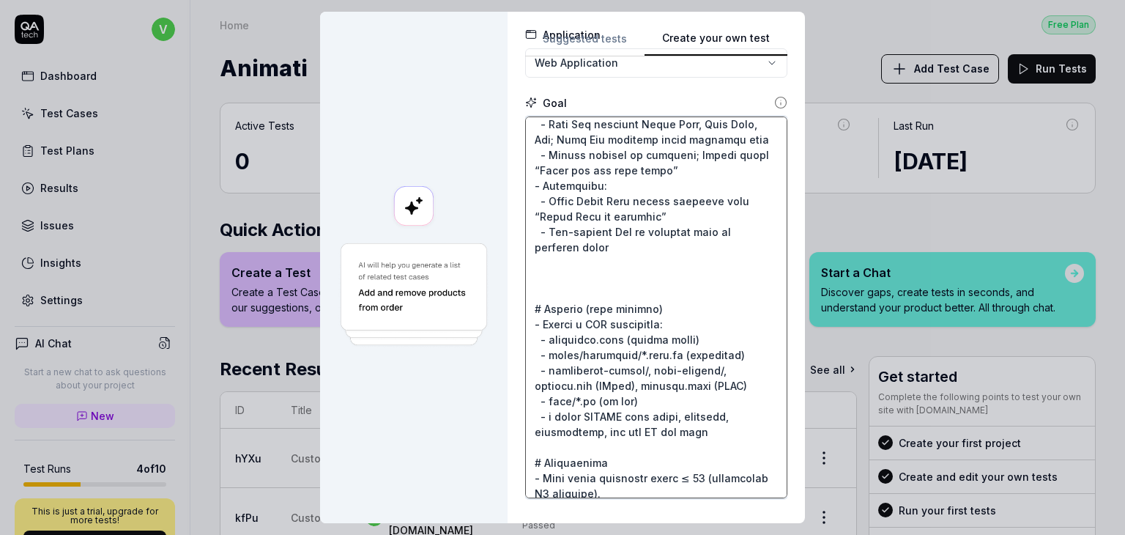
type textarea "*"
type textarea "Create and EXECUTE tests for a public demo e-commerce. # Context - Base URL: [U…"
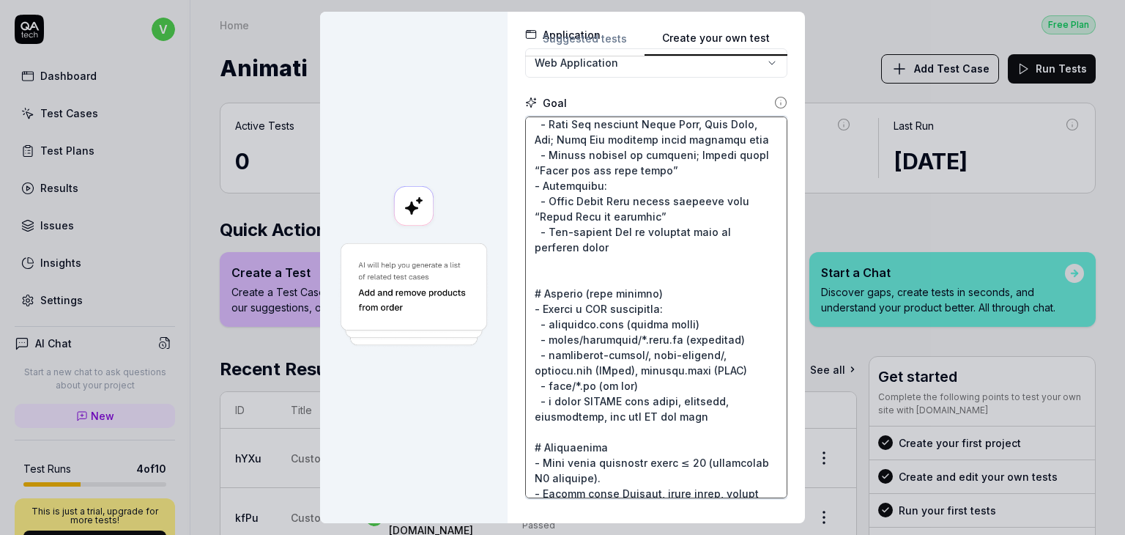
type textarea "*"
type textarea "Create and EXECUTE tests for a public demo e-commerce. # Context - Base URL: [U…"
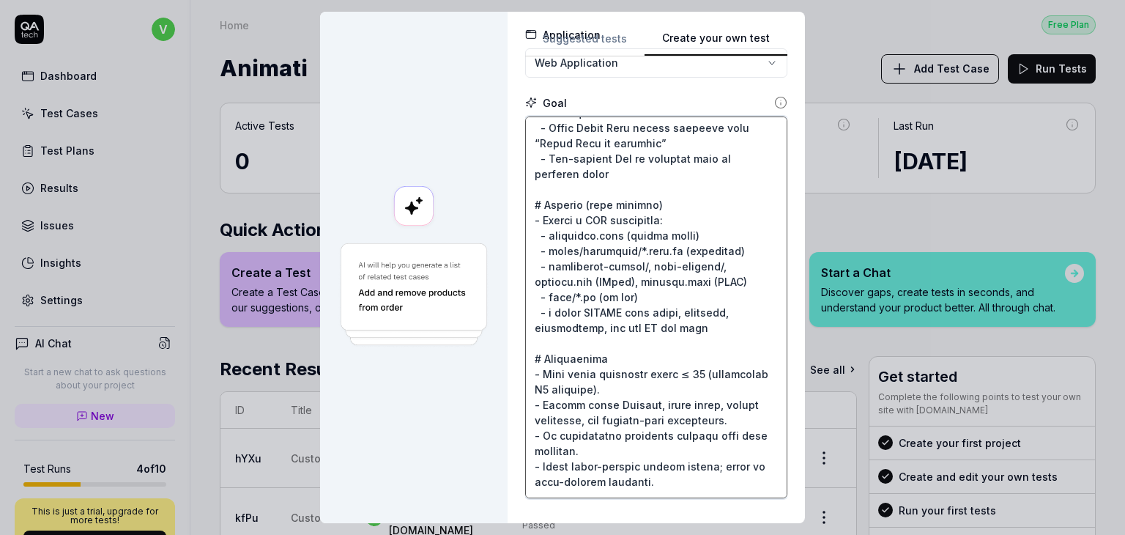
drag, startPoint x: 721, startPoint y: 347, endPoint x: 519, endPoint y: 218, distance: 239.8
click at [525, 218] on textarea at bounding box center [656, 307] width 262 height 382
type textarea "*"
type textarea "Create and EXECUTE tests for a public demo e-commerce. # Context - Base URL: [U…"
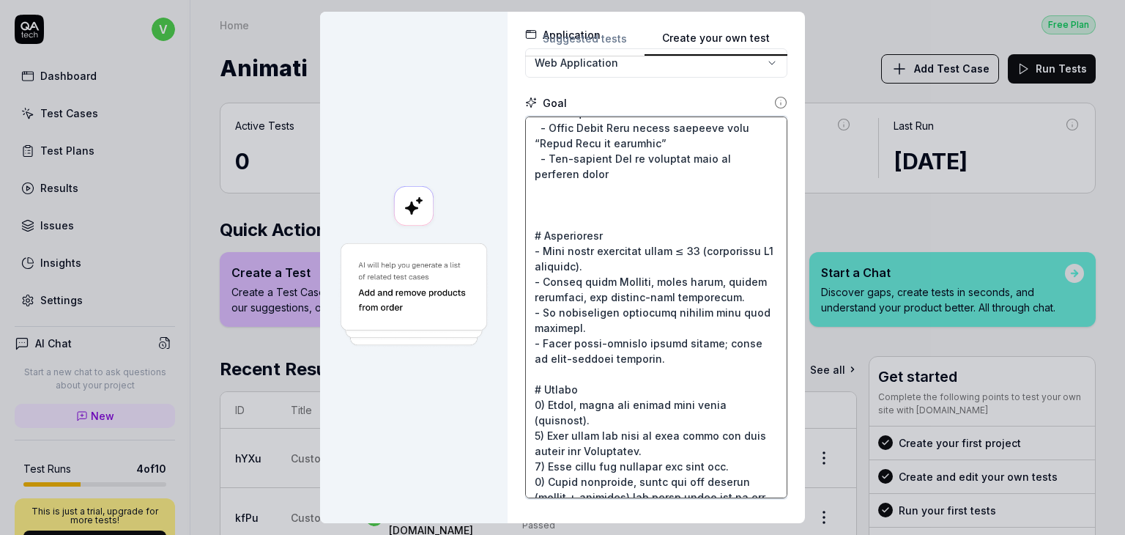
type textarea "*"
type textarea "Create and EXECUTE tests for a public demo e-commerce. # Context - Base URL: [U…"
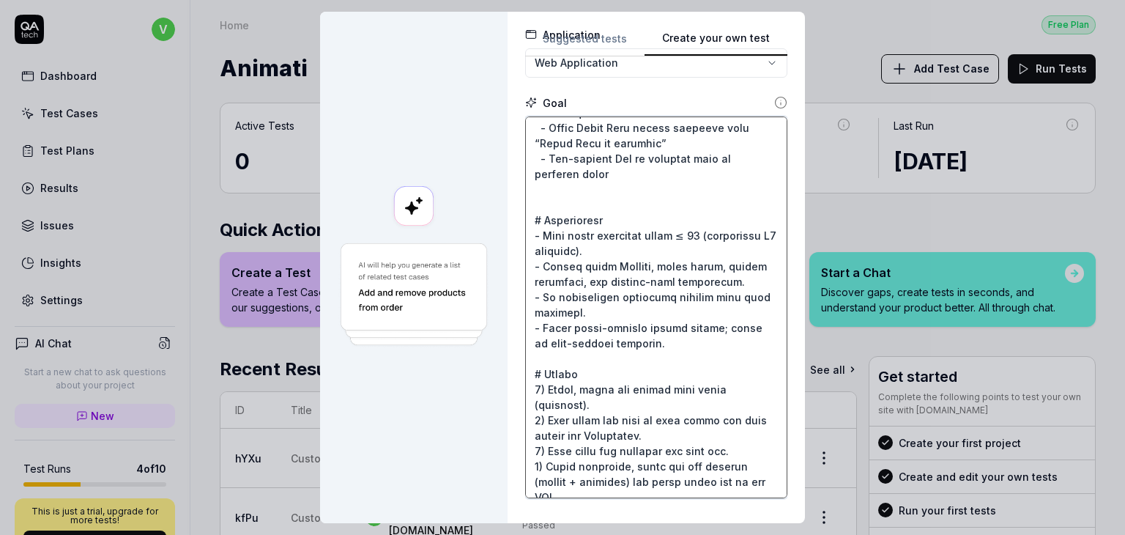
click at [681, 262] on textarea at bounding box center [656, 307] width 262 height 382
click at [689, 246] on textarea at bounding box center [656, 307] width 262 height 382
type textarea "*"
type textarea "Create and EXECUTE tests for a public demo e-commerce. # Context - Base URL: [U…"
type textarea "*"
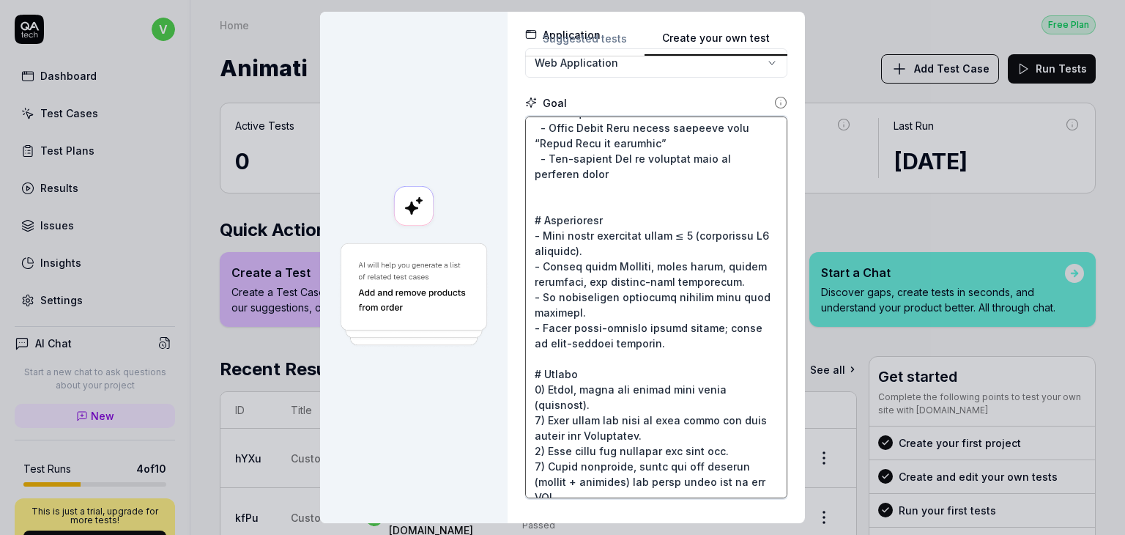
type textarea "Create and EXECUTE tests for a public demo e-commerce. # Context - Base URL: [U…"
type textarea "*"
type textarea "Create and EXECUTE tests for a public demo e-commerce. # Context - Base URL: [U…"
type textarea "*"
type textarea "Create and EXECUTE tests for a public demo e-commerce. # Context - Base URL: [U…"
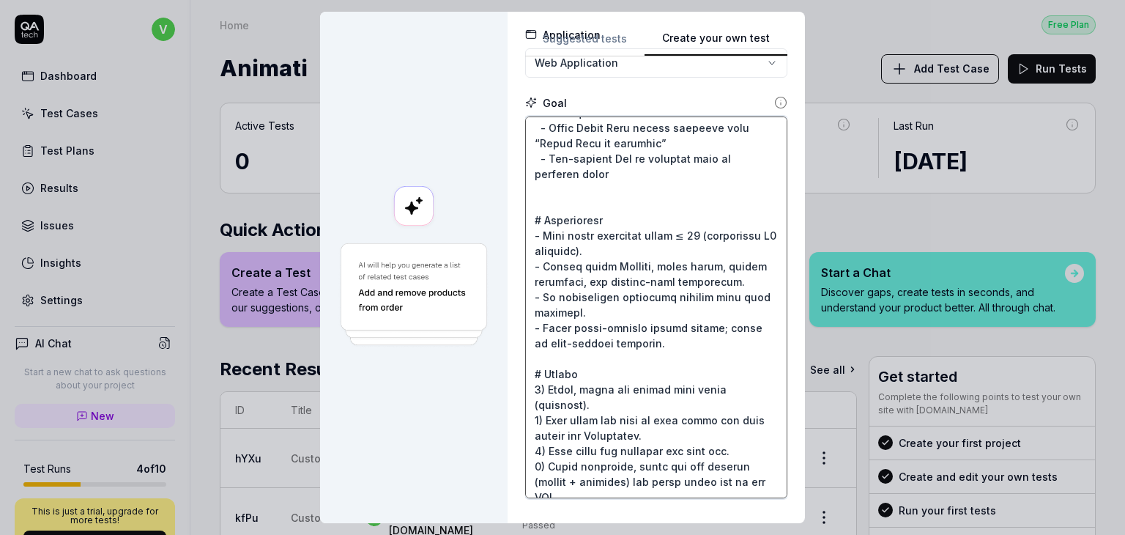
drag, startPoint x: 600, startPoint y: 265, endPoint x: 692, endPoint y: 248, distance: 93.1
click at [692, 248] on textarea at bounding box center [656, 307] width 262 height 382
type textarea "*"
type textarea "Create and EXECUTE tests for a public demo e-commerce. # Context - Base URL: [U…"
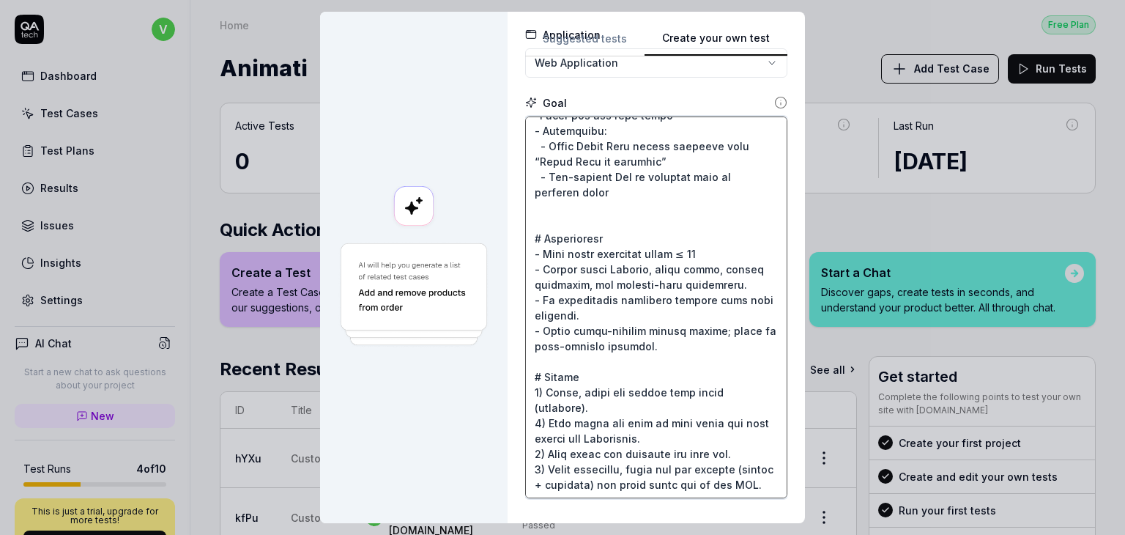
click at [623, 270] on textarea at bounding box center [656, 307] width 262 height 382
click at [703, 262] on textarea at bounding box center [656, 307] width 262 height 382
click at [721, 265] on textarea at bounding box center [656, 307] width 262 height 382
click at [650, 268] on textarea at bounding box center [656, 307] width 262 height 382
click at [624, 284] on textarea at bounding box center [656, 307] width 262 height 382
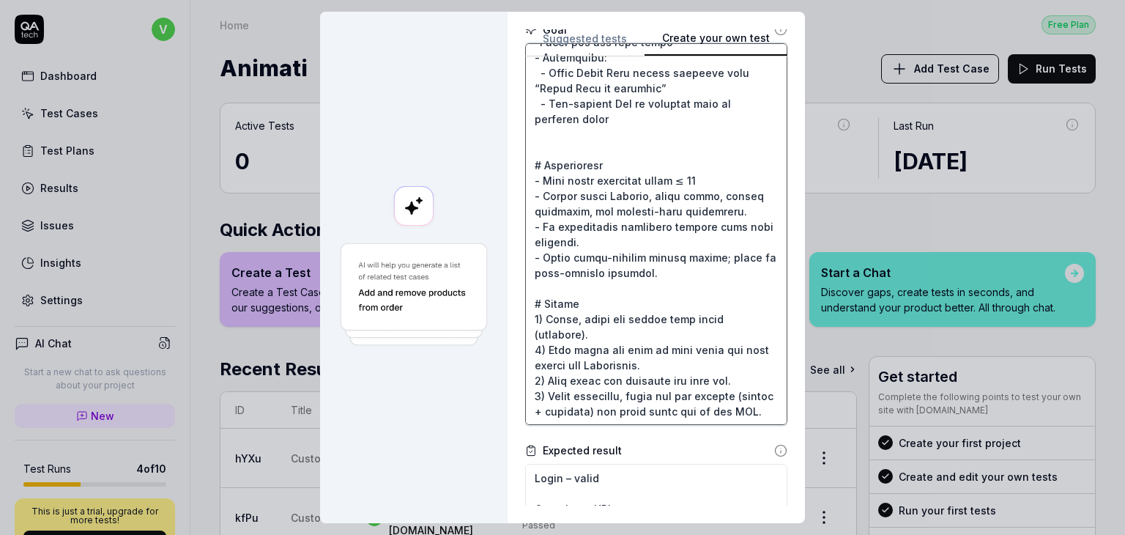
drag, startPoint x: 569, startPoint y: 405, endPoint x: 515, endPoint y: 273, distance: 143.3
click at [515, 273] on div "**********" at bounding box center [656, 267] width 297 height 511
type textarea "*"
type textarea "Create and EXECUTE tests for a public demo e-commerce. # Context - Base URL: [U…"
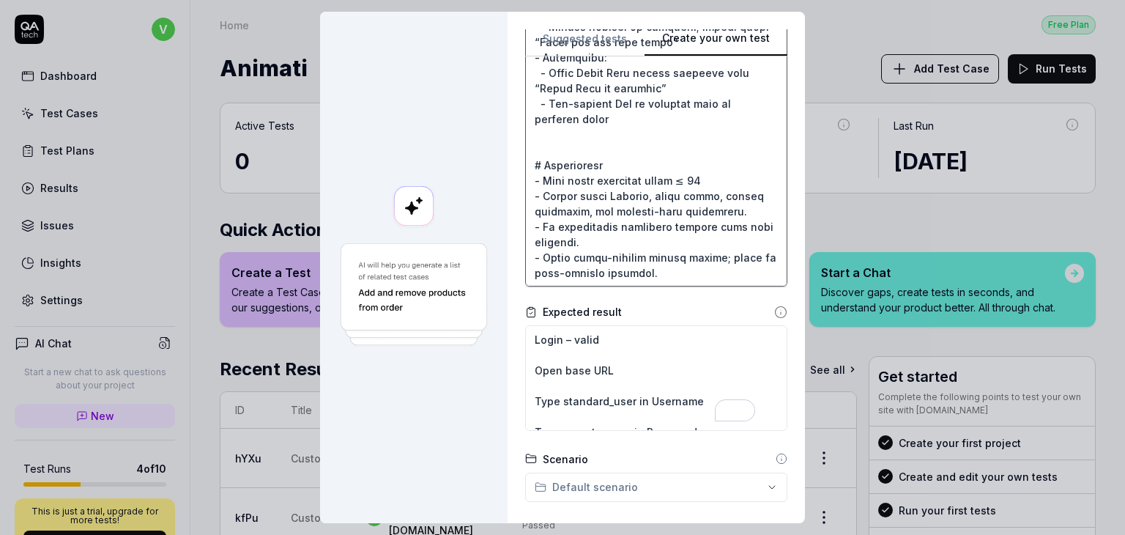
type textarea "*"
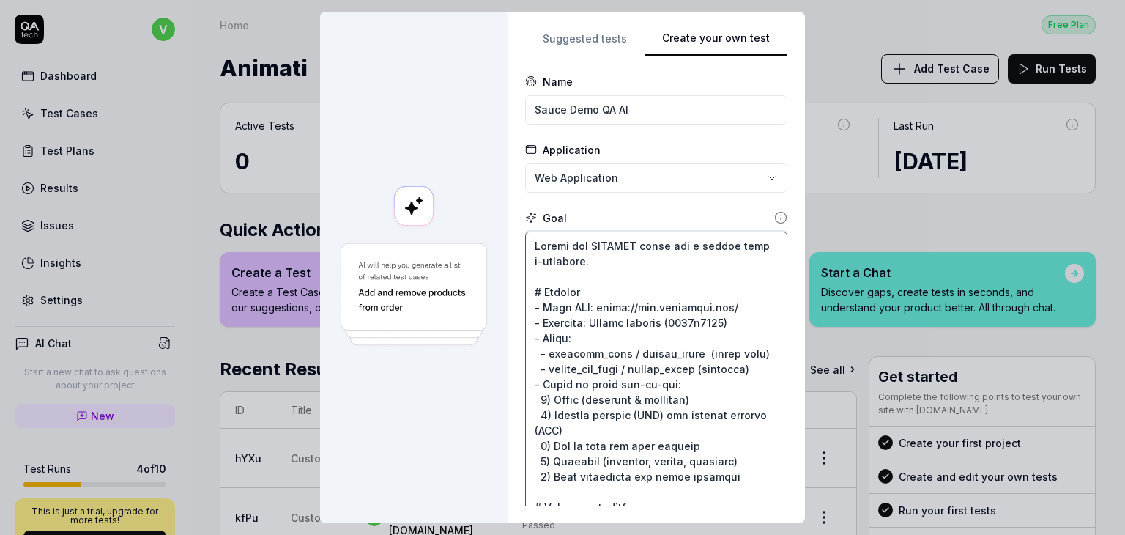
type textarea "Create and EXECUTE tests for a public demo e-commerce. # Context - Base URL: [U…"
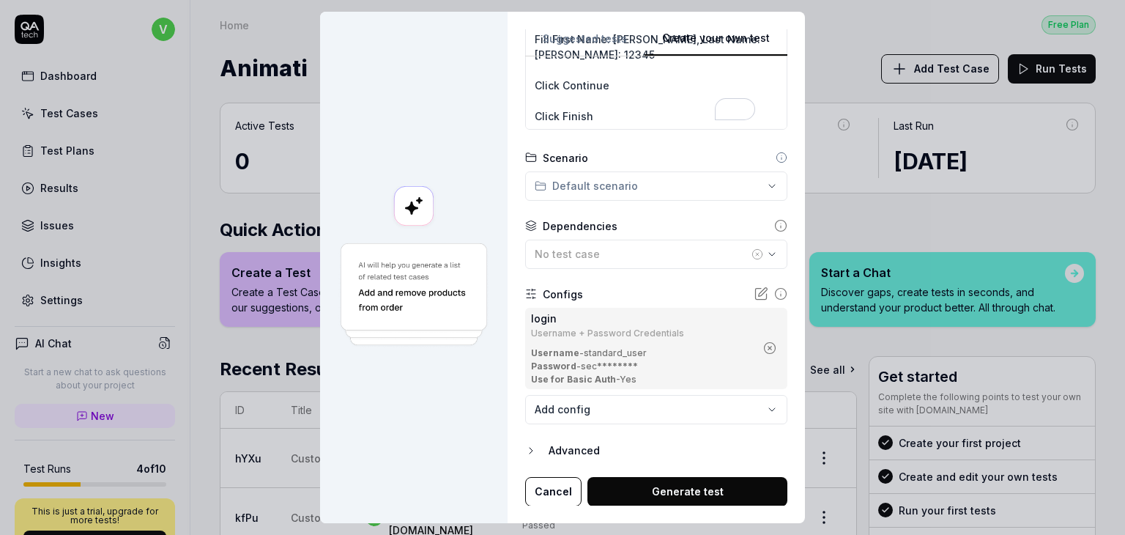
click at [694, 486] on button "Generate test" at bounding box center [688, 491] width 200 height 29
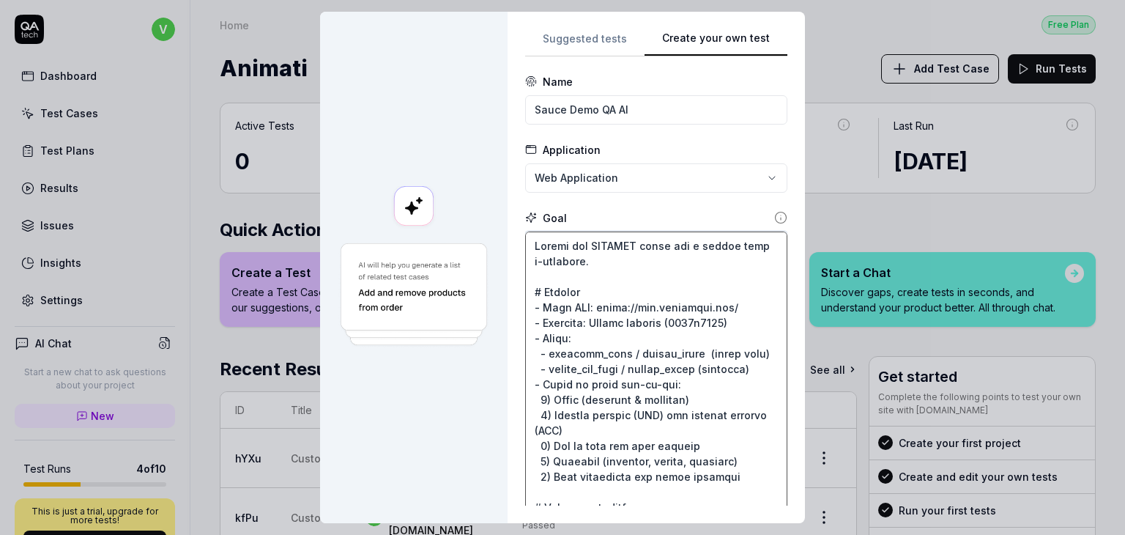
drag, startPoint x: 648, startPoint y: 259, endPoint x: 498, endPoint y: -18, distance: 315.3
click at [498, 0] on html "v Dashboard Test Cases Test Plans Results Issues Insights Settings AI Chat Star…" at bounding box center [562, 267] width 1125 height 535
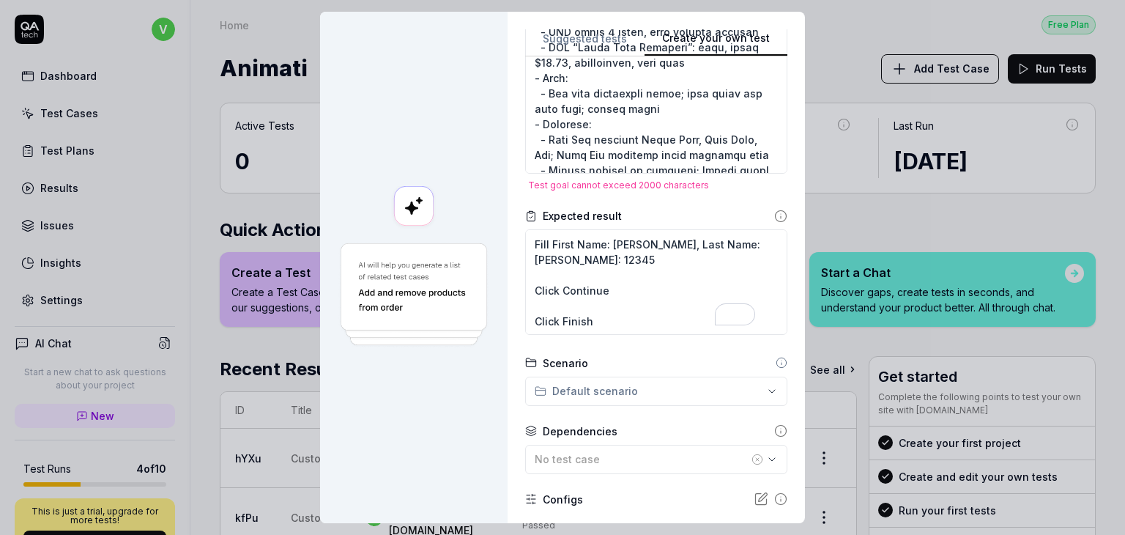
click at [625, 184] on span "Test goal cannot exceed 2000 characters" at bounding box center [618, 185] width 181 height 14
drag, startPoint x: 625, startPoint y: 185, endPoint x: 710, endPoint y: 184, distance: 85.0
click at [710, 184] on span "Test goal cannot exceed 2000 characters" at bounding box center [656, 184] width 262 height 11
copy span "2000 characters"
click at [718, 185] on span "Test goal cannot exceed 2000 characters" at bounding box center [656, 184] width 262 height 11
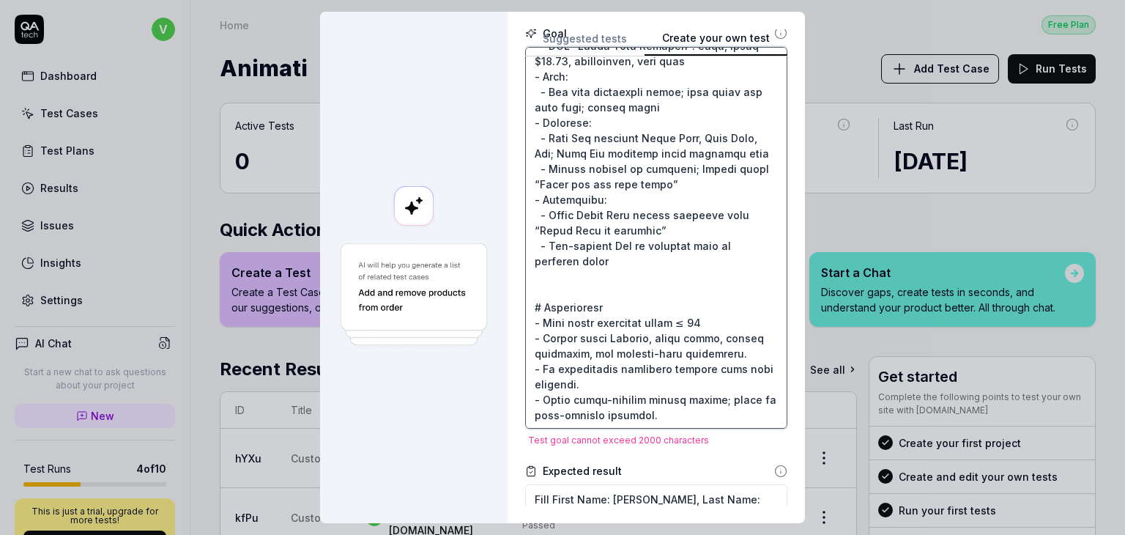
scroll to position [440, 0]
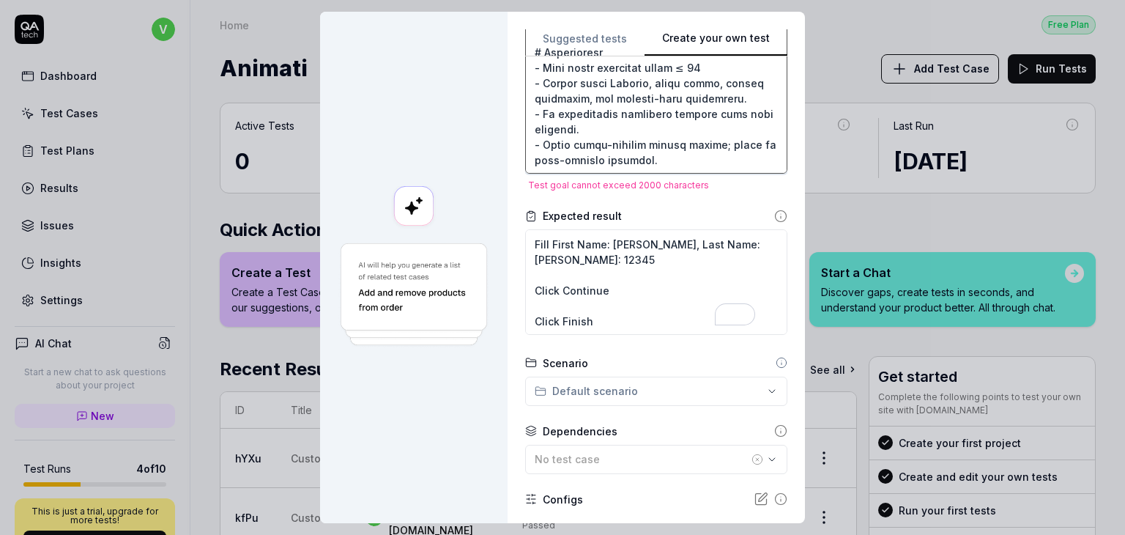
drag, startPoint x: 527, startPoint y: 246, endPoint x: 694, endPoint y: 155, distance: 190.5
paste textarea "loremi Dolo SIT: ametc://adi.elitseddo.eiu/ Tempori: Utlabo etdolor (1989×9717)…"
type textarea "*"
type textarea "Loremip Dolo SIT: ametc://adi.elitseddo.eiu/ Tempori: Utlabo etdolor (8323×1979…"
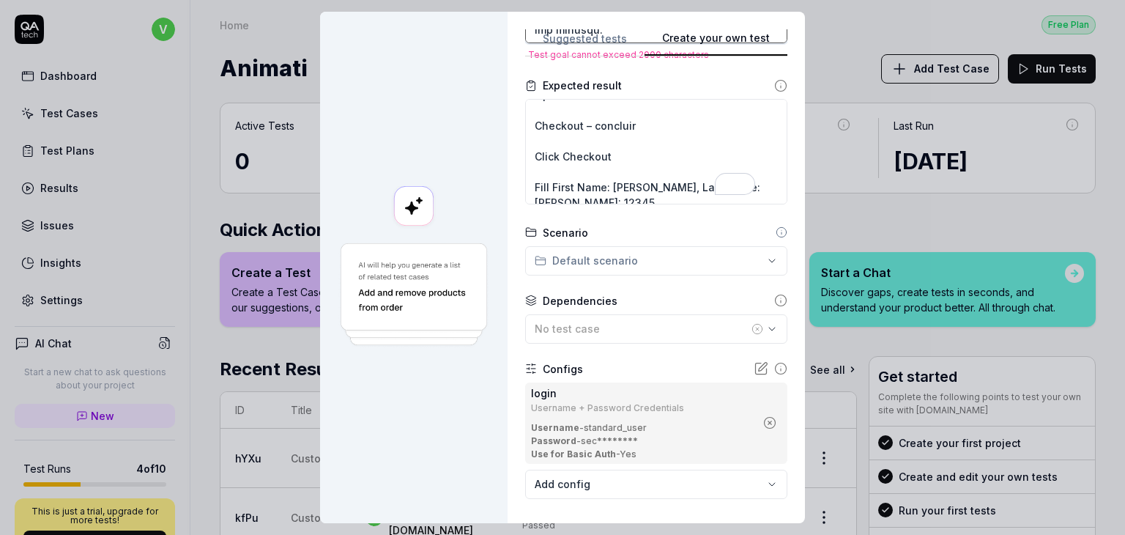
scroll to position [504, 0]
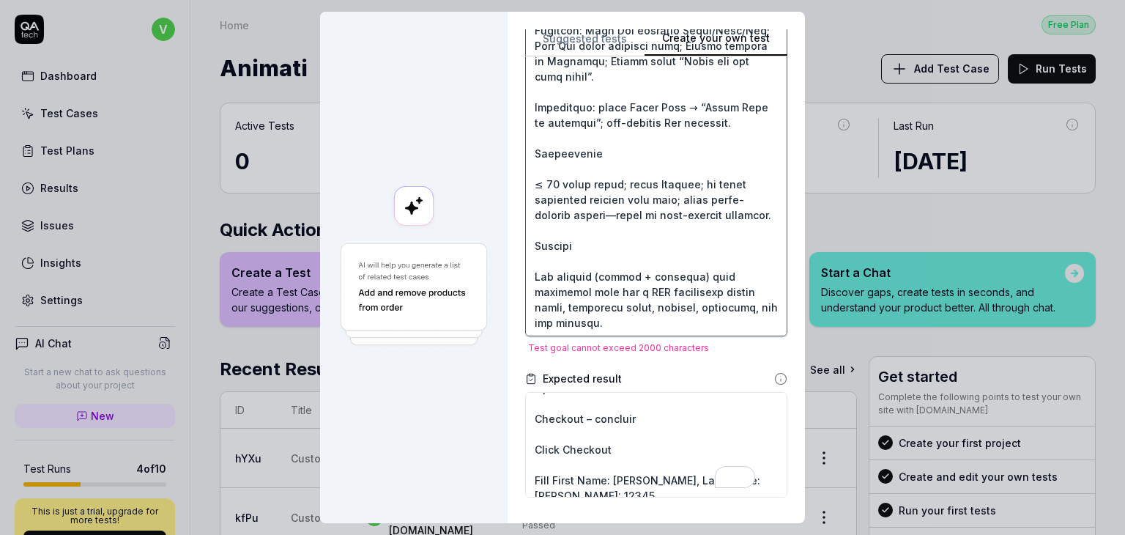
click at [637, 322] on textarea at bounding box center [656, 146] width 262 height 382
click at [630, 294] on textarea at bounding box center [656, 146] width 262 height 382
click at [694, 267] on textarea at bounding box center [656, 146] width 262 height 382
click at [589, 300] on textarea at bounding box center [656, 146] width 262 height 382
drag, startPoint x: 596, startPoint y: 296, endPoint x: 648, endPoint y: 297, distance: 51.3
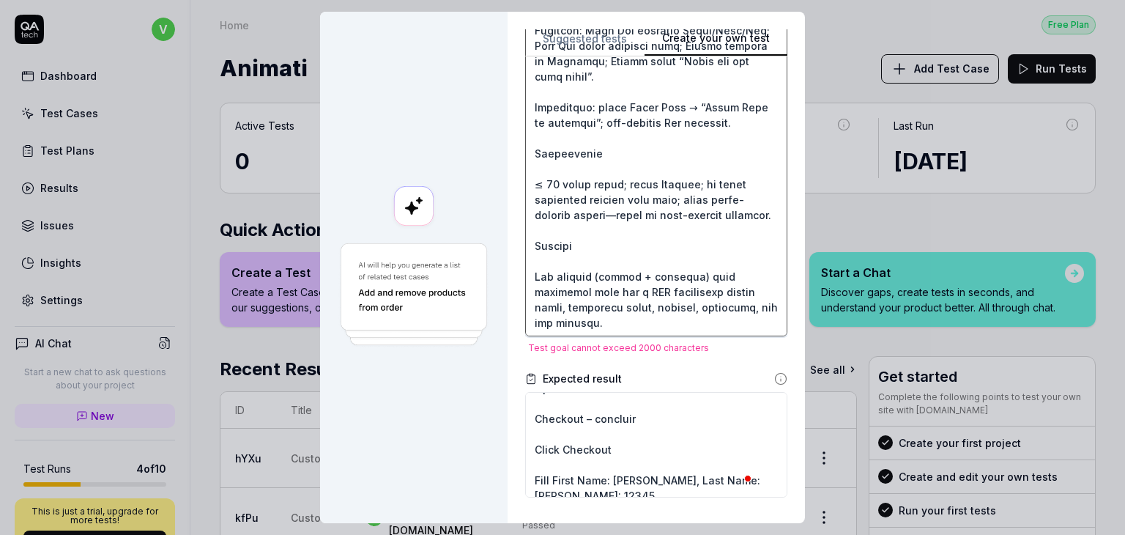
click at [648, 297] on textarea at bounding box center [656, 146] width 262 height 382
type textarea "*"
type textarea "Loremip Dolo SIT: ametc://adi.elitseddo.eiu/ Tempori: Utlabo etdolor (8323×1979…"
type textarea "*"
click at [639, 318] on textarea at bounding box center [656, 146] width 262 height 382
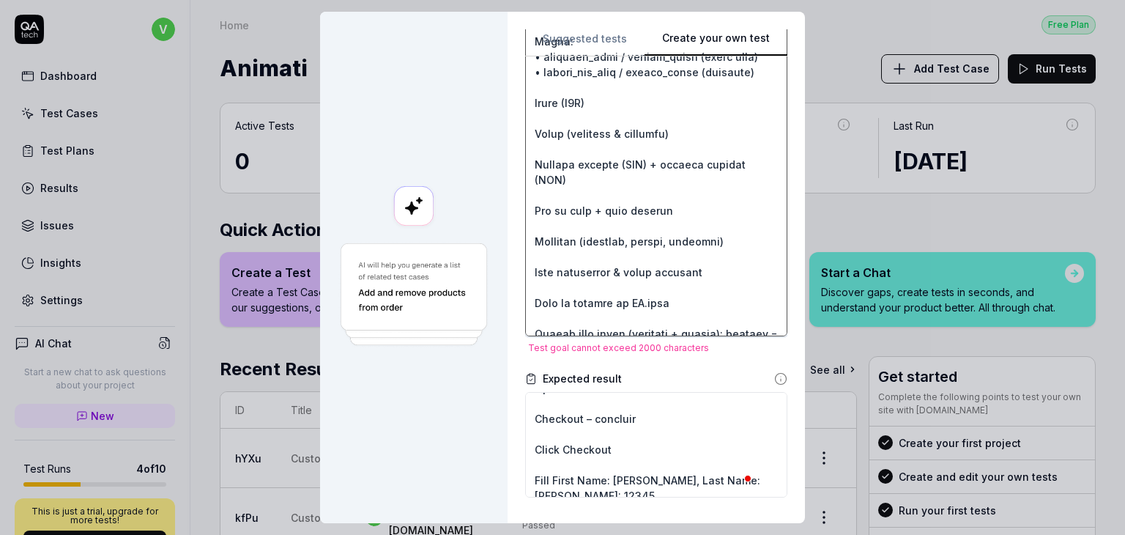
scroll to position [0, 0]
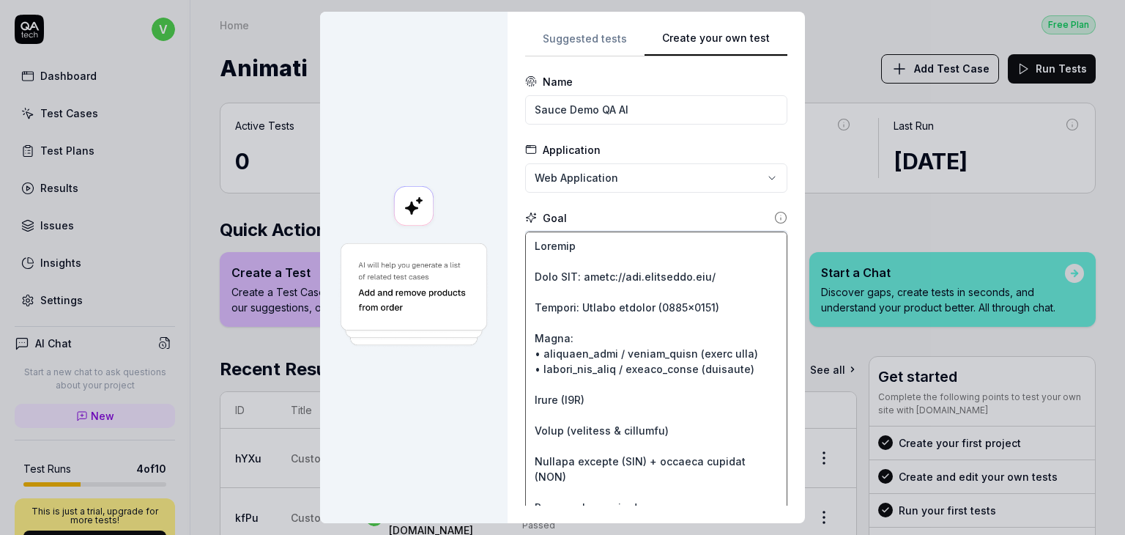
type textarea "Loremip Dolo SIT: ametc://adi.elitseddo.eiu/ Tempori: Utlabo etdolor (8323×1979…"
drag, startPoint x: 538, startPoint y: 215, endPoint x: 566, endPoint y: 223, distance: 29.0
click at [566, 223] on div "Goal" at bounding box center [656, 217] width 262 height 15
click at [618, 216] on div "Goal" at bounding box center [656, 217] width 262 height 15
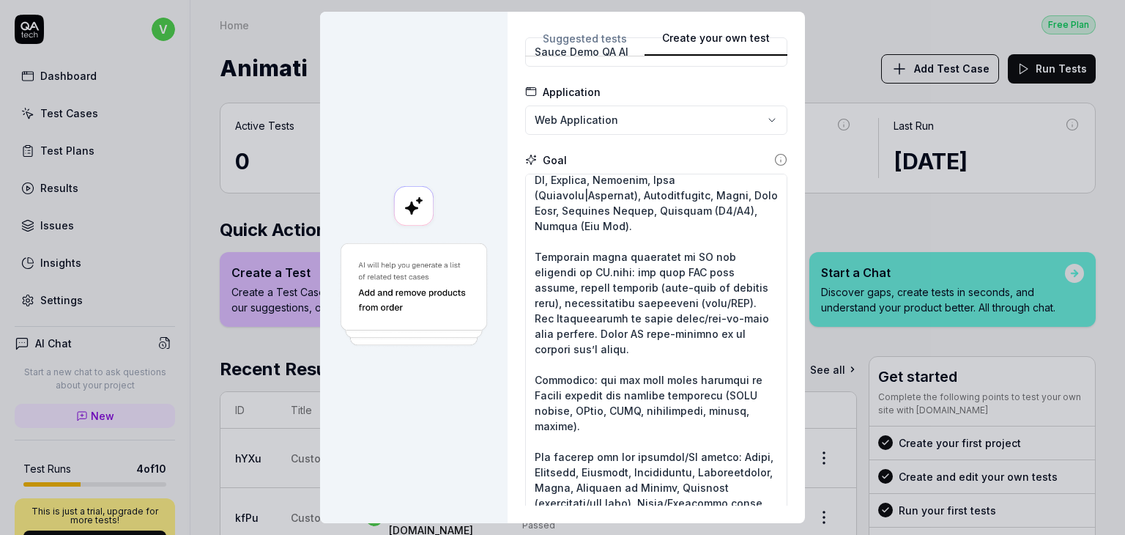
scroll to position [316, 0]
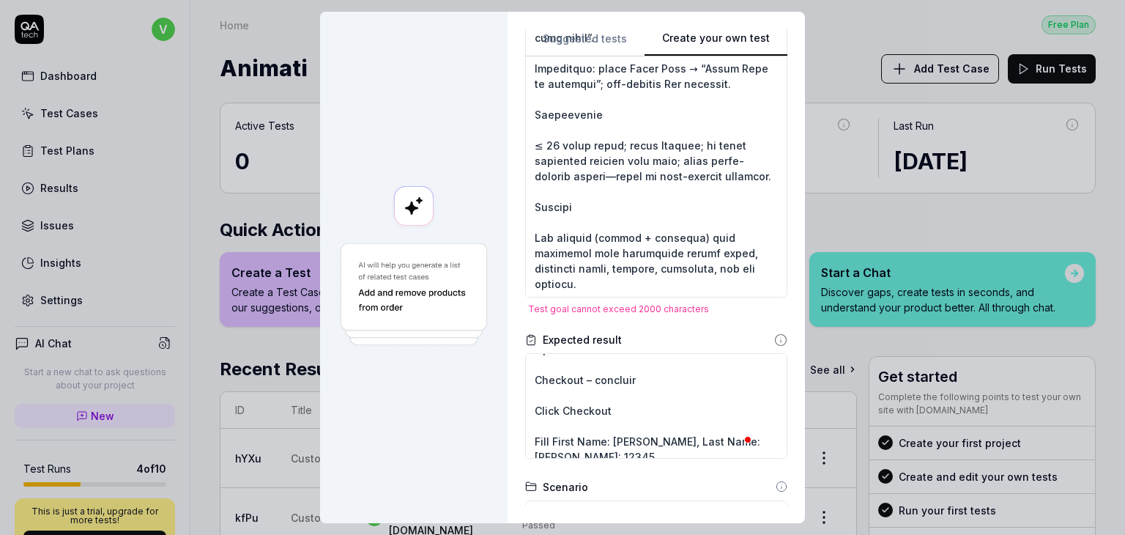
click at [768, 313] on span "Test goal cannot exceed 2000 characters" at bounding box center [656, 308] width 262 height 11
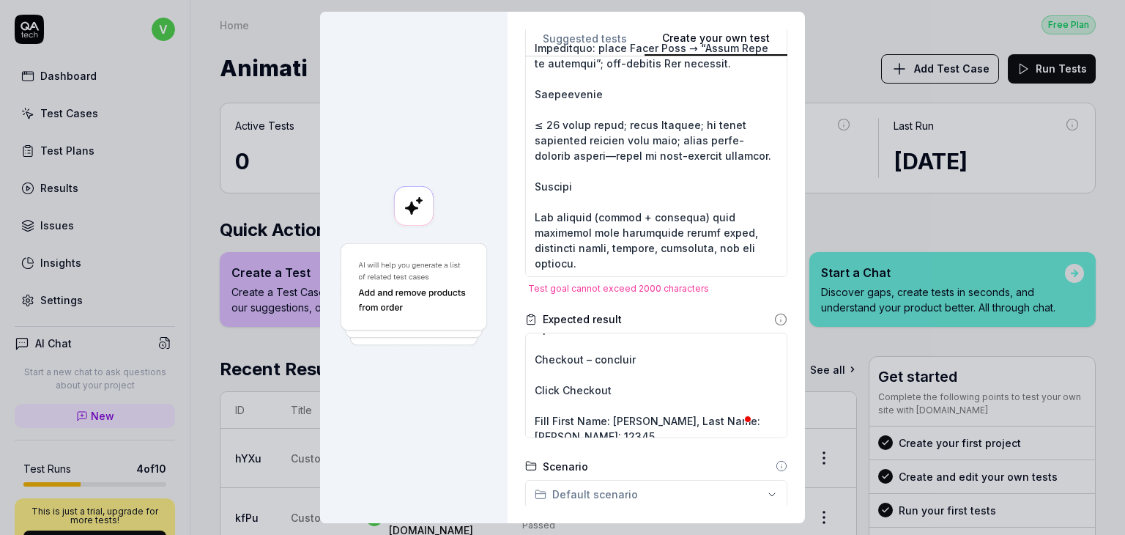
scroll to position [169, 0]
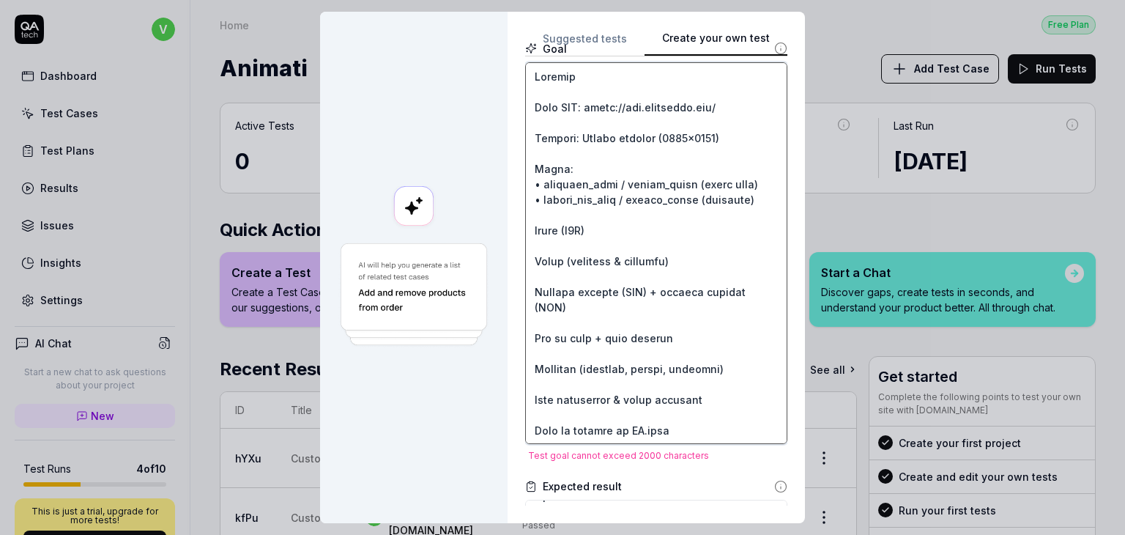
drag, startPoint x: 601, startPoint y: 440, endPoint x: 503, endPoint y: 50, distance: 402.6
click at [508, 50] on div "**********" at bounding box center [656, 267] width 297 height 511
click at [694, 467] on form "**********" at bounding box center [656, 443] width 262 height 1077
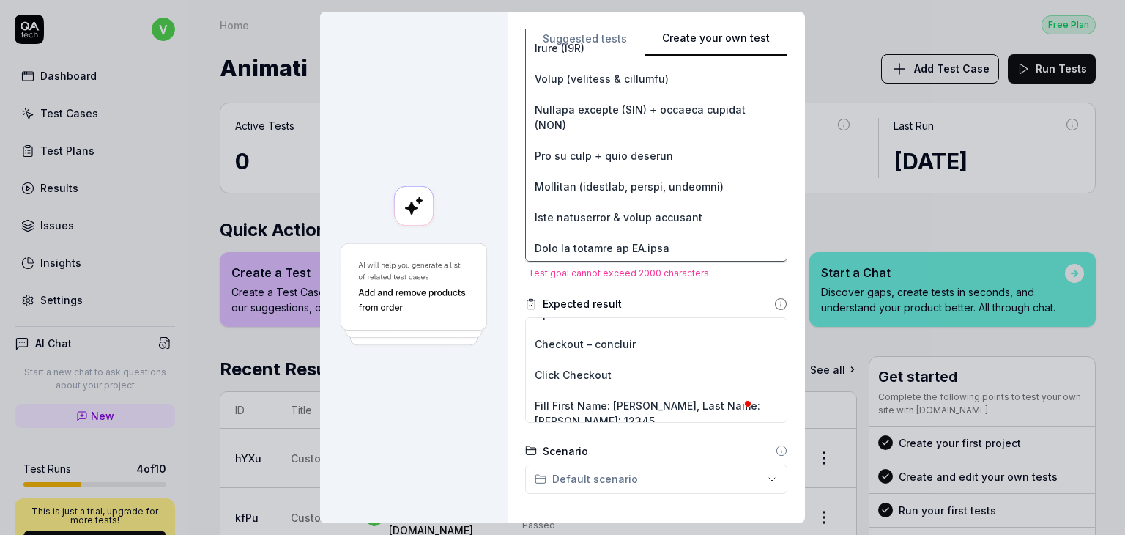
click at [706, 245] on textarea at bounding box center [656, 71] width 262 height 382
type textarea "*"
type textarea "Loremip Dolo SIT: ametc://adi.elitseddo.eiu/ Tempori: Utlabo etdolor (1115×5842…"
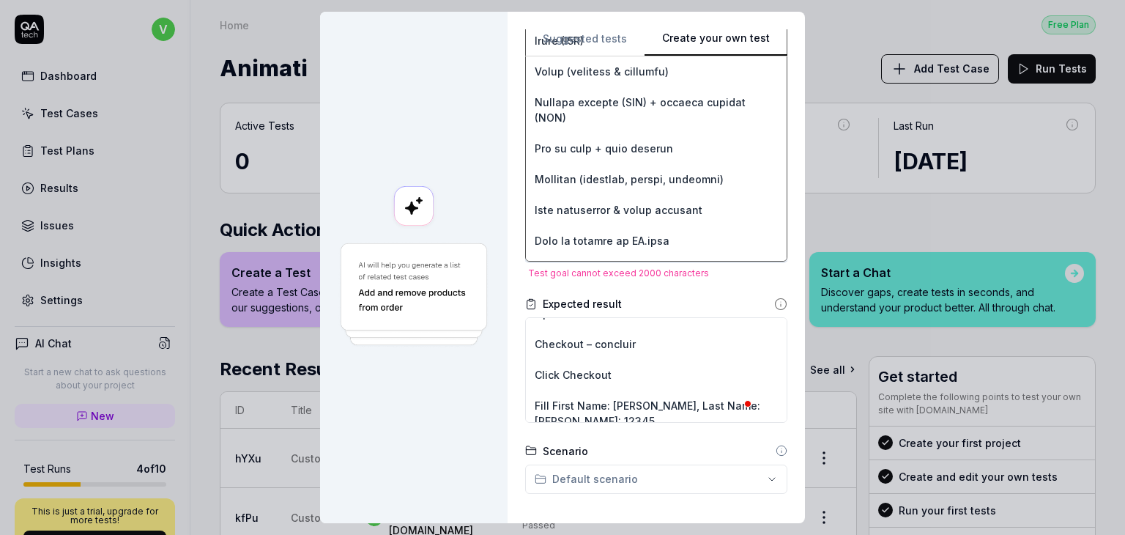
type textarea "*"
type textarea "Loremip Dolo SIT: ametc://adi.elitseddo.eiu/ Tempori: Utlabo etdolor (8323×1979…"
type textarea "*"
type textarea "Loremip Dolo SIT: ametc://adi.elitseddo.eiu/ Tempori: Utlabo etdolor (4403×0958…"
click at [638, 203] on textarea at bounding box center [656, 71] width 262 height 382
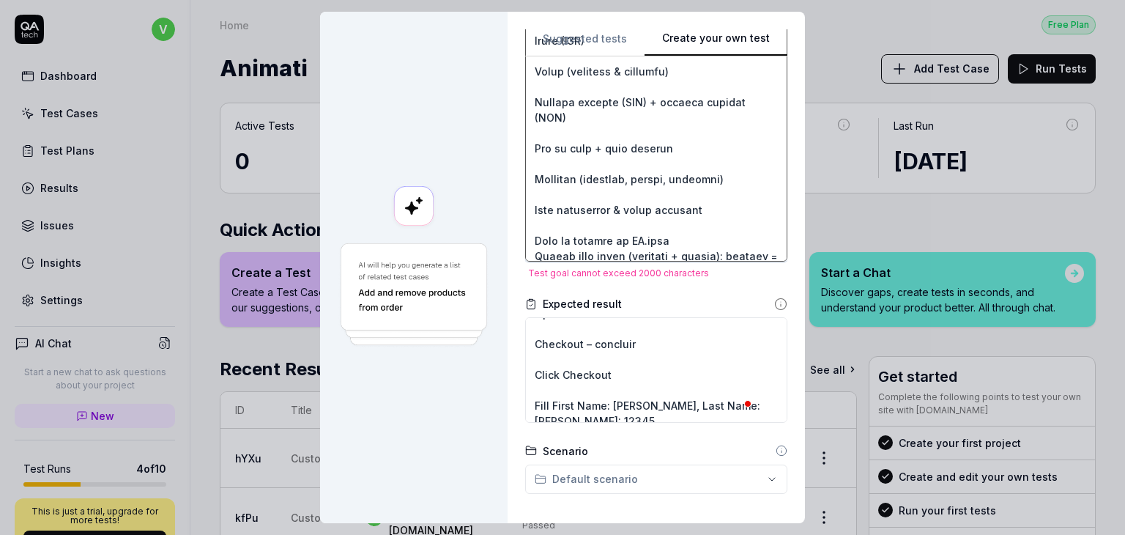
type textarea "*"
type textarea "Loremip Dolo SIT: ametc://adi.elitseddo.eiu/ Tempori: Utlabo etdolor (5728×0471…"
click at [656, 177] on textarea at bounding box center [656, 71] width 262 height 382
type textarea "*"
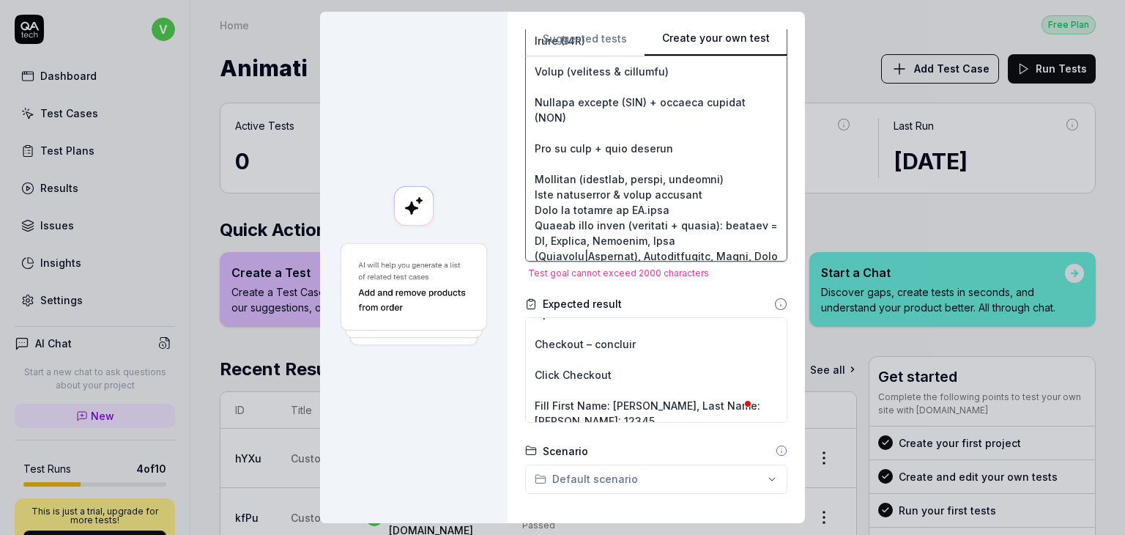
click at [643, 144] on textarea at bounding box center [656, 71] width 262 height 382
type textarea "Loremip Dolo SIT: ametc://adi.elitseddo.eiu/ Tempori: Utlabo etdolor (6057×3725…"
click at [655, 365] on textarea "Login – valid Open base URL Type standard_user in Username Type secret_sauce in…" at bounding box center [656, 369] width 262 height 105
click at [621, 141] on textarea at bounding box center [656, 71] width 262 height 382
type textarea "*"
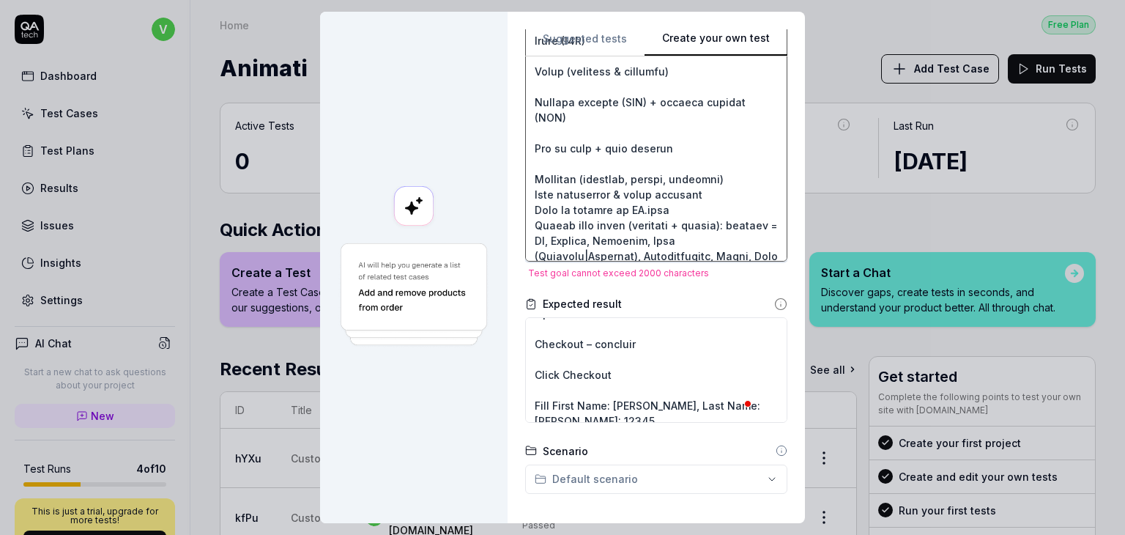
type textarea "Loremip Dolo SIT: ametc://adi.elitseddo.eiu/ Tempori: Utlabo etdolor (5293×2173…"
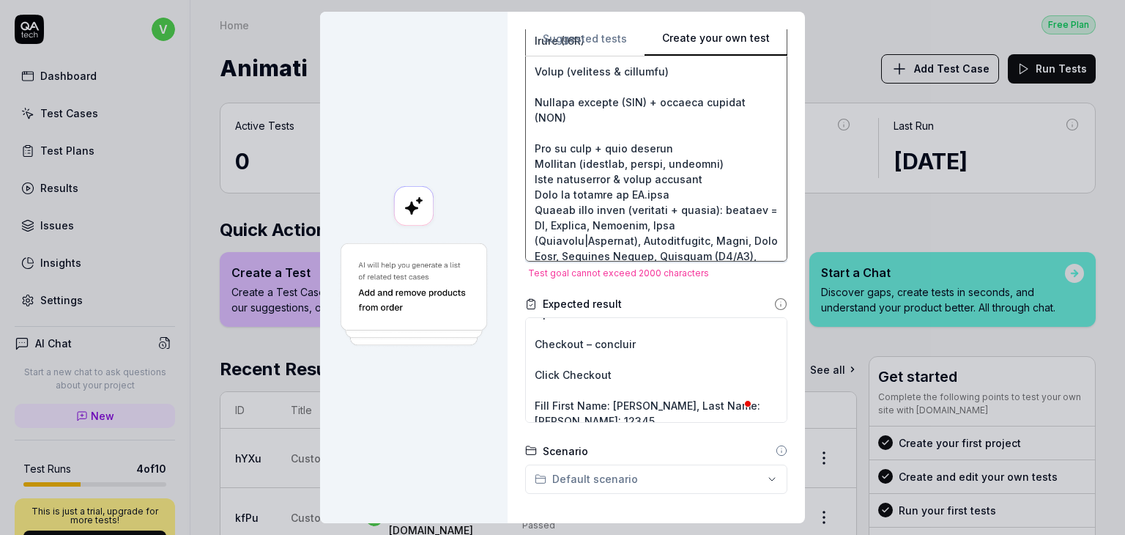
click at [618, 112] on textarea at bounding box center [656, 71] width 262 height 382
type textarea "*"
type textarea "Loremip Dolo SIT: ametc://adi.elitseddo.eiu/ Tempori: Utlabo etdolor (2226×7218…"
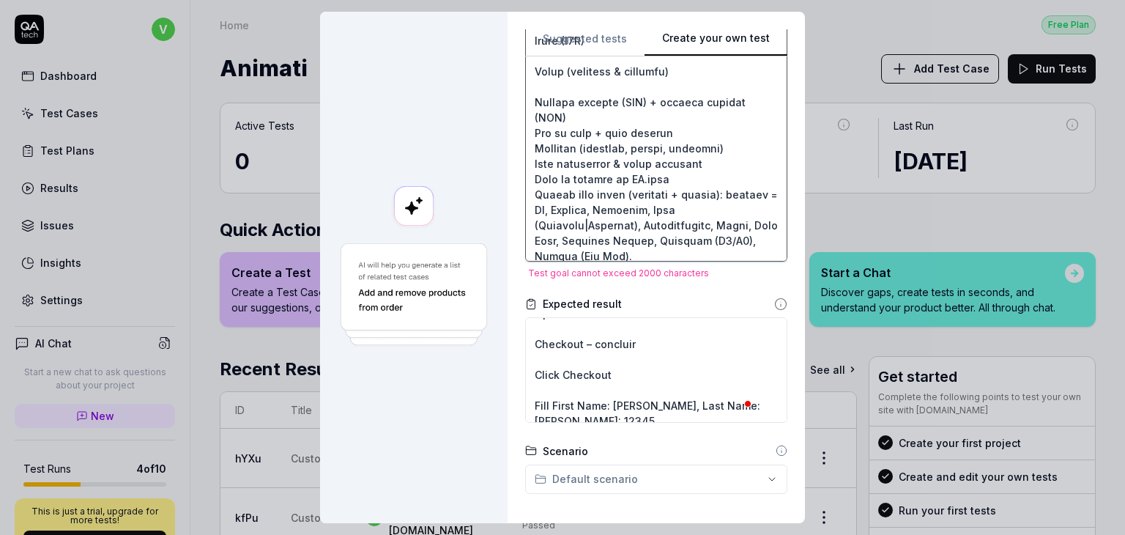
click at [627, 78] on textarea at bounding box center [656, 71] width 262 height 382
type textarea "*"
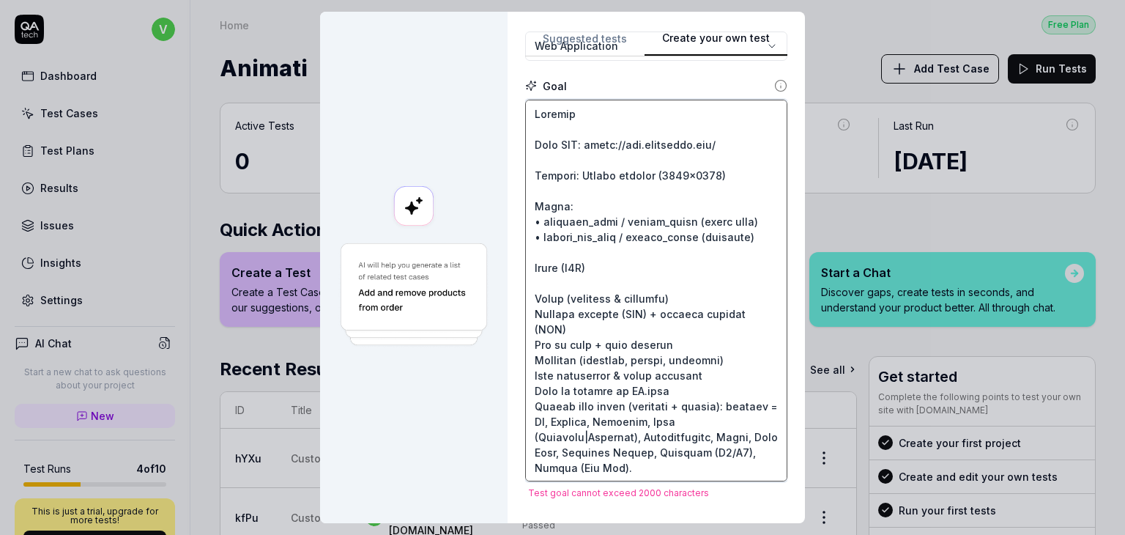
type textarea "Loremip Dolo SIT: ametc://adi.elitseddo.eiu/ Tempori: Utlabo etdolor (7964×5506…"
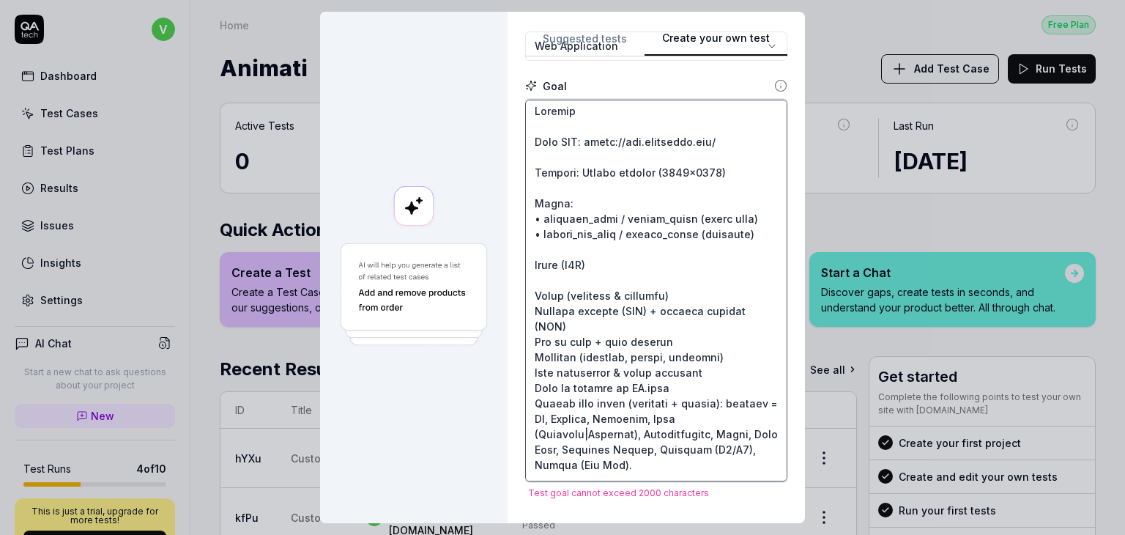
scroll to position [0, 0]
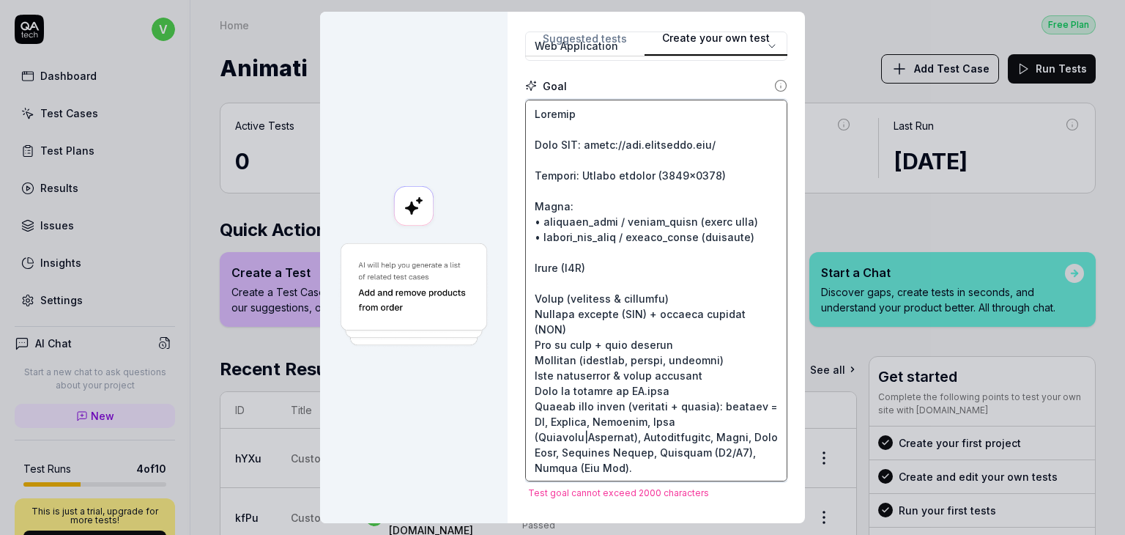
drag, startPoint x: 621, startPoint y: 475, endPoint x: 505, endPoint y: 77, distance: 415.2
click at [508, 77] on div "**********" at bounding box center [656, 267] width 297 height 511
type textarea "*"
type textarea "loremips do SI ame consecte ad EL.sedd: eiu temp INC utla etdolo, magnaa enimad…"
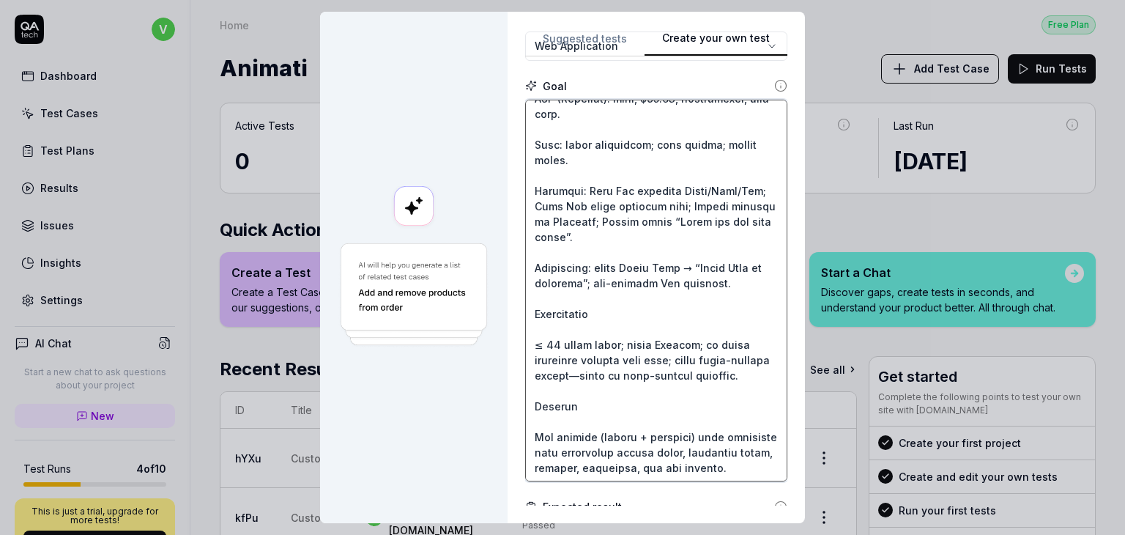
scroll to position [628, 0]
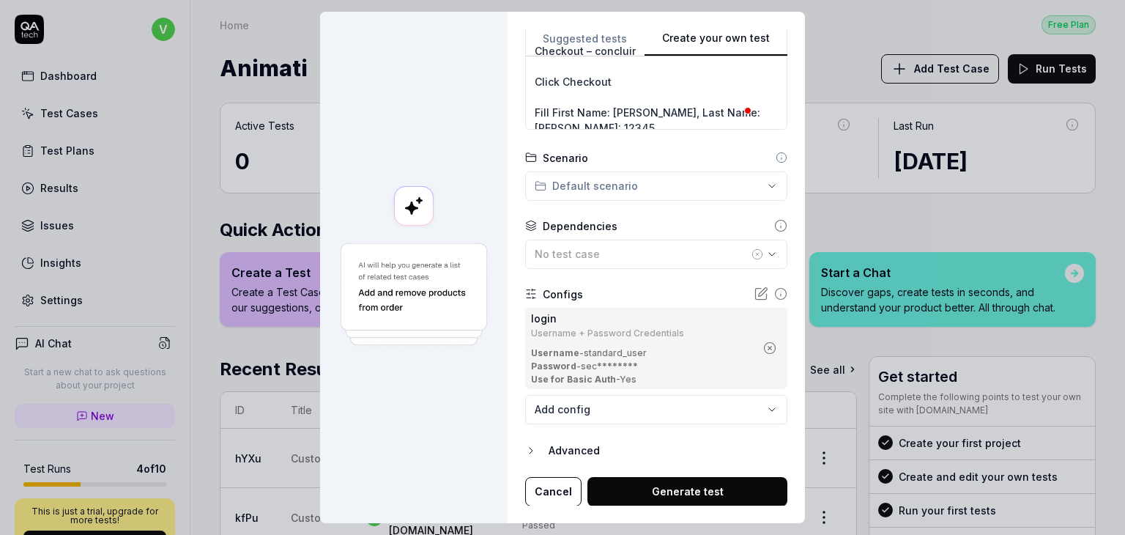
drag, startPoint x: 522, startPoint y: 110, endPoint x: 779, endPoint y: 522, distance: 485.8
click at [779, 522] on div "**********" at bounding box center [656, 267] width 297 height 511
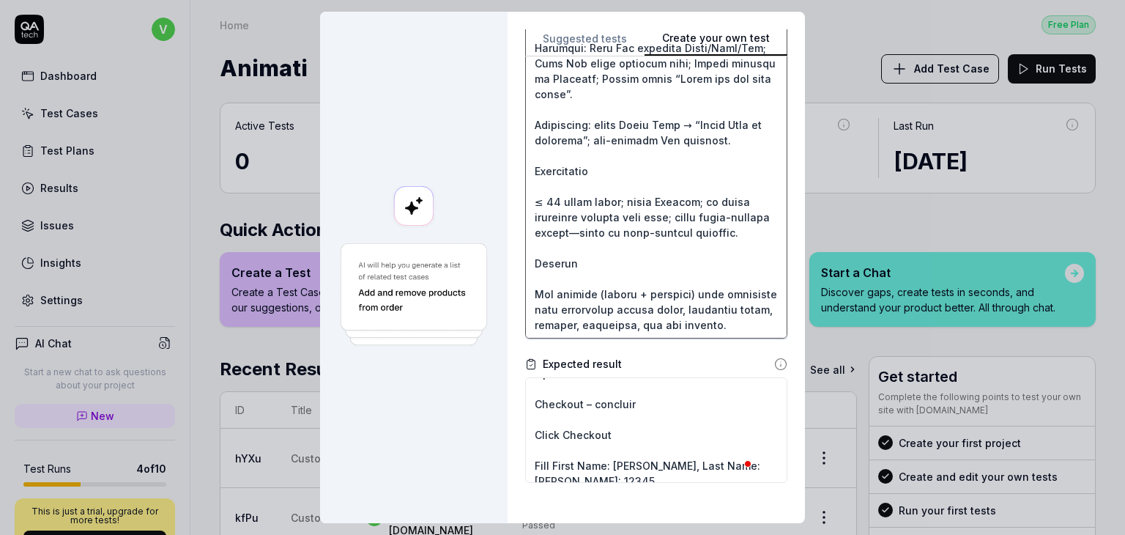
scroll to position [262, 0]
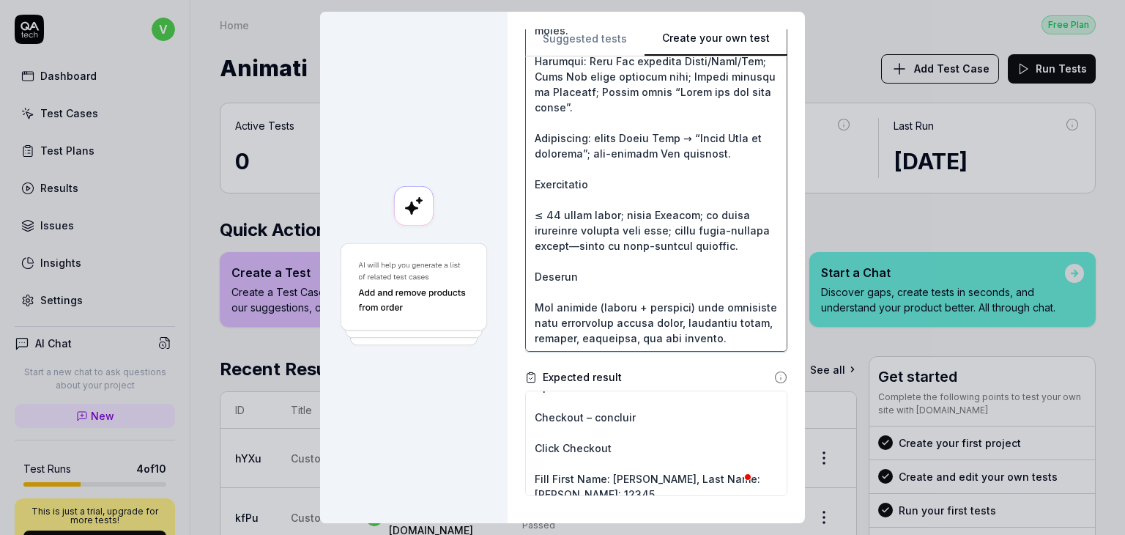
type textarea "*"
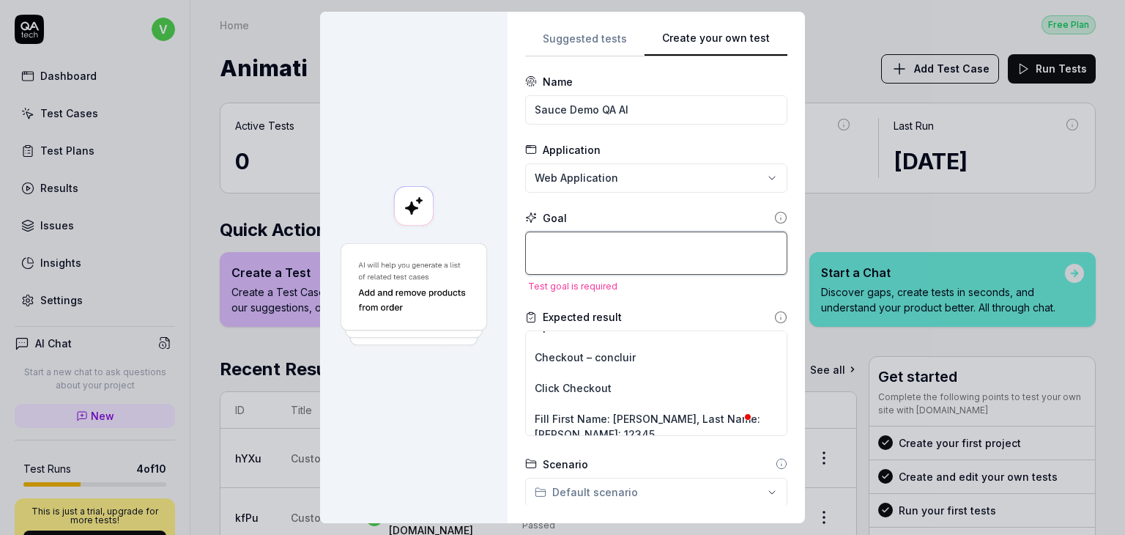
paste textarea "Loremip: Dolo SIT: ametc://adi.elitseddo.eiu/ Tempori: Utlabo etdolor 4457m3354…"
type textarea "*"
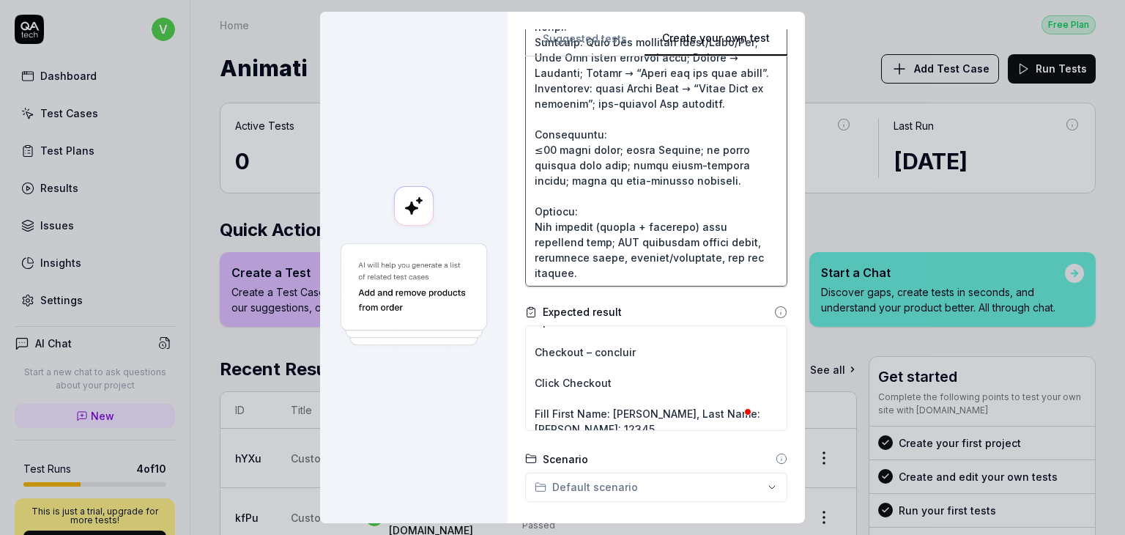
type textarea "Loremip: Dolo SIT: ametc://adi.elitseddo.eiu/ Tempori: Utlabo etdolor 4457m3354…"
click at [631, 309] on div "Expected result" at bounding box center [656, 311] width 262 height 15
click at [630, 361] on textarea "Login – valid Open base URL Type standard_user in Username Type secret_sauce in…" at bounding box center [656, 377] width 262 height 105
click at [630, 295] on form "**********" at bounding box center [656, 277] width 262 height 1060
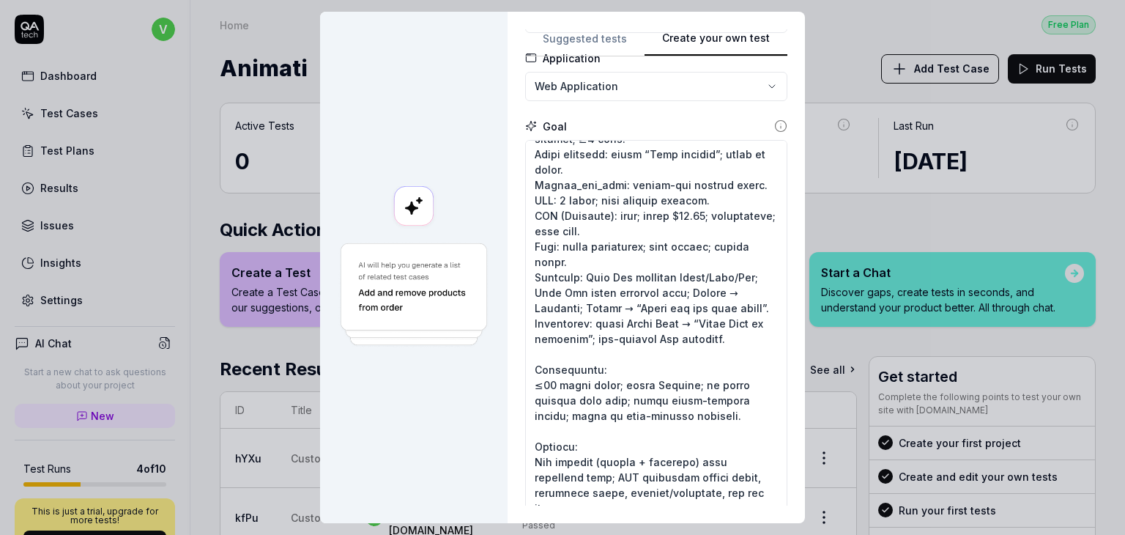
scroll to position [100, 0]
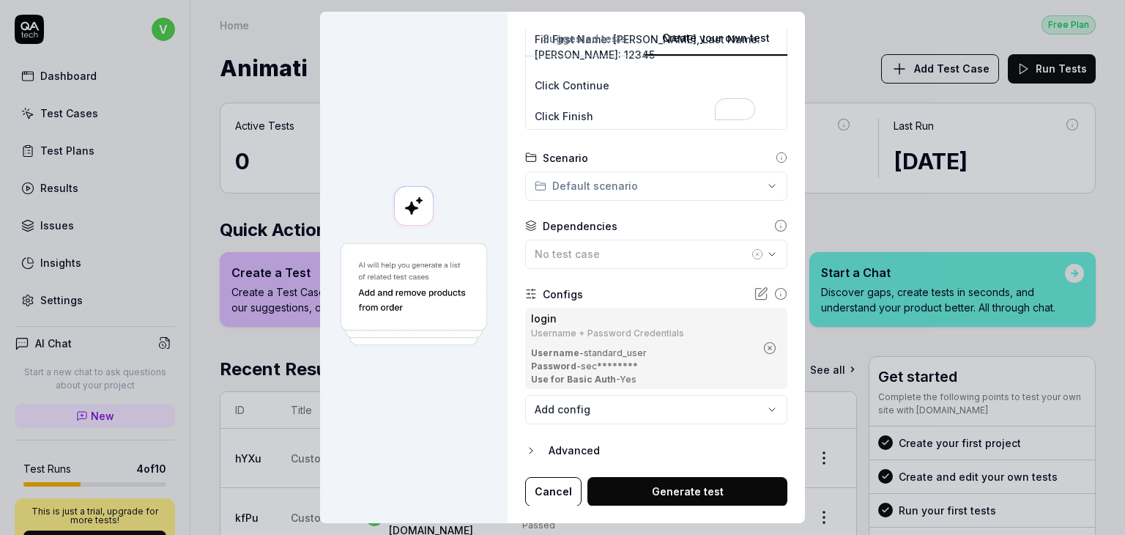
click at [692, 484] on button "Generate test" at bounding box center [688, 491] width 200 height 29
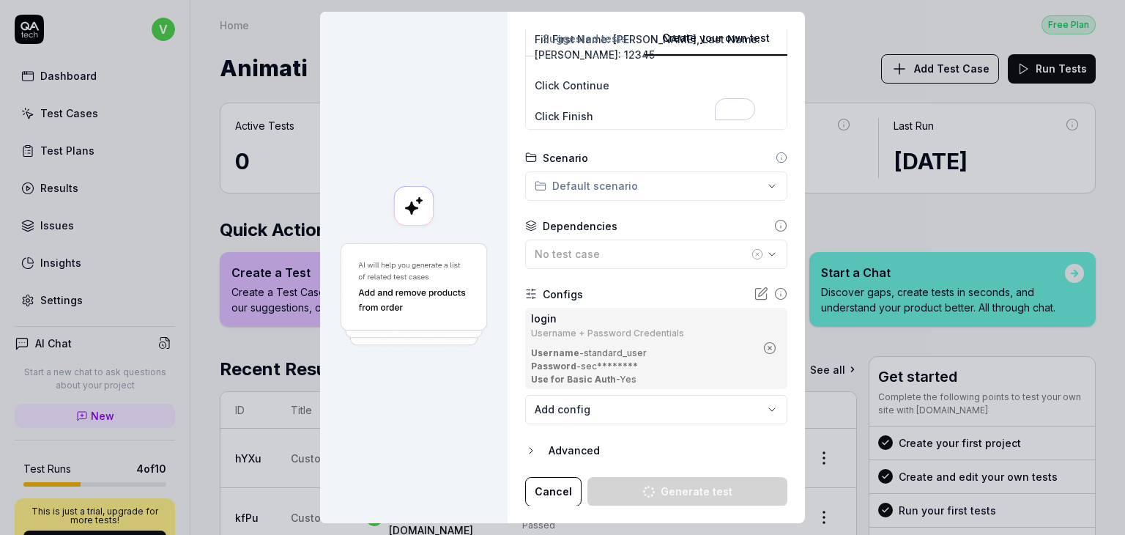
type textarea "*"
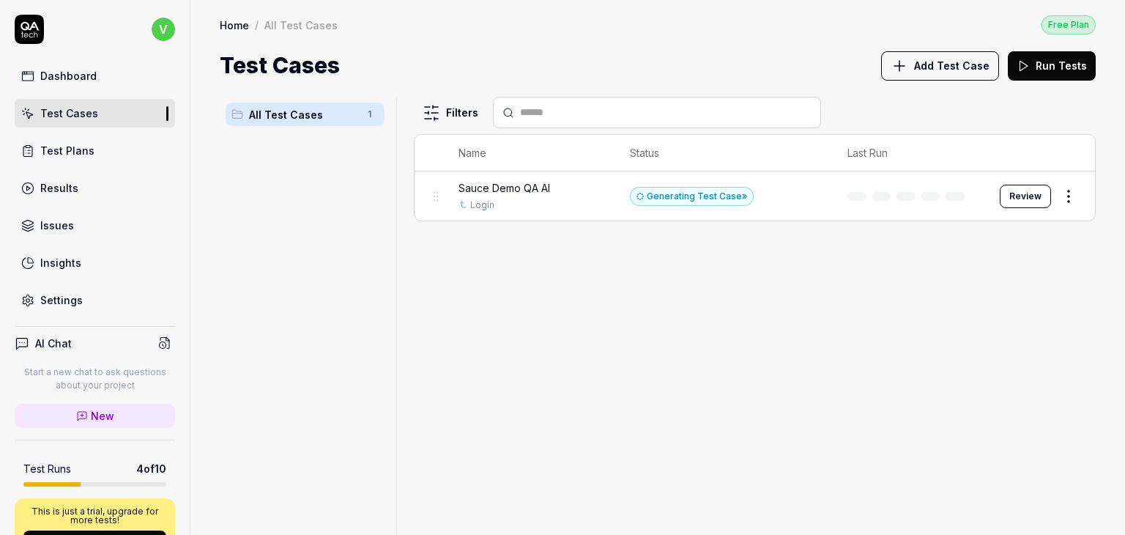
click at [91, 141] on link "Test Plans" at bounding box center [95, 150] width 160 height 29
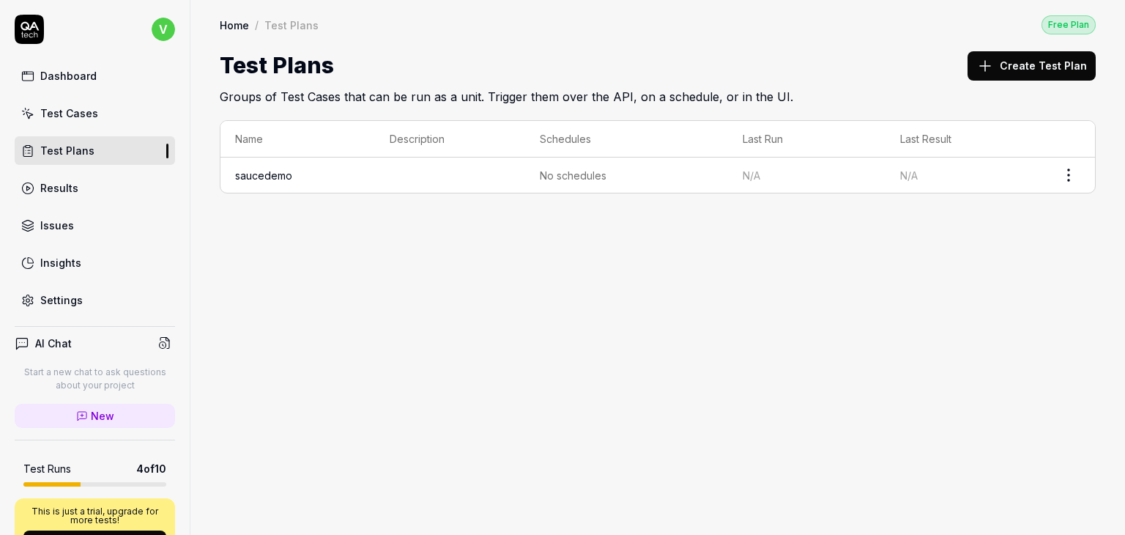
click at [1073, 175] on html "v Dashboard Test Cases Test Plans Results Issues Insights Settings AI Chat Star…" at bounding box center [562, 267] width 1125 height 535
click at [232, 263] on html "v Dashboard Test Cases Test Plans Results Issues Insights Settings AI Chat Star…" at bounding box center [562, 267] width 1125 height 535
click at [100, 118] on link "Test Cases" at bounding box center [95, 113] width 160 height 29
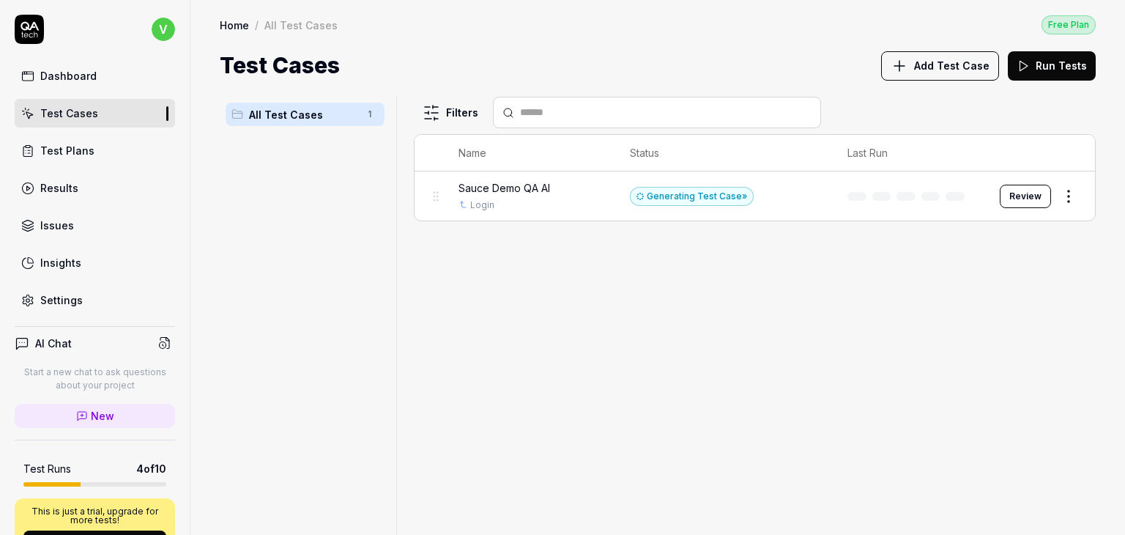
click at [1073, 194] on html "v Dashboard Test Cases Test Plans Results Issues Insights Settings AI Chat Star…" at bounding box center [562, 267] width 1125 height 535
click at [733, 337] on html "v Dashboard Test Cases Test Plans Results Issues Insights Settings AI Chat Star…" at bounding box center [562, 267] width 1125 height 535
click at [358, 110] on span "All Test Cases" at bounding box center [303, 114] width 109 height 15
click at [368, 112] on html "v Dashboard Test Cases Test Plans Results Issues Insights Settings AI Chat Star…" at bounding box center [562, 267] width 1125 height 535
click at [284, 228] on html "v Dashboard Test Cases Test Plans Results Issues Insights Settings AI Chat Star…" at bounding box center [562, 267] width 1125 height 535
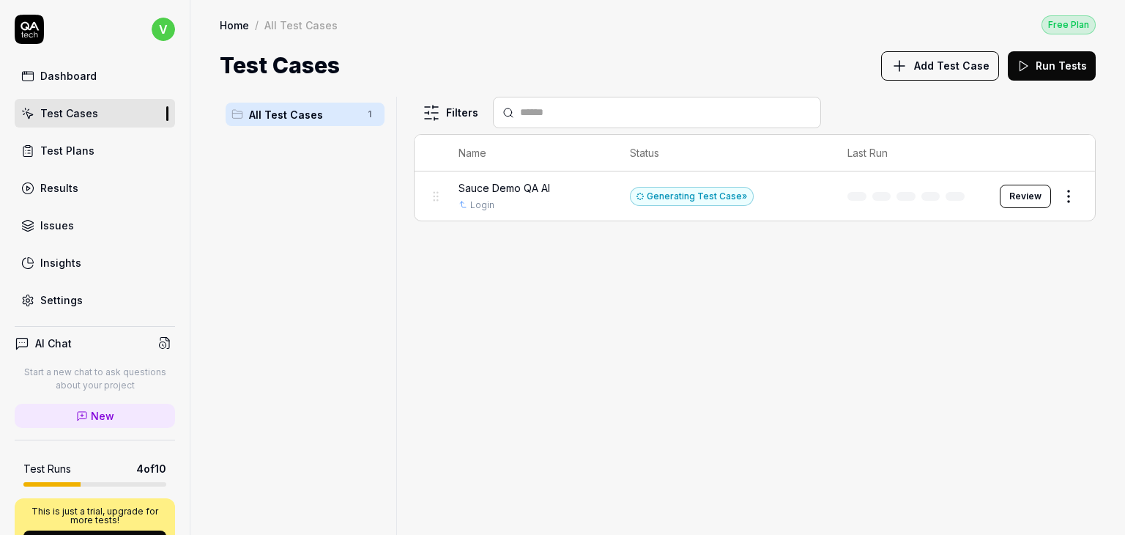
click at [89, 77] on div "Dashboard" at bounding box center [68, 75] width 56 height 15
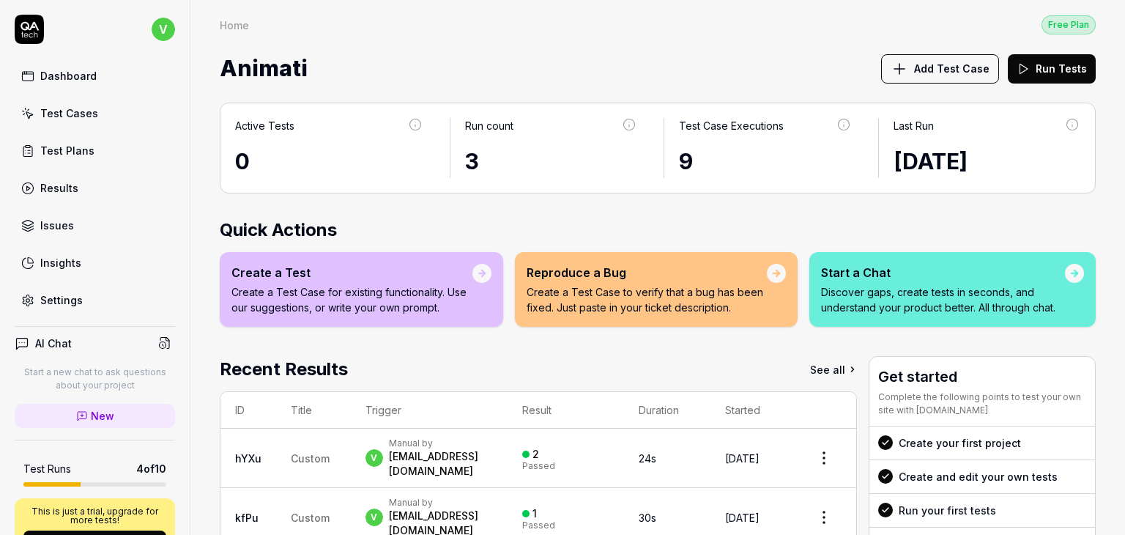
click at [893, 67] on icon at bounding box center [900, 69] width 18 height 18
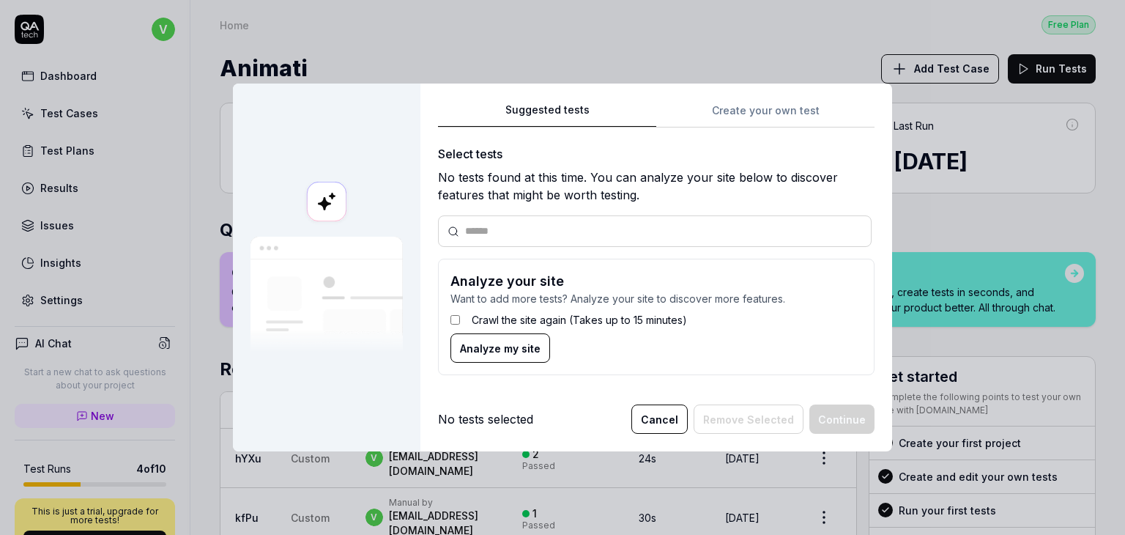
click at [494, 341] on span "Analyze my site" at bounding box center [500, 348] width 81 height 15
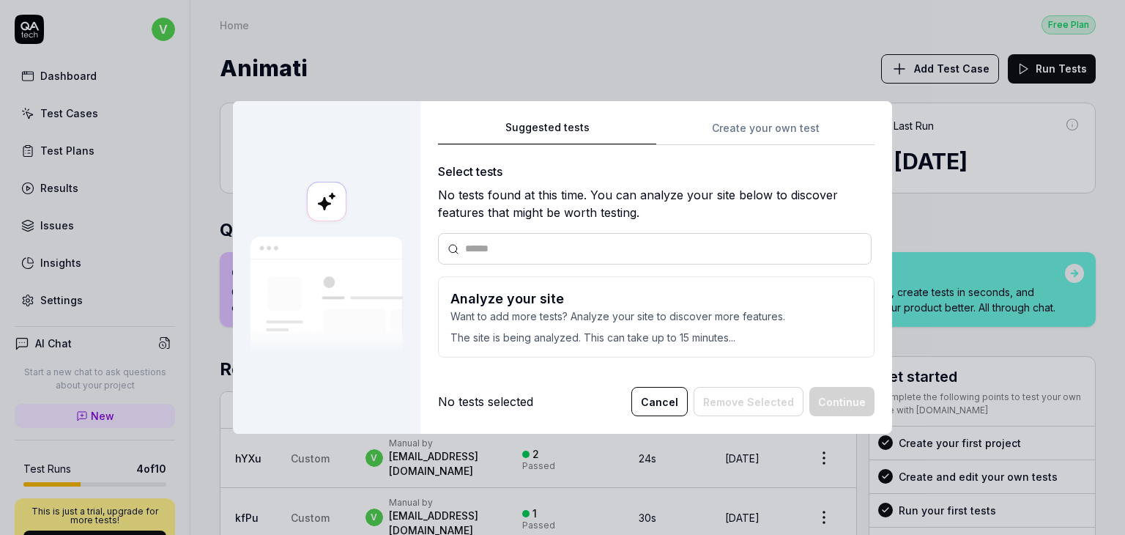
click at [668, 405] on button "Cancel" at bounding box center [659, 401] width 56 height 29
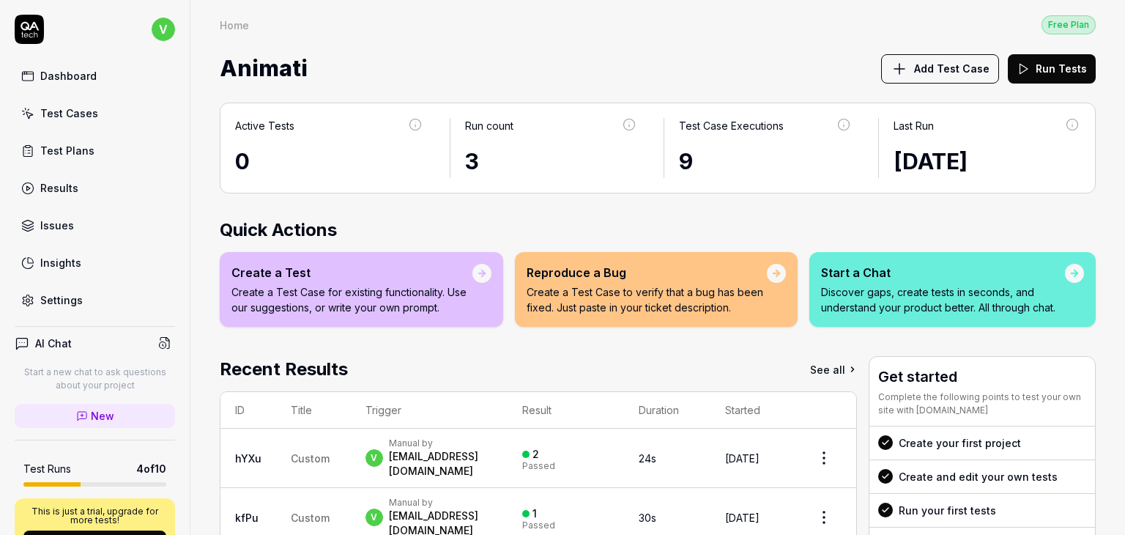
click at [67, 83] on div "Dashboard" at bounding box center [68, 75] width 56 height 15
click at [73, 122] on link "Test Cases" at bounding box center [95, 113] width 160 height 29
